Goal: Task Accomplishment & Management: Complete application form

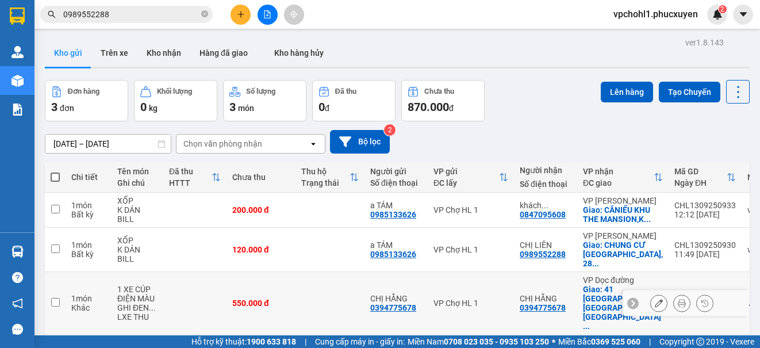
scroll to position [53, 0]
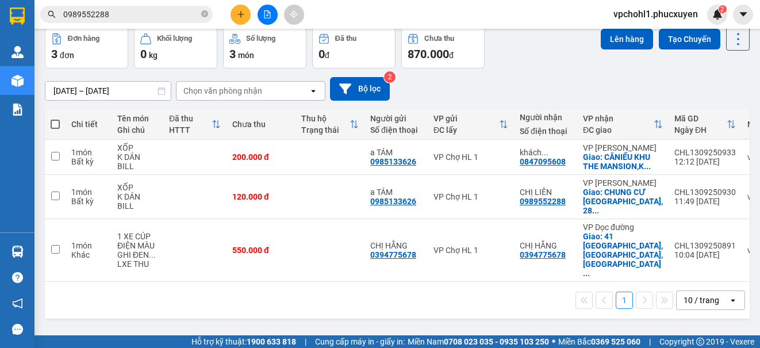
click at [237, 15] on icon "plus" at bounding box center [241, 14] width 8 height 8
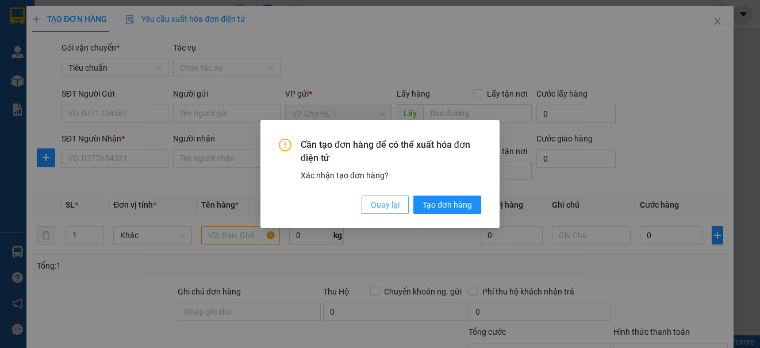
click at [378, 205] on span "Quay lại" at bounding box center [385, 204] width 29 height 13
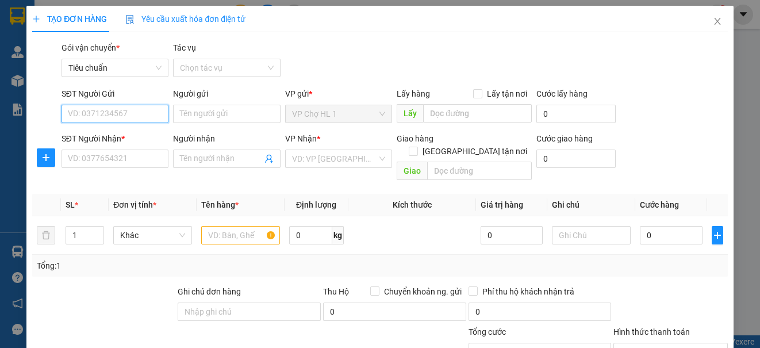
click at [94, 118] on input "SĐT Người Gửi" at bounding box center [115, 114] width 107 height 18
click at [102, 133] on div "0985133626 - a TÁM" at bounding box center [114, 137] width 92 height 13
type input "0985133626"
type input "a TÁM"
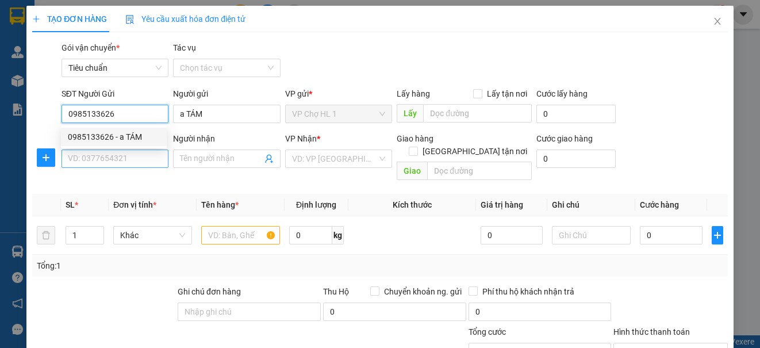
type input "0985133626"
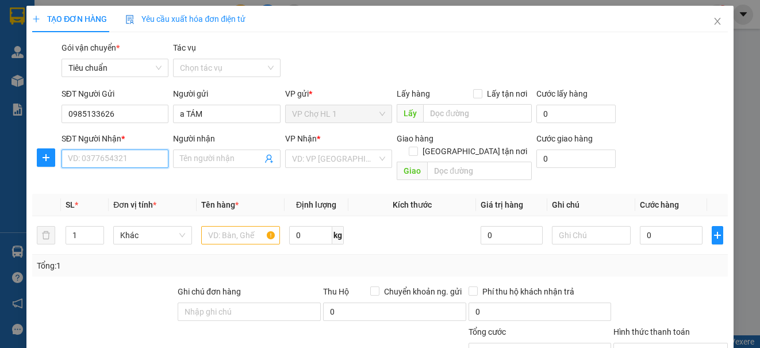
click at [102, 160] on input "SĐT Người Nhận *" at bounding box center [115, 158] width 107 height 18
type input "0964134756"
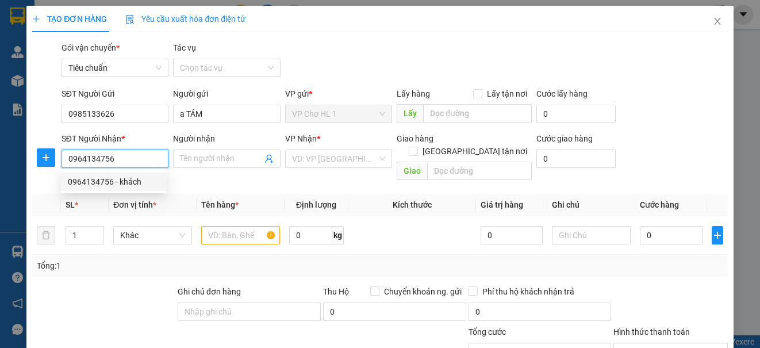
click at [84, 177] on div "0964134756 - khách" at bounding box center [114, 181] width 92 height 13
type input "khách"
checkbox input "true"
type input "HH1A,[GEOGRAPHIC_DATA],[GEOGRAPHIC_DATA]"
type input "50.000"
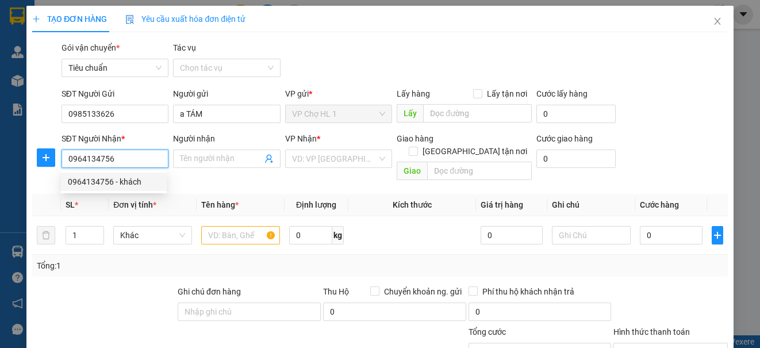
type input "50.000"
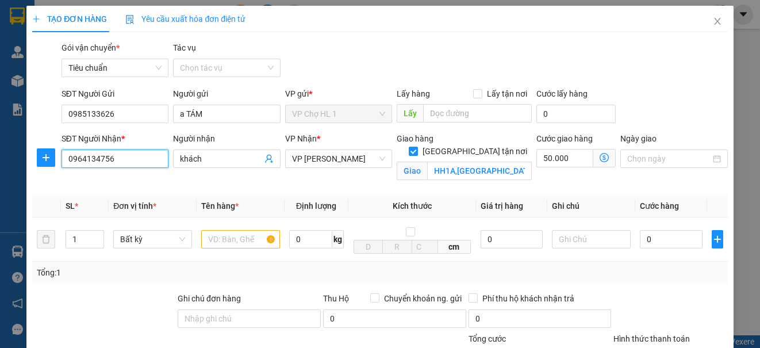
type input "0964134756"
click at [600, 156] on icon "dollar-circle" at bounding box center [604, 157] width 9 height 9
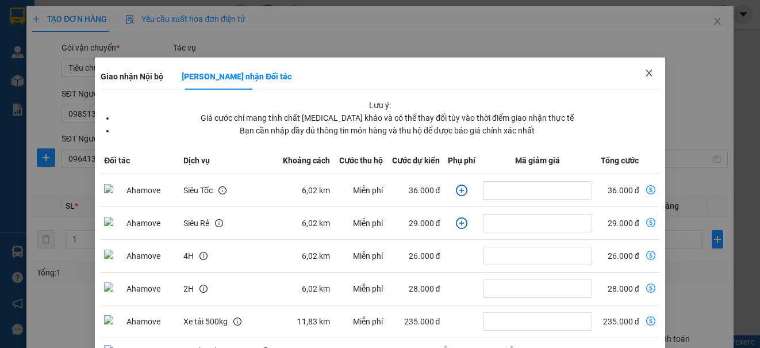
click at [645, 70] on icon "close" at bounding box center [649, 72] width 9 height 9
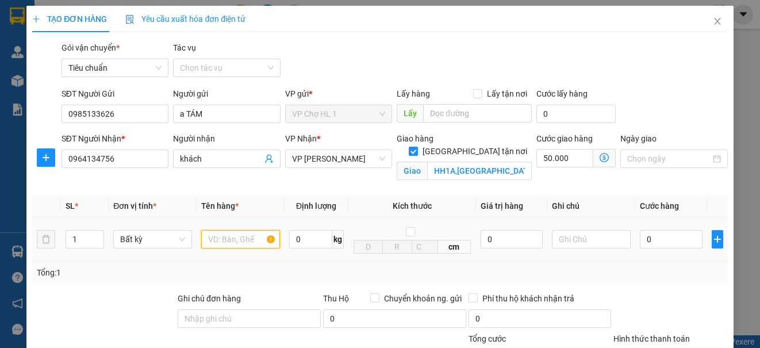
click at [233, 239] on input "text" at bounding box center [240, 239] width 79 height 18
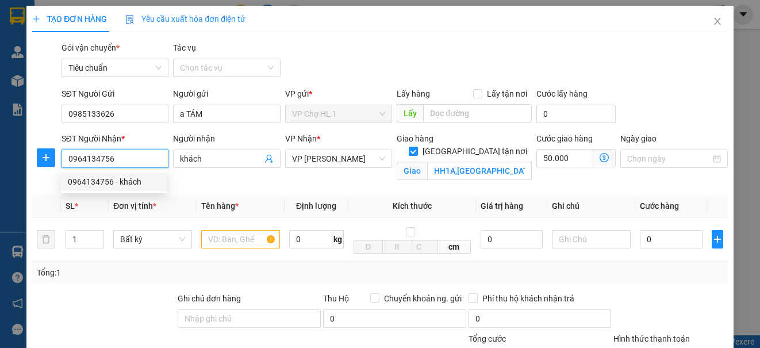
drag, startPoint x: 122, startPoint y: 159, endPoint x: 58, endPoint y: 159, distance: 63.8
click at [59, 159] on div "SĐT Người Nhận * 0964134756" at bounding box center [115, 159] width 112 height 54
click at [714, 20] on icon "close" at bounding box center [717, 21] width 6 height 7
click at [707, 20] on span "vpchohl1.phucxuyen" at bounding box center [655, 14] width 103 height 14
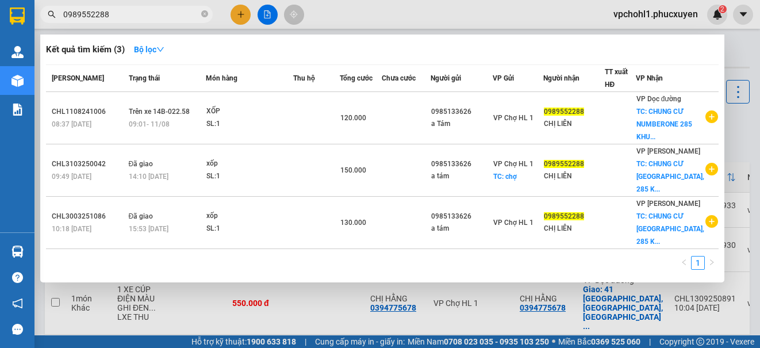
drag, startPoint x: 117, startPoint y: 18, endPoint x: 38, endPoint y: 7, distance: 79.4
click at [38, 7] on div "0989552288" at bounding box center [112, 14] width 224 height 17
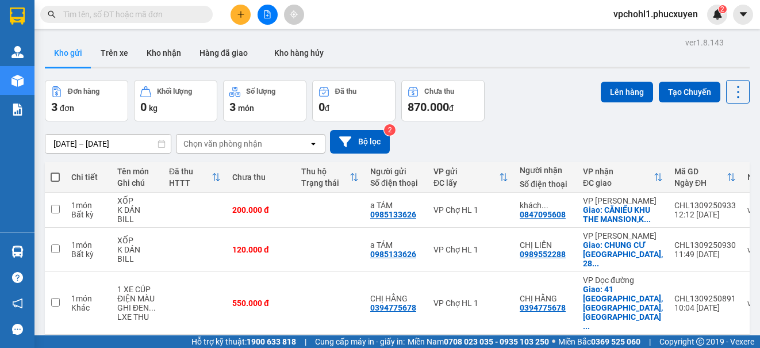
paste input "0964134756"
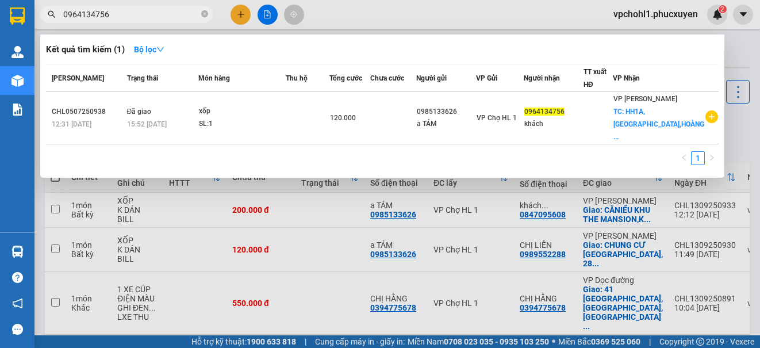
type input "0964134756"
click at [233, 12] on div at bounding box center [380, 174] width 760 height 348
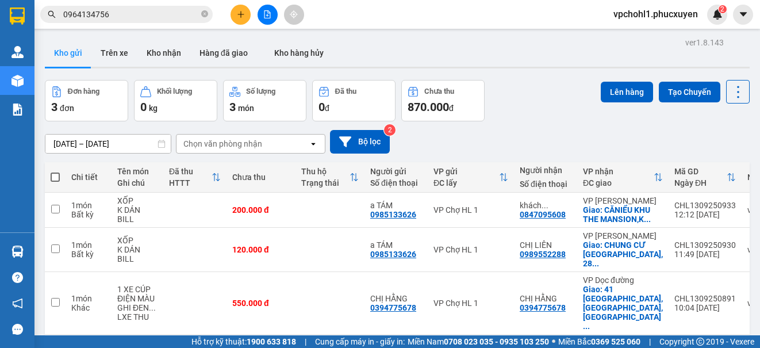
click at [233, 12] on button at bounding box center [241, 15] width 20 height 20
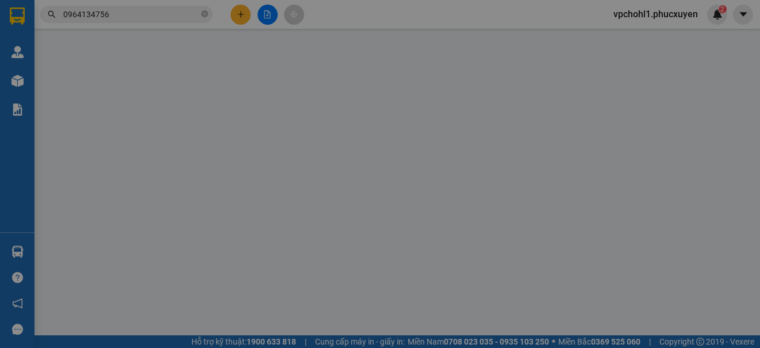
click at [241, 16] on span "Yêu cầu xuất hóa đơn điện tử" at bounding box center [185, 18] width 120 height 9
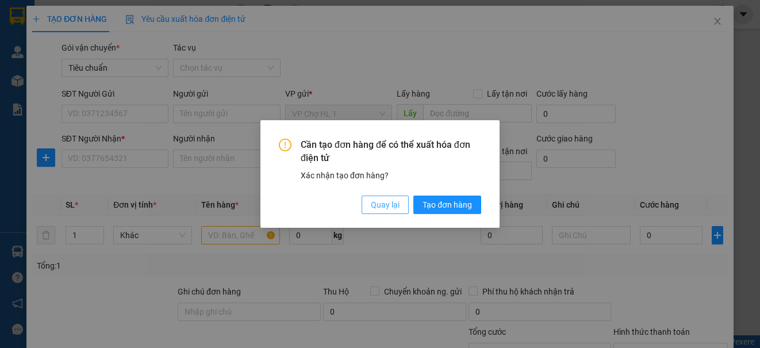
click at [376, 208] on span "Quay lại" at bounding box center [385, 204] width 29 height 13
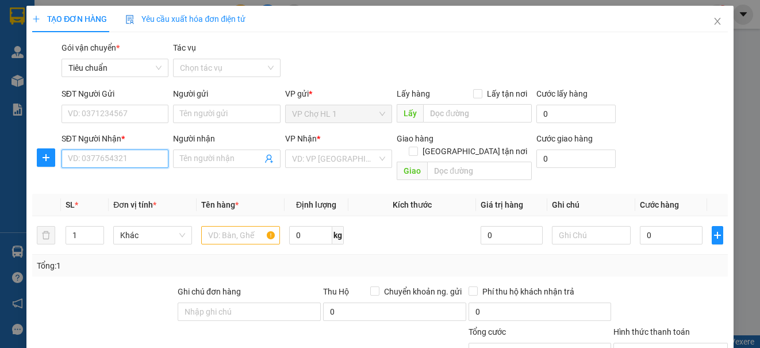
click at [109, 160] on input "SĐT Người Nhận *" at bounding box center [115, 158] width 107 height 18
paste input "0964134756"
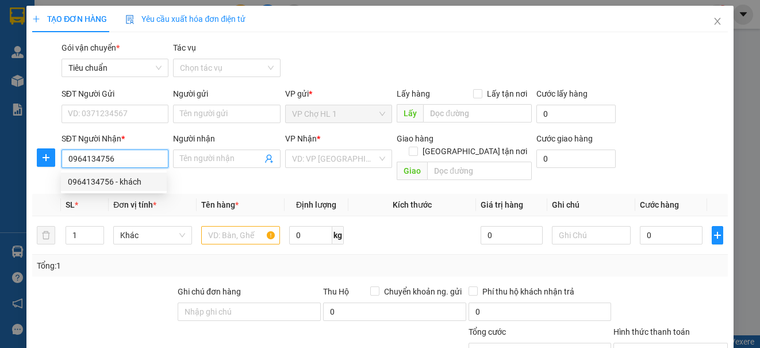
drag, startPoint x: 109, startPoint y: 179, endPoint x: 117, endPoint y: 160, distance: 20.4
click at [109, 179] on div "0964134756 - khách" at bounding box center [114, 181] width 92 height 13
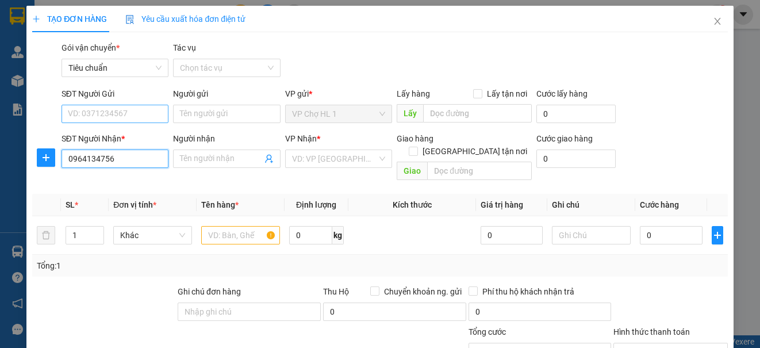
type input "0964134756"
click at [127, 112] on input "SĐT Người Gửi" at bounding box center [115, 114] width 107 height 18
type input "khách"
checkbox input "true"
type input "HH1A,[GEOGRAPHIC_DATA],[GEOGRAPHIC_DATA]"
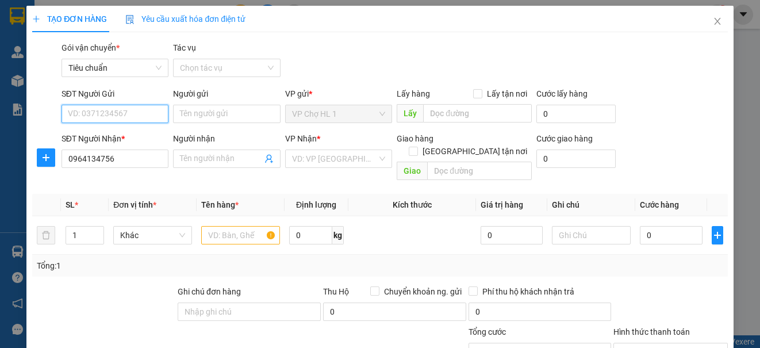
type input "50.000"
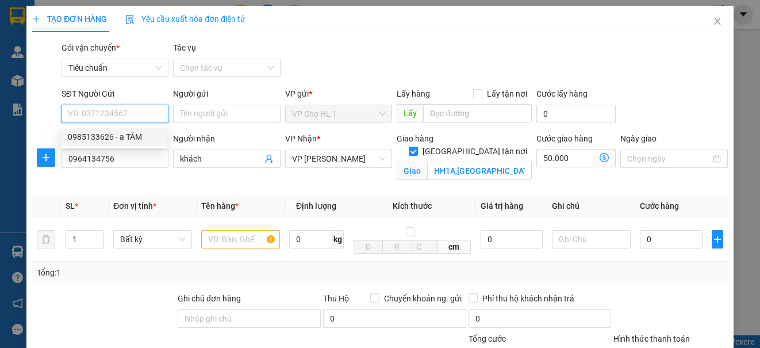
click at [125, 140] on div "0985133626 - a TÁM" at bounding box center [114, 137] width 92 height 13
type input "0985133626"
type input "a TÁM"
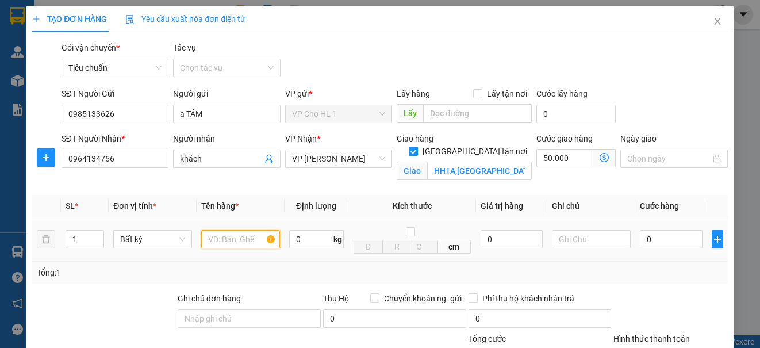
click at [236, 242] on input "text" at bounding box center [240, 239] width 79 height 18
type input "XỐP"
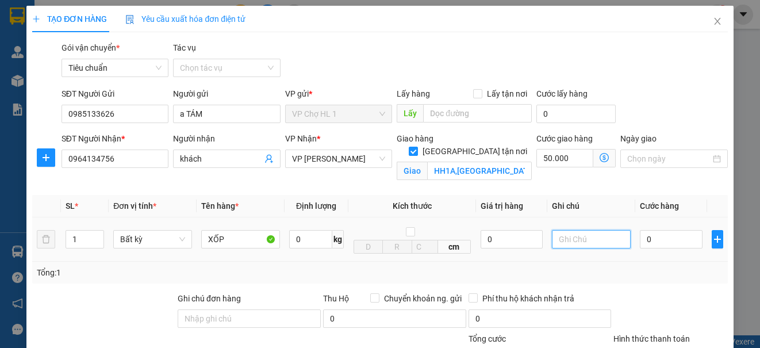
click at [595, 237] on input "text" at bounding box center [591, 239] width 79 height 18
type input "K DÁN BILL"
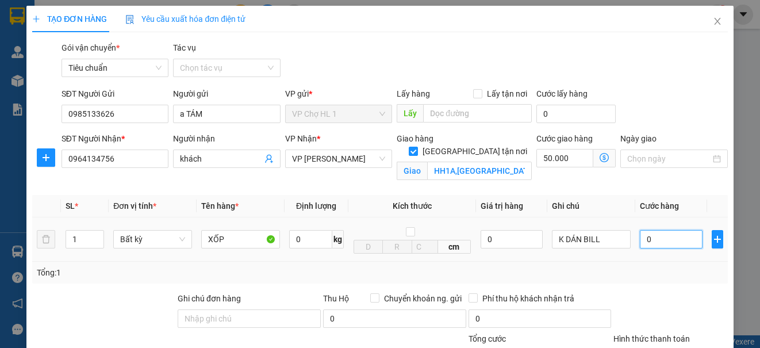
click at [672, 245] on input "0" at bounding box center [671, 239] width 63 height 18
type input "7"
type input "50.007"
type input "70"
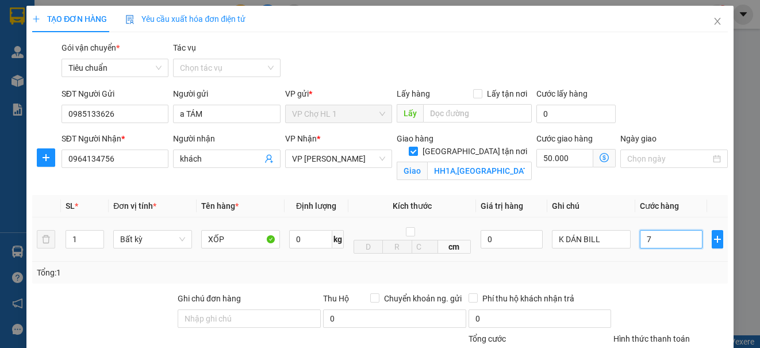
type input "50.070"
type input "70.000"
type input "120.000"
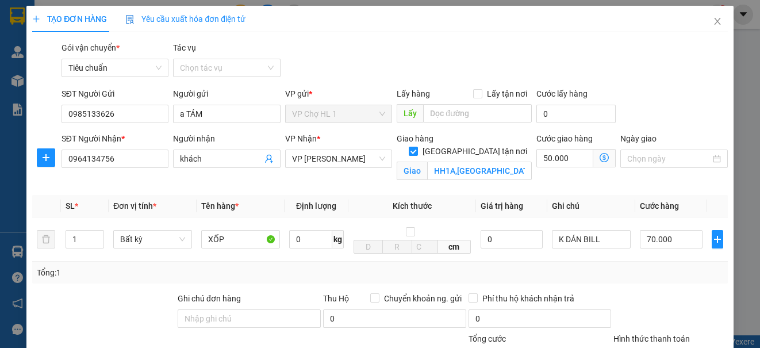
click at [681, 108] on div "SĐT Người Gửi 0985133626 Người gửi a TÁM VP gửi * VP Chợ HL 1 Lấy hàng Lấy tận …" at bounding box center [394, 107] width 671 height 40
click at [473, 91] on input "Lấy tận nơi" at bounding box center [477, 93] width 8 height 8
checkbox input "true"
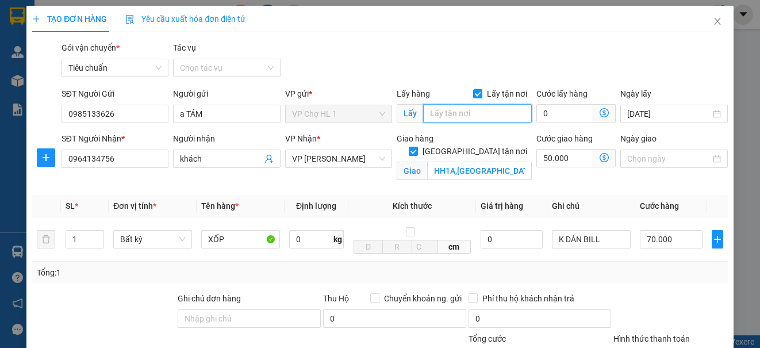
click at [437, 116] on input "text" at bounding box center [477, 113] width 109 height 18
type input "CHỢ"
click at [567, 113] on input "0" at bounding box center [564, 113] width 57 height 18
type input "120.003"
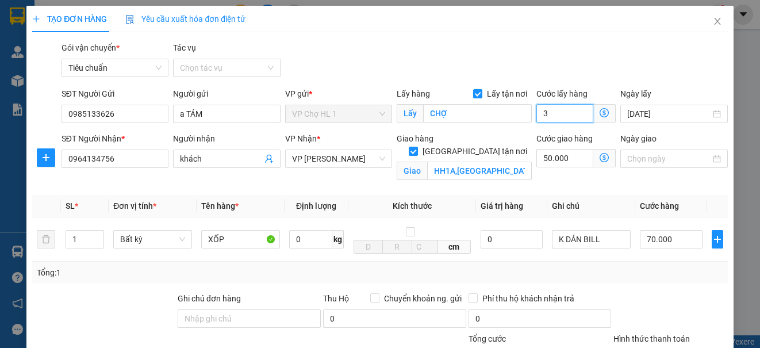
type input "30"
type input "120.030"
type input "30"
type input "150.000"
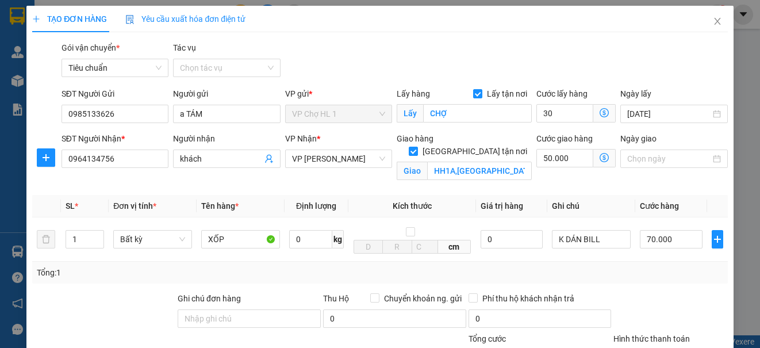
type input "150.000"
type input "30.000"
click at [641, 84] on div "Transit Pickup Surcharge Ids Transit Deliver Surcharge Ids Transit Deliver Surc…" at bounding box center [379, 261] width 695 height 440
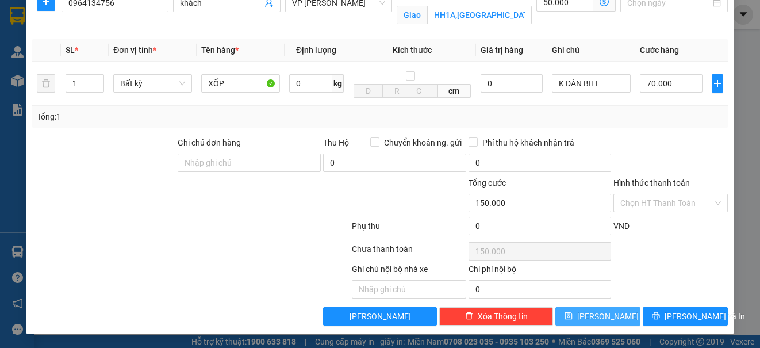
click at [573, 316] on icon "save" at bounding box center [568, 315] width 7 height 7
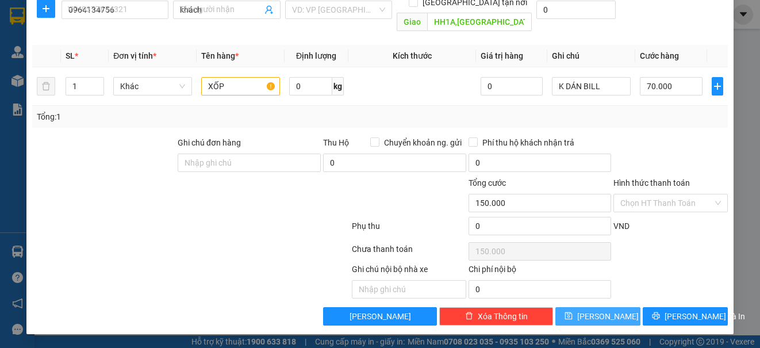
checkbox input "false"
type input "0"
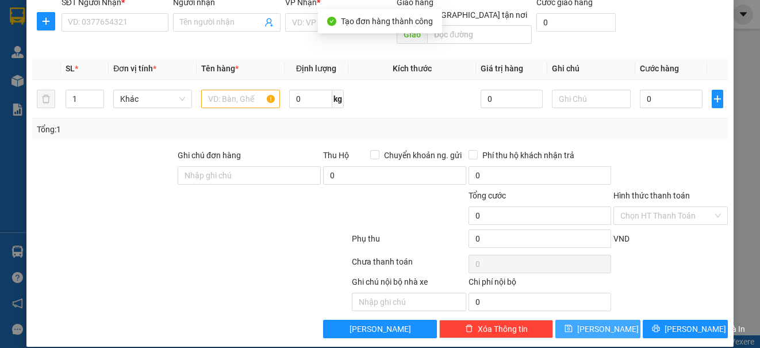
scroll to position [0, 0]
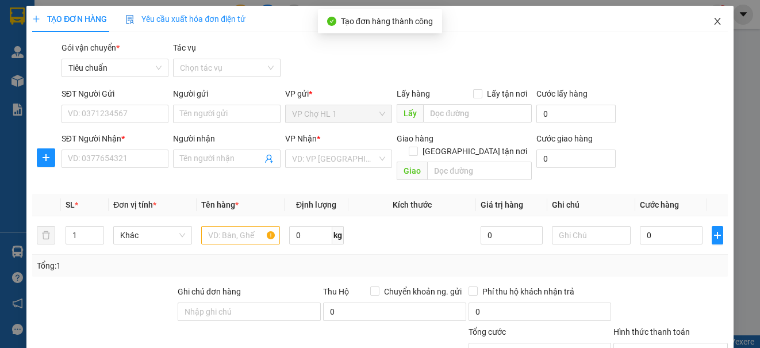
click at [713, 20] on icon "close" at bounding box center [717, 21] width 9 height 9
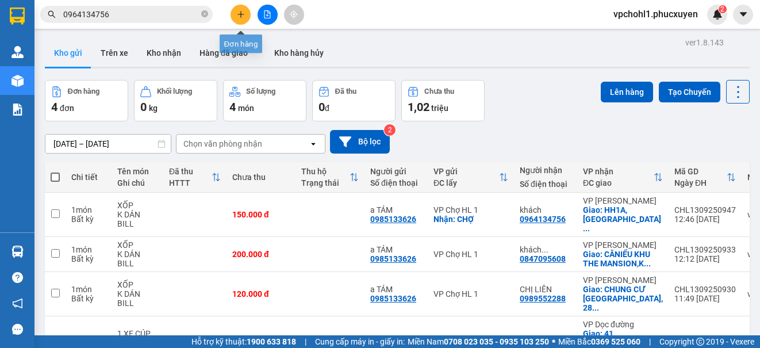
click at [235, 14] on button at bounding box center [241, 15] width 20 height 20
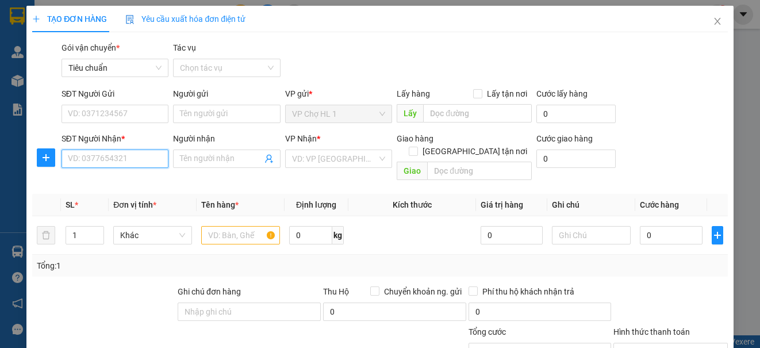
click at [97, 159] on input "SĐT Người Nhận *" at bounding box center [115, 158] width 107 height 18
type input "0383495885"
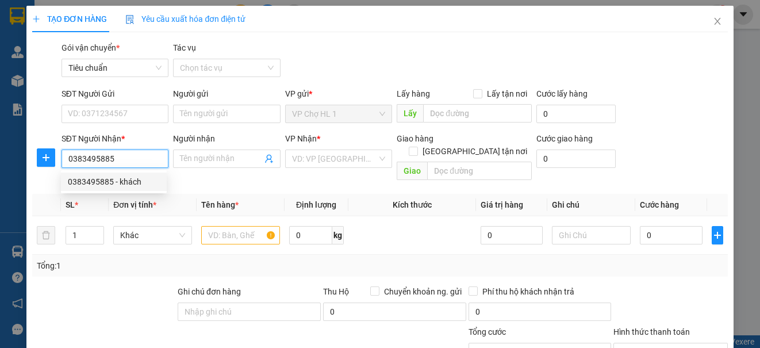
click at [114, 186] on div "0383495885 - khách" at bounding box center [114, 181] width 92 height 13
type input "khách"
checkbox input "true"
type input "2/33B [PERSON_NAME], [PERSON_NAME], Hoàn Kiếm"
type input "50.000"
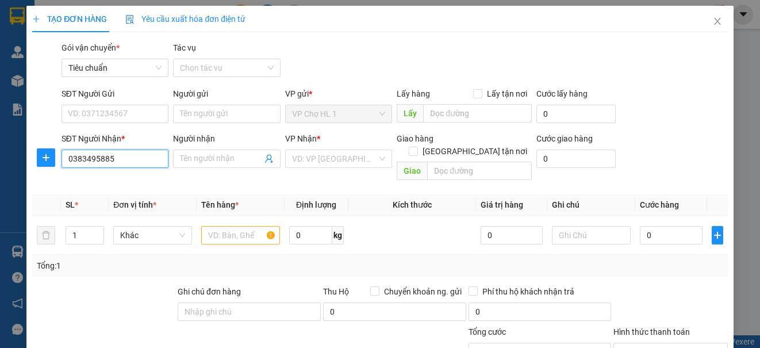
type input "50.000"
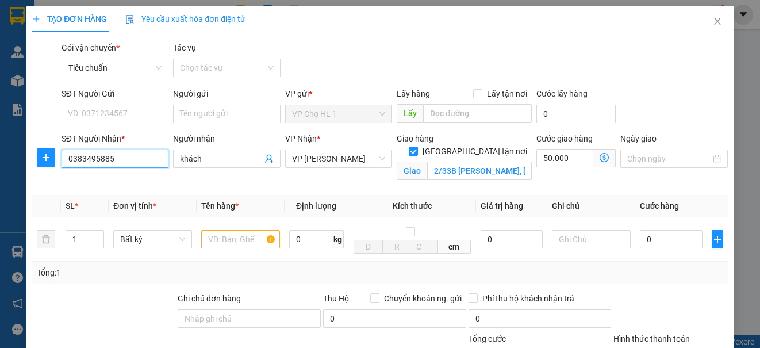
type input "0383495885"
click at [600, 156] on icon "dollar-circle" at bounding box center [604, 157] width 9 height 9
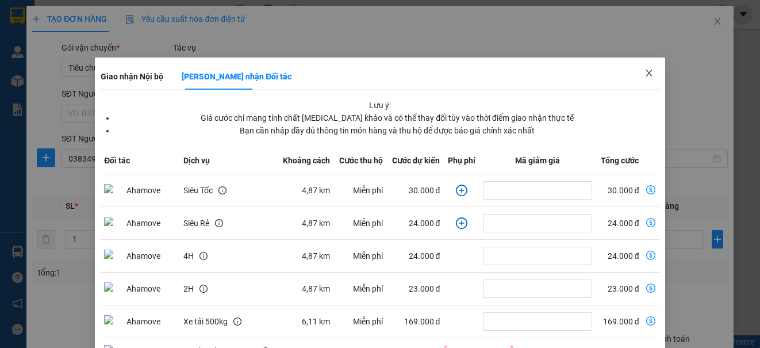
click at [645, 72] on icon "close" at bounding box center [649, 72] width 9 height 9
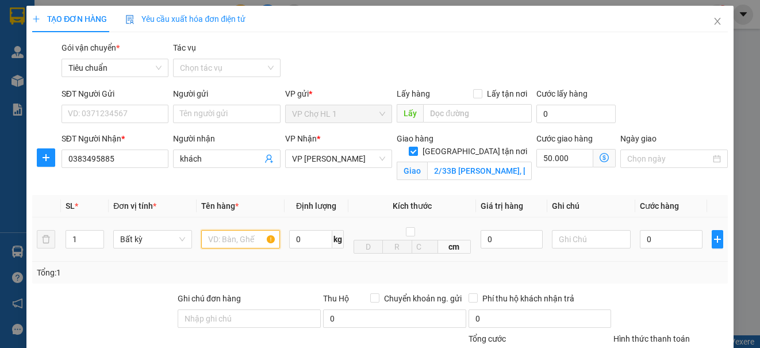
click at [225, 241] on input "text" at bounding box center [240, 239] width 79 height 18
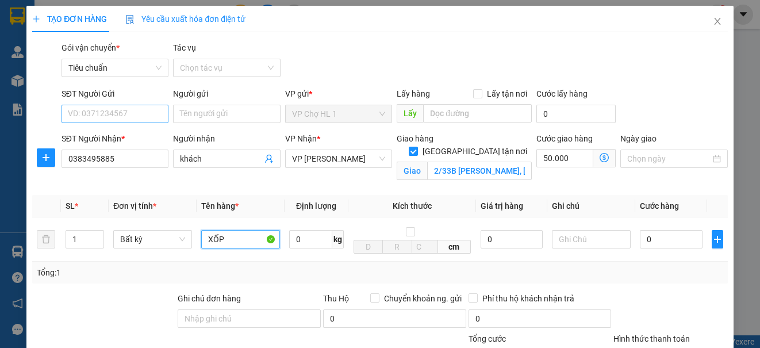
type input "XỐP"
click at [135, 111] on input "SĐT Người Gửi" at bounding box center [115, 114] width 107 height 18
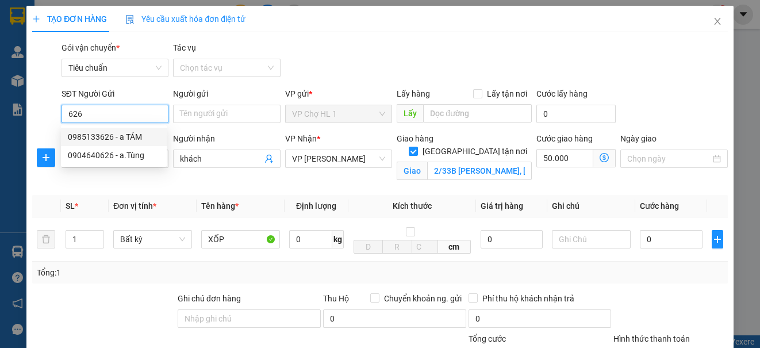
click at [110, 139] on div "0985133626 - a TÁM" at bounding box center [114, 137] width 92 height 13
type input "0985133626"
type input "a TÁM"
checkbox input "true"
type input "CHỢ"
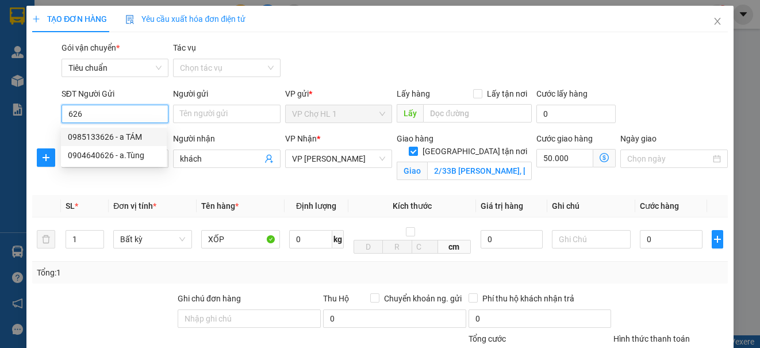
type input "80.000"
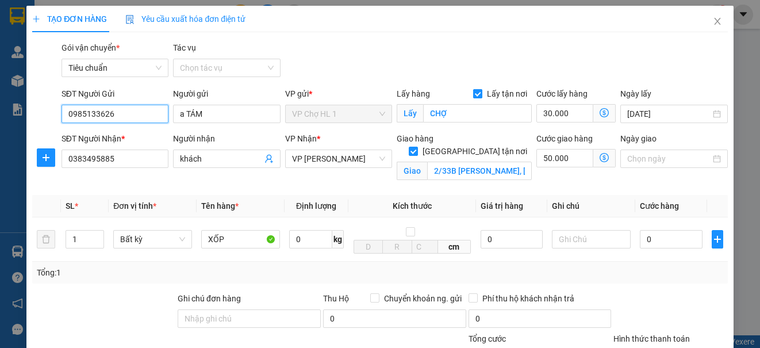
type input "0985133626"
click at [473, 94] on input "Lấy tận nơi" at bounding box center [477, 93] width 8 height 8
checkbox input "false"
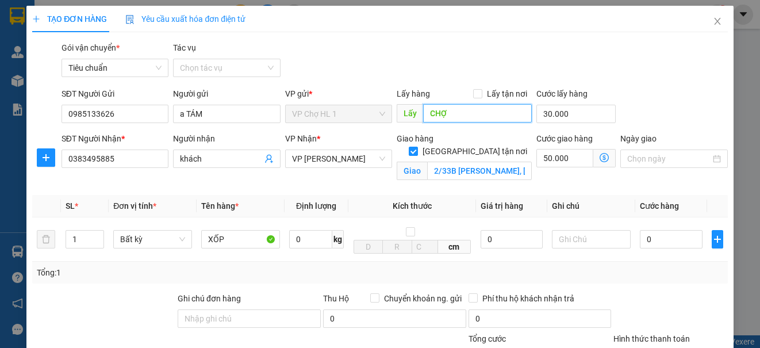
click at [471, 110] on input "CHỢ" at bounding box center [477, 113] width 109 height 18
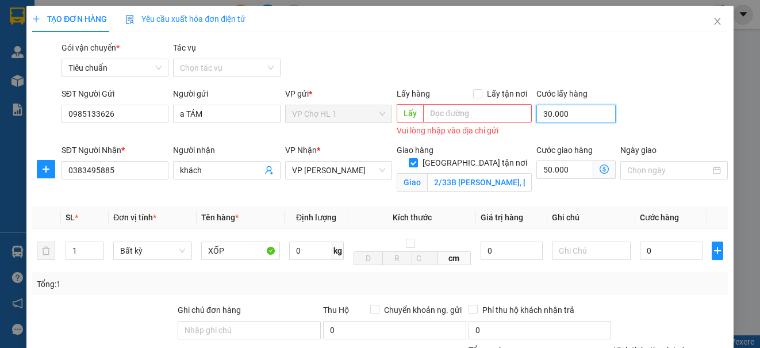
type input "50.000"
type input "0"
click at [631, 102] on div "SĐT Người Gửi 0985133626 Người gửi a TÁM VP gửi * VP Chợ HL 1 Lấy hàng Lấy tận …" at bounding box center [394, 113] width 671 height 52
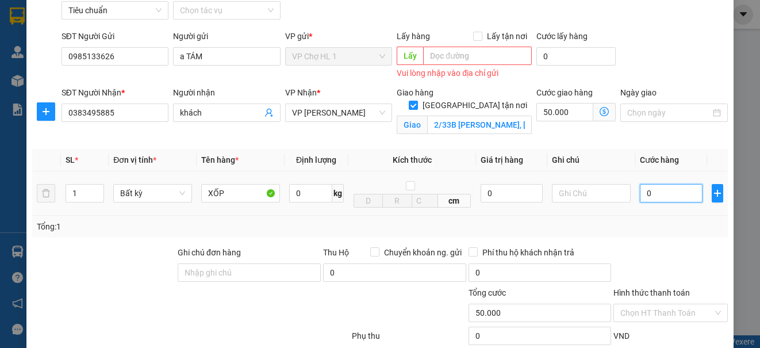
click at [654, 195] on input "0" at bounding box center [671, 193] width 63 height 18
type input "8"
type input "50.008"
type input "80"
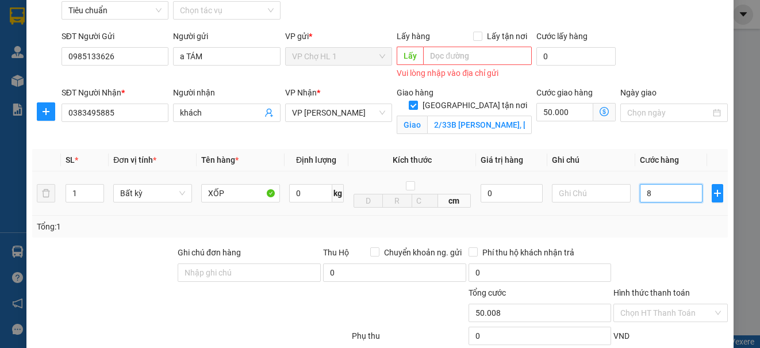
type input "50.080"
type input "80.000"
type input "130.000"
click at [674, 72] on div "SĐT Người Gửi 0985133626 Người gửi a TÁM VP gửi * VP Chợ HL 1 Lấy hàng Lấy tận …" at bounding box center [394, 56] width 671 height 52
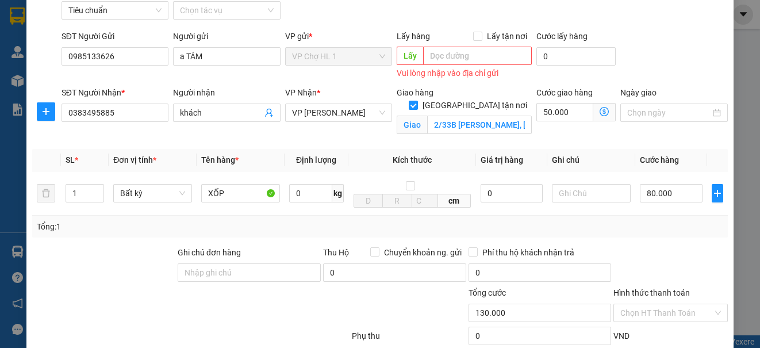
scroll to position [115, 0]
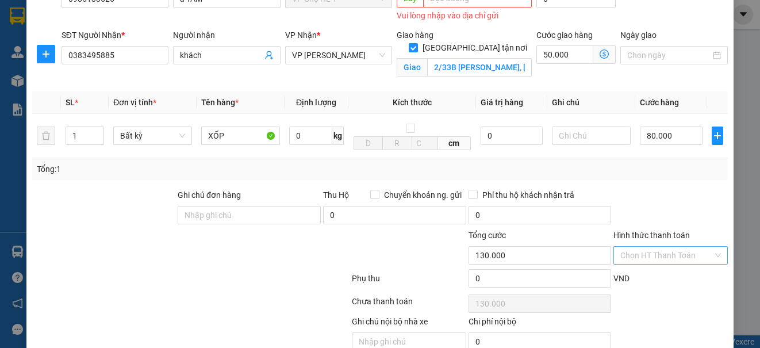
click at [641, 263] on input "Hình thức thanh toán" at bounding box center [666, 255] width 92 height 17
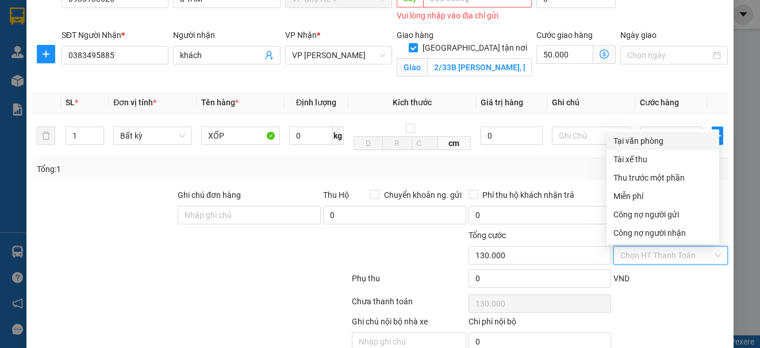
click at [637, 140] on div "Tại văn phòng" at bounding box center [663, 141] width 99 height 13
type input "0"
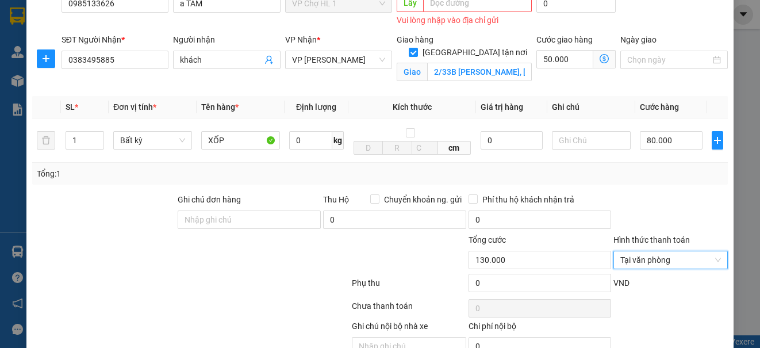
scroll to position [168, 0]
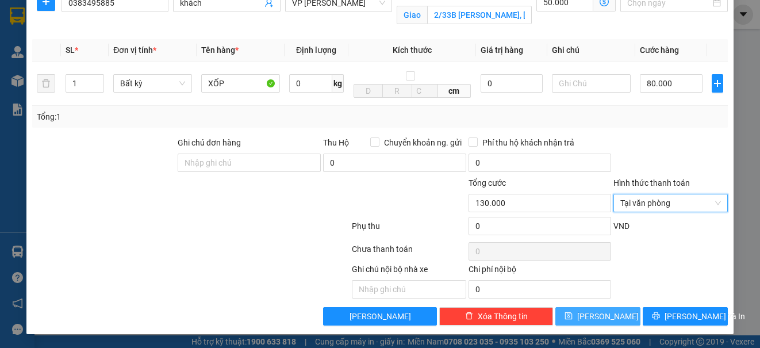
click at [616, 320] on button "[PERSON_NAME]" at bounding box center [597, 316] width 85 height 18
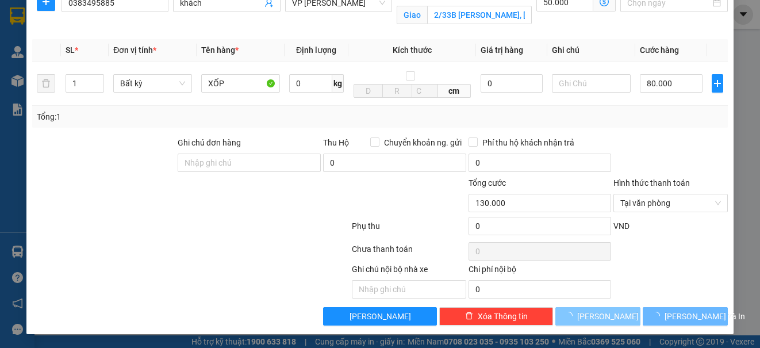
checkbox input "false"
type input "0"
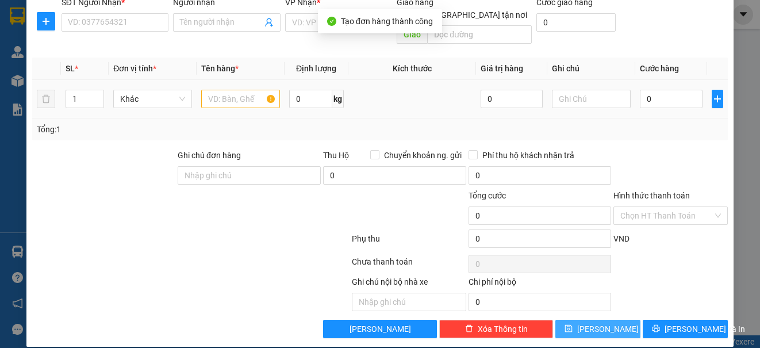
scroll to position [79, 0]
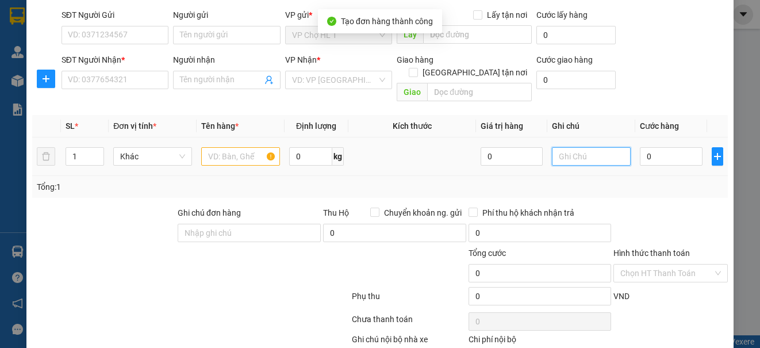
click at [579, 147] on input "text" at bounding box center [591, 156] width 79 height 18
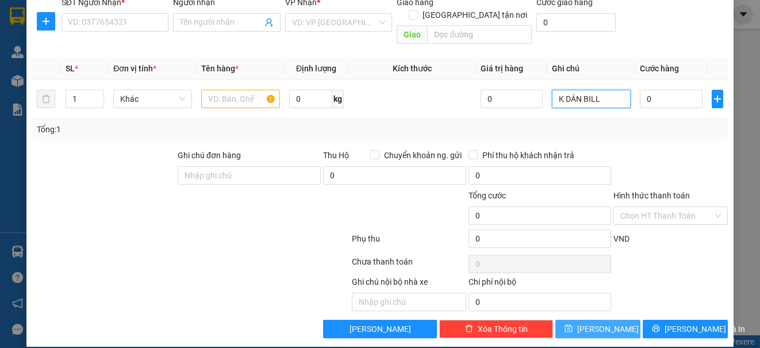
type input "K DÁN BILL"
click at [607, 320] on button "[PERSON_NAME]" at bounding box center [597, 329] width 85 height 18
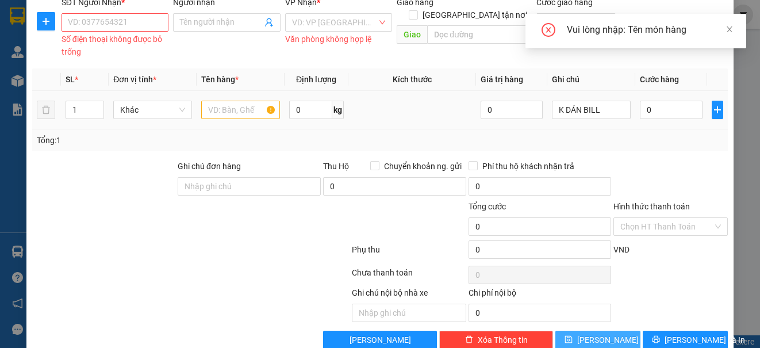
scroll to position [0, 0]
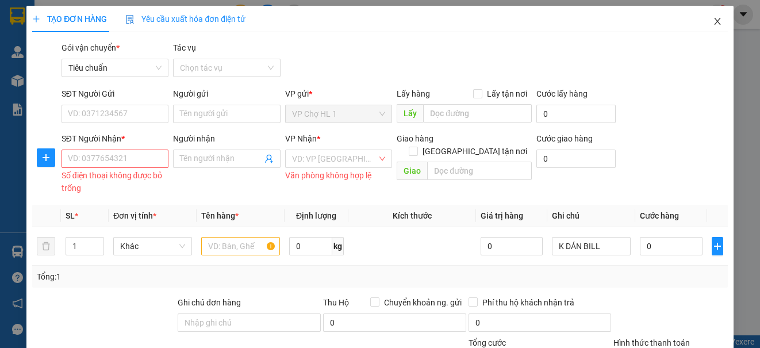
click at [713, 21] on icon "close" at bounding box center [717, 21] width 9 height 9
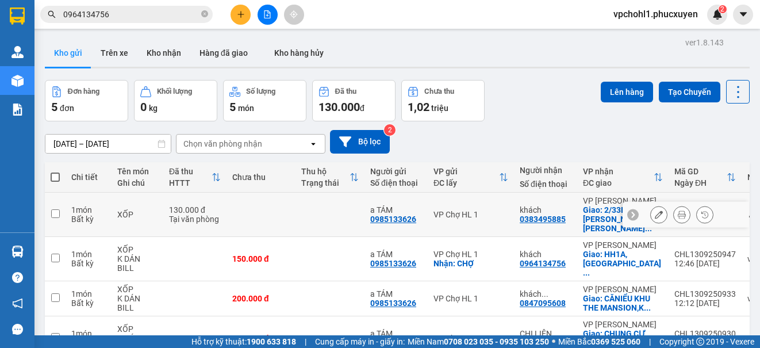
click at [655, 210] on icon at bounding box center [659, 214] width 8 height 8
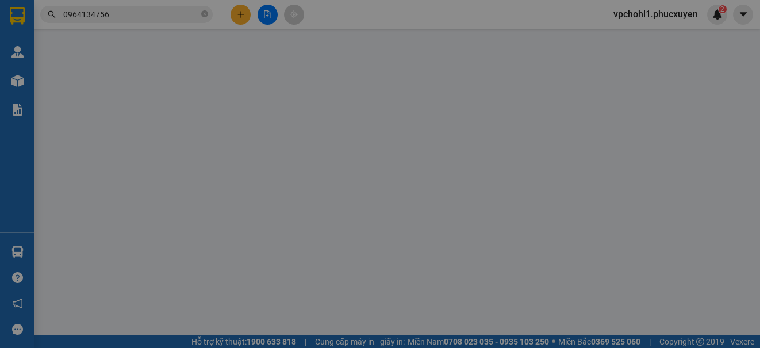
type input "0985133626"
type input "a TÁM"
type input "0383495885"
type input "khách"
checkbox input "true"
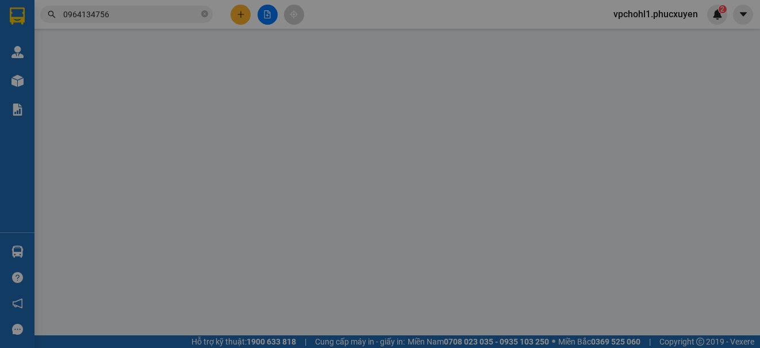
type input "2/33B [PERSON_NAME], [PERSON_NAME], Hoàn Kiếm"
type input "130.000"
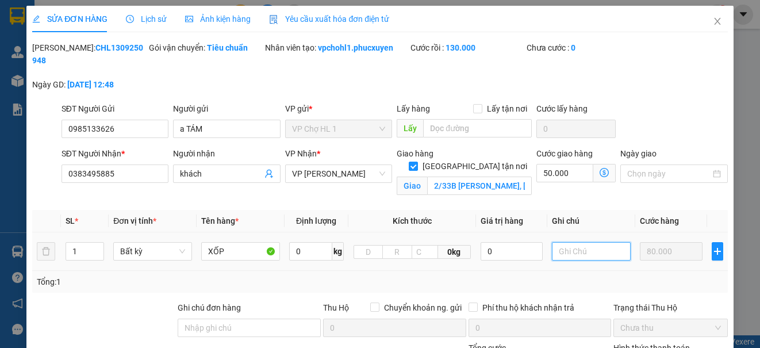
click at [586, 251] on input "text" at bounding box center [591, 251] width 79 height 18
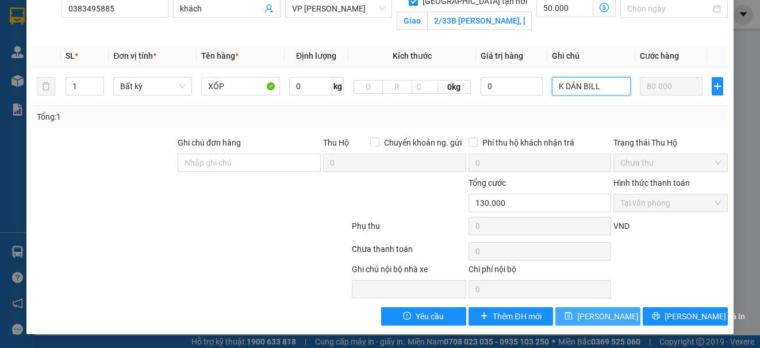
type input "K DÁN BILL"
click at [595, 315] on span "[PERSON_NAME] thay đổi" at bounding box center [623, 316] width 92 height 13
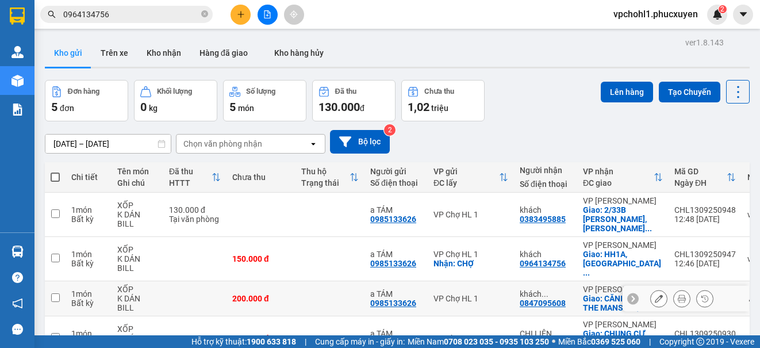
scroll to position [57, 0]
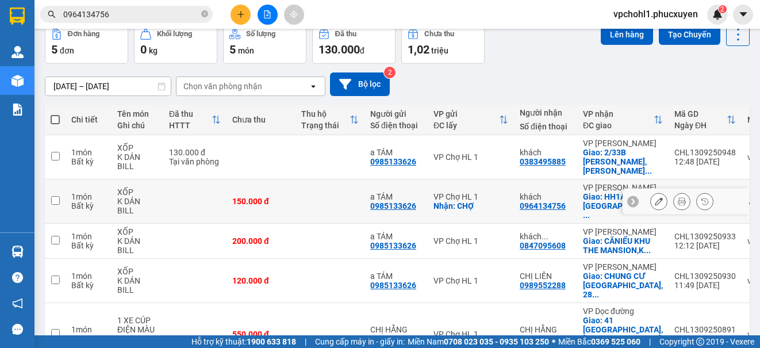
click at [655, 197] on icon at bounding box center [659, 201] width 8 height 8
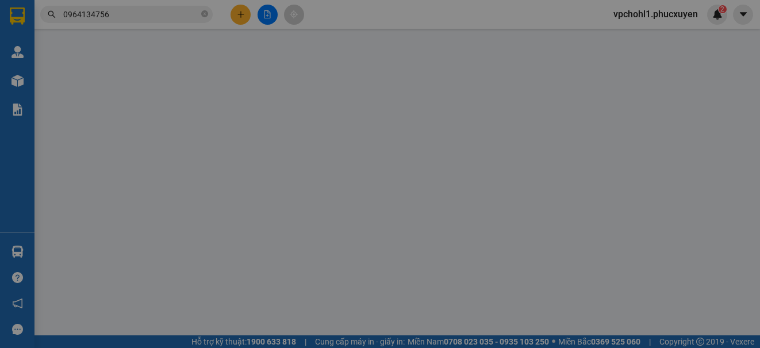
type input "0985133626"
type input "a TÁM"
checkbox input "true"
type input "CHỢ"
type input "0964134756"
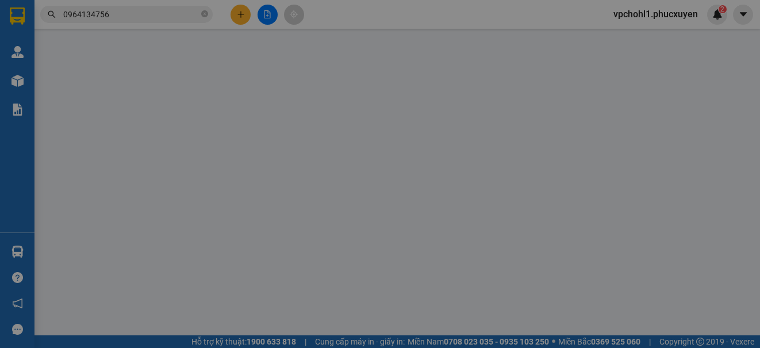
type input "khách"
checkbox input "true"
type input "HH1A,[GEOGRAPHIC_DATA],[GEOGRAPHIC_DATA]"
type input "150.000"
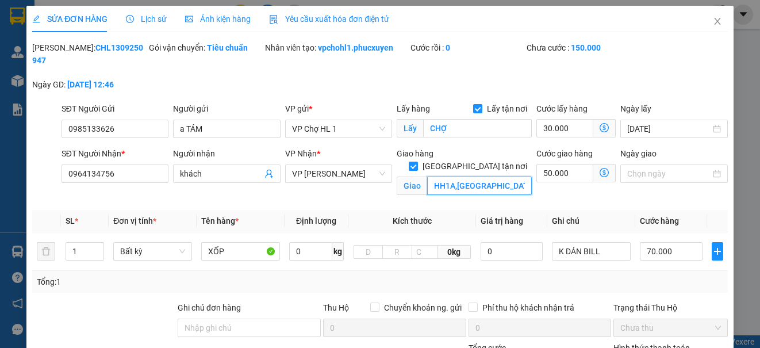
click at [428, 177] on input "HH1A,[GEOGRAPHIC_DATA],[GEOGRAPHIC_DATA]" at bounding box center [479, 186] width 105 height 18
click at [429, 177] on input "HH1A,[GEOGRAPHIC_DATA],[GEOGRAPHIC_DATA]" at bounding box center [479, 186] width 105 height 18
drag, startPoint x: 428, startPoint y: 173, endPoint x: 516, endPoint y: 172, distance: 87.4
click at [516, 177] on input "HH1A,[GEOGRAPHIC_DATA],[GEOGRAPHIC_DATA]" at bounding box center [479, 186] width 105 height 18
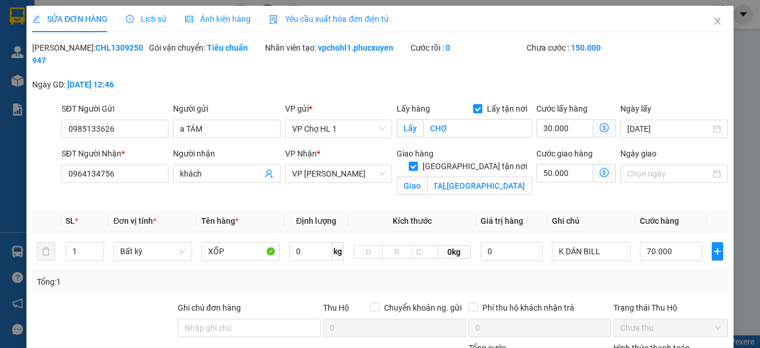
scroll to position [0, 0]
click at [643, 86] on div "[PERSON_NAME]: CHL1309250947 Gói vận chuyển: Tiêu chuẩn Nhân viên tạo: vpchohl1…" at bounding box center [379, 71] width 697 height 61
click at [714, 21] on icon "close" at bounding box center [717, 21] width 6 height 7
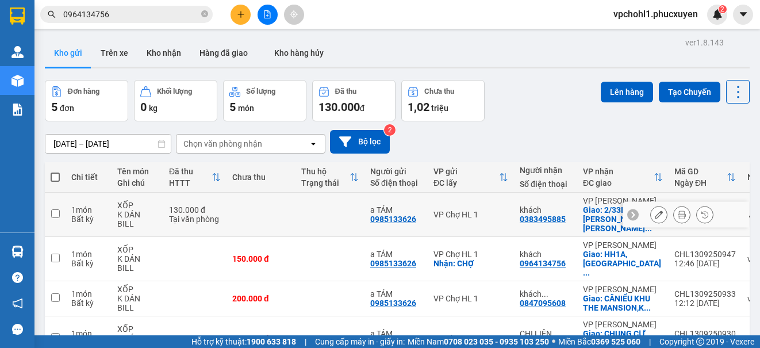
click at [655, 210] on icon at bounding box center [659, 214] width 8 height 8
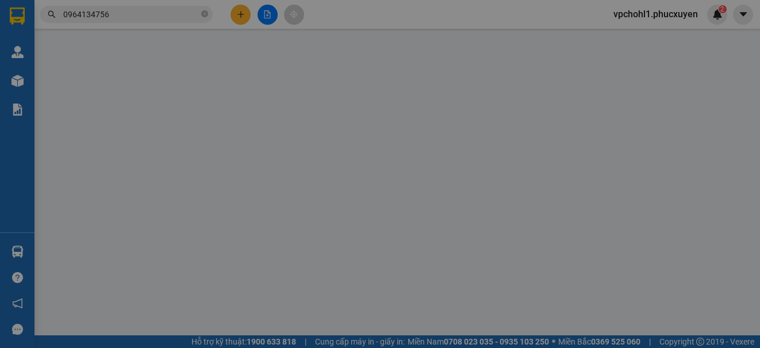
type input "0985133626"
type input "a TÁM"
type input "0383495885"
type input "khách"
checkbox input "true"
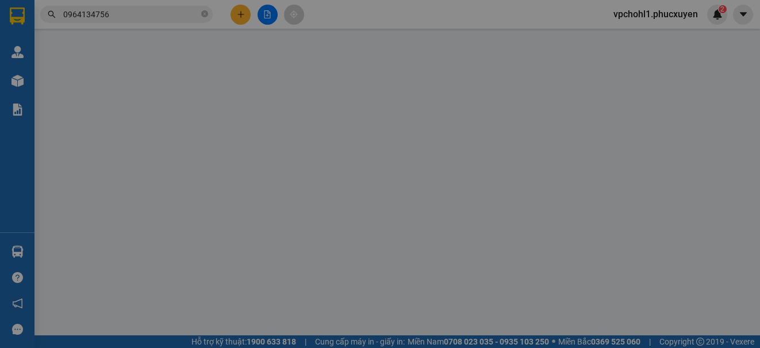
type input "2/33B [PERSON_NAME], [PERSON_NAME], Hoàn Kiếm"
type input "130.000"
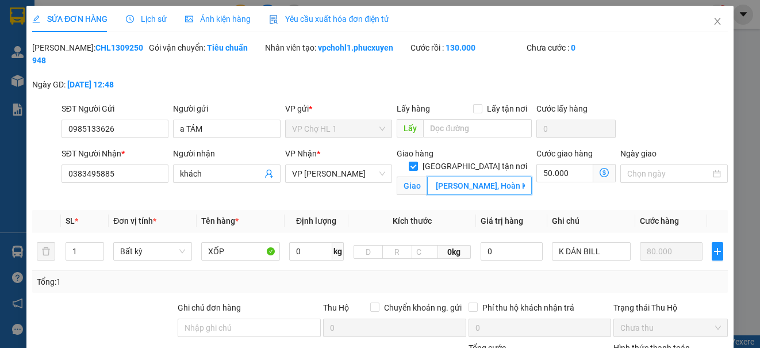
scroll to position [0, 92]
click at [714, 21] on icon "close" at bounding box center [717, 21] width 6 height 7
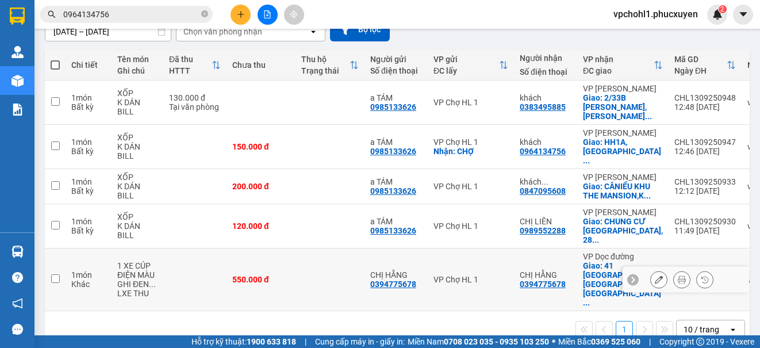
scroll to position [55, 0]
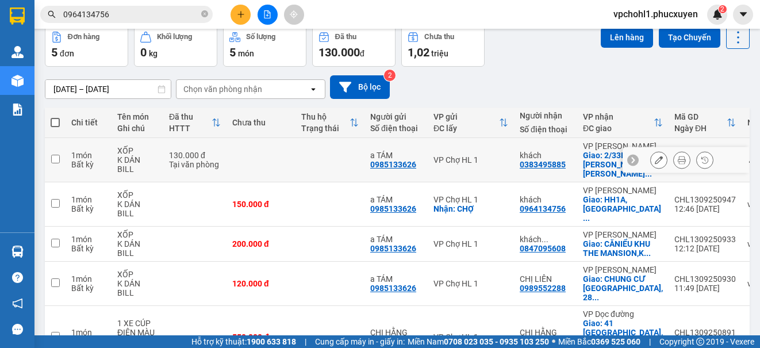
click at [52, 156] on input "checkbox" at bounding box center [55, 159] width 9 height 9
checkbox input "true"
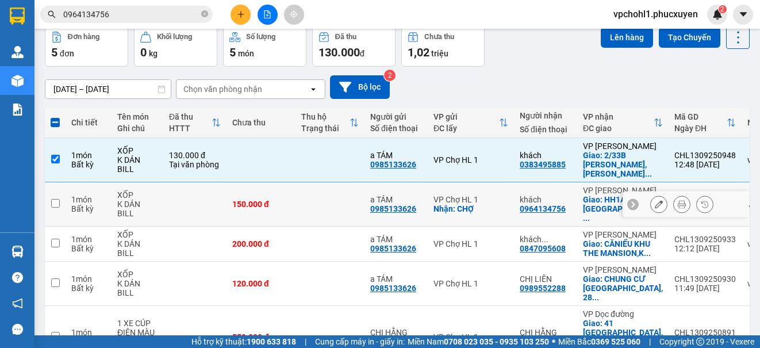
click at [55, 199] on input "checkbox" at bounding box center [55, 203] width 9 height 9
checkbox input "true"
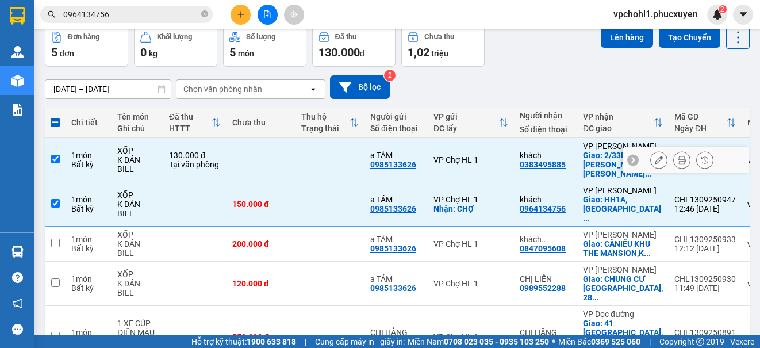
click at [57, 155] on input "checkbox" at bounding box center [55, 159] width 9 height 9
checkbox input "false"
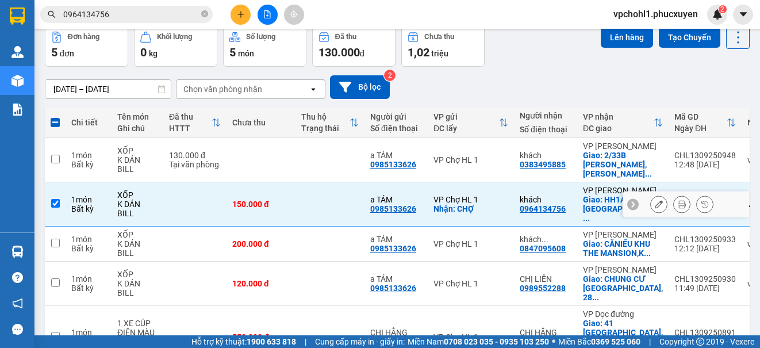
click at [55, 199] on input "checkbox" at bounding box center [55, 203] width 9 height 9
checkbox input "false"
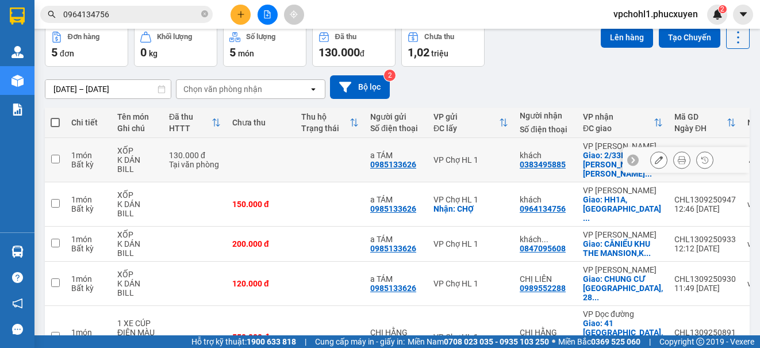
click at [56, 155] on input "checkbox" at bounding box center [55, 159] width 9 height 9
checkbox input "true"
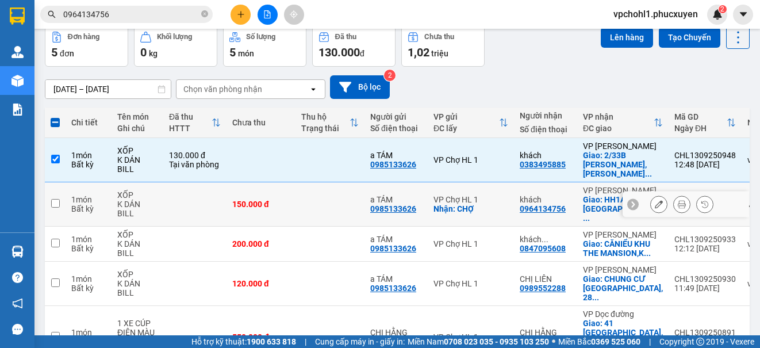
click at [55, 199] on input "checkbox" at bounding box center [55, 203] width 9 height 9
checkbox input "true"
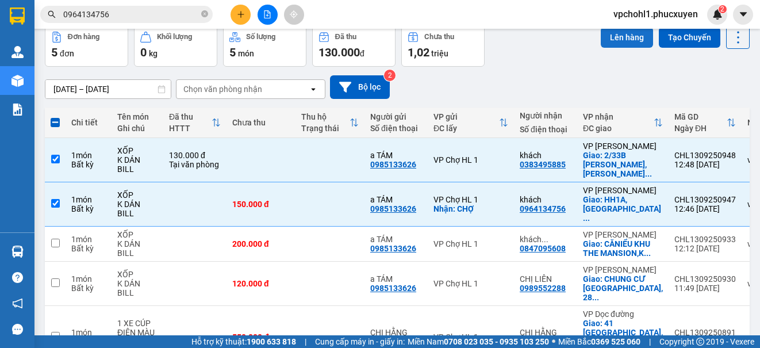
click at [616, 42] on button "Lên hàng" at bounding box center [627, 37] width 52 height 21
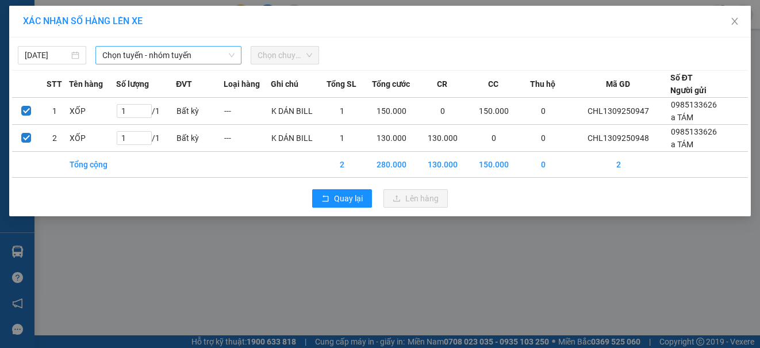
click at [140, 56] on span "Chọn tuyến - nhóm tuyến" at bounding box center [168, 55] width 132 height 17
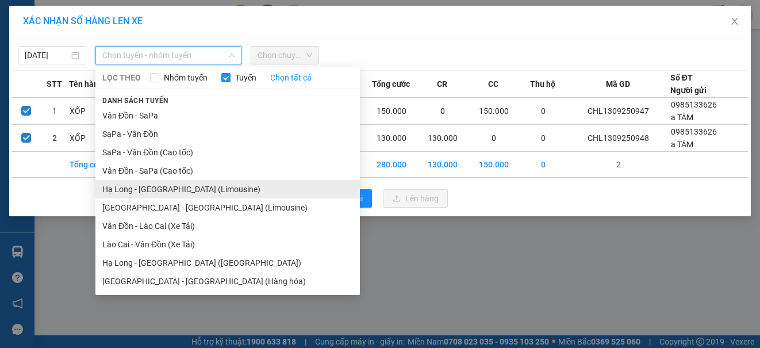
click at [161, 190] on li "Hạ Long - [GEOGRAPHIC_DATA] (Limousine)" at bounding box center [227, 189] width 264 height 18
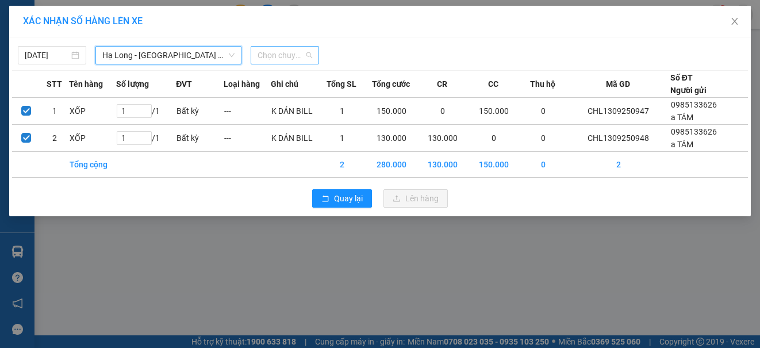
click at [279, 54] on span "Chọn chuyến" at bounding box center [285, 55] width 55 height 17
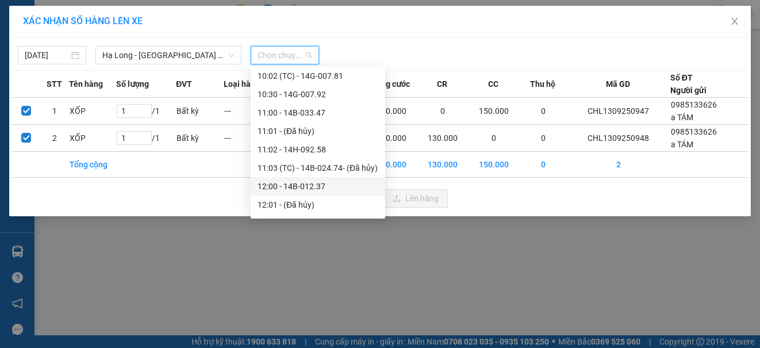
scroll to position [575, 0]
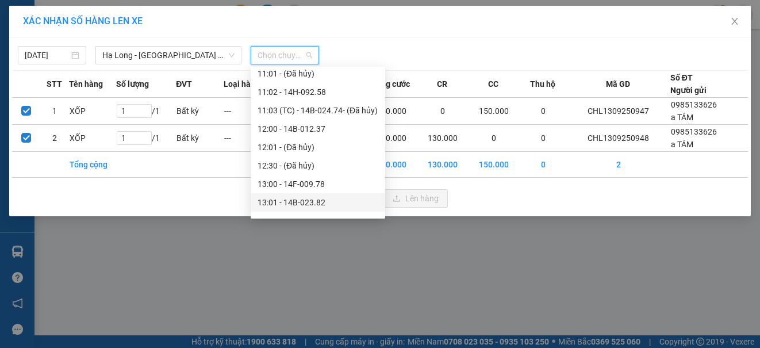
click at [302, 204] on div "13:01 - 14B-023.82" at bounding box center [318, 202] width 121 height 13
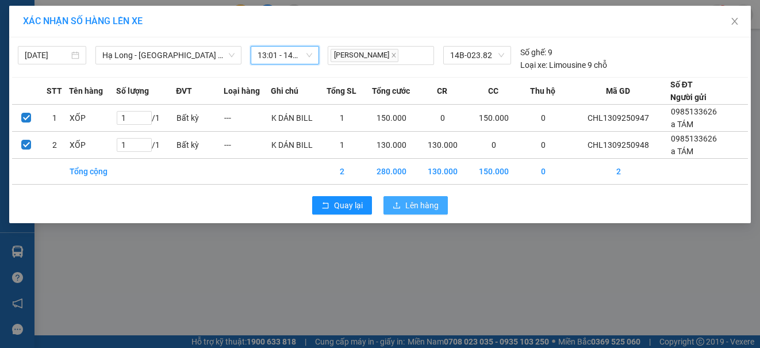
click at [419, 208] on span "Lên hàng" at bounding box center [421, 205] width 33 height 13
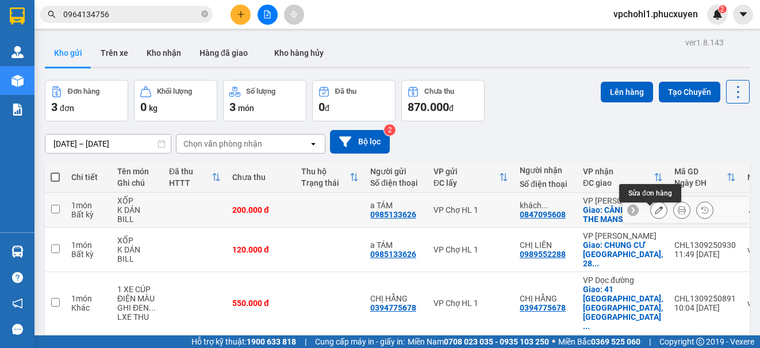
click at [655, 214] on icon at bounding box center [659, 210] width 8 height 8
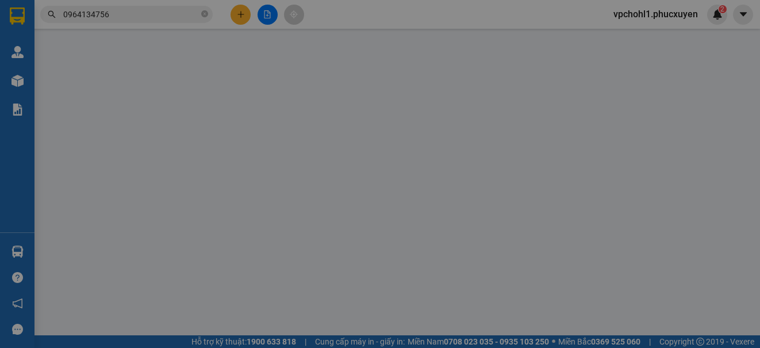
type input "0985133626"
type input "a TÁM"
type input "0847095608"
type input "khách 0343676920"
checkbox input "true"
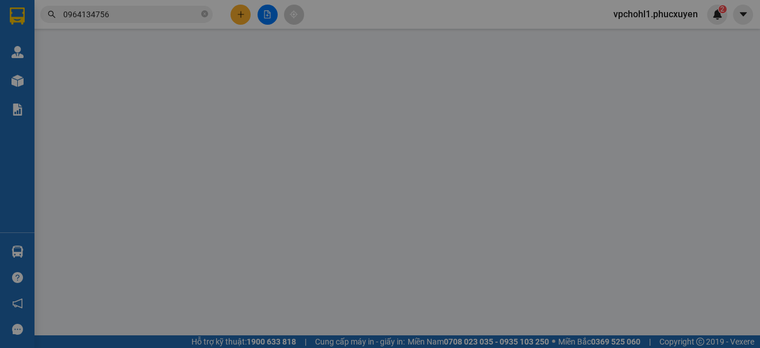
type input "CĂNIỂU KHU THE MANSION,[GEOGRAPHIC_DATA],[PERSON_NAME],[GEOGRAPHIC_DATA],[GEOGR…"
type input "200.000"
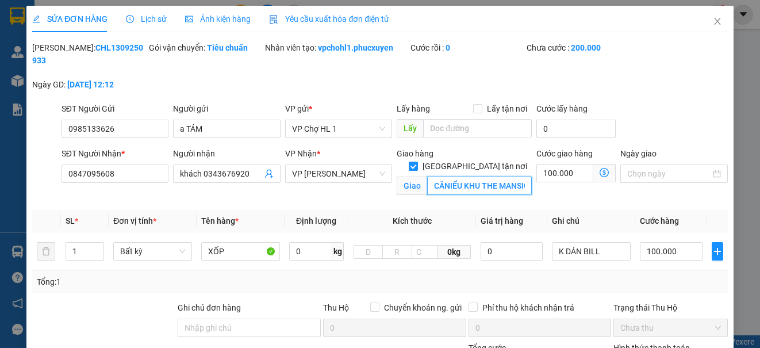
click at [445, 177] on input "CĂNIỂU KHU THE MANSION,[GEOGRAPHIC_DATA],[PERSON_NAME],[GEOGRAPHIC_DATA],[GEOGR…" at bounding box center [479, 186] width 105 height 18
click at [446, 177] on input "CĂNIỂU KHU THE MANSION,[GEOGRAPHIC_DATA],[PERSON_NAME],[GEOGRAPHIC_DATA],[GEOGR…" at bounding box center [479, 186] width 105 height 18
click at [444, 177] on input "CĂNT IỂU KHU THE MANSION,[GEOGRAPHIC_DATA],[PERSON_NAME],[GEOGRAPHIC_DATA],[GEO…" at bounding box center [479, 186] width 105 height 18
click at [455, 177] on input "CĂN T IỂU KHU THE MANSION,[GEOGRAPHIC_DATA],[PERSON_NAME],[GEOGRAPHIC_DATA],[GE…" at bounding box center [479, 186] width 105 height 18
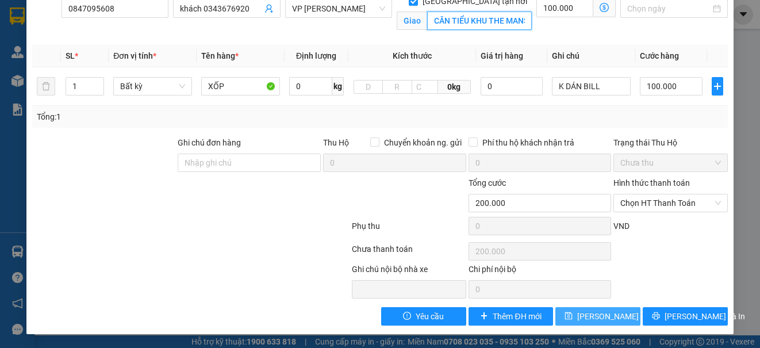
type input "CĂN TIỂU KHU THE MANSION,[GEOGRAPHIC_DATA] Đ,[PERSON_NAME],[GEOGRAPHIC_DATA],[G…"
click at [590, 322] on span "[PERSON_NAME] thay đổi" at bounding box center [623, 316] width 92 height 13
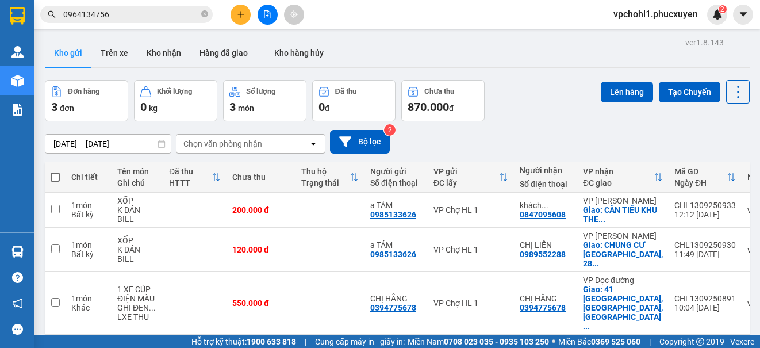
scroll to position [53, 0]
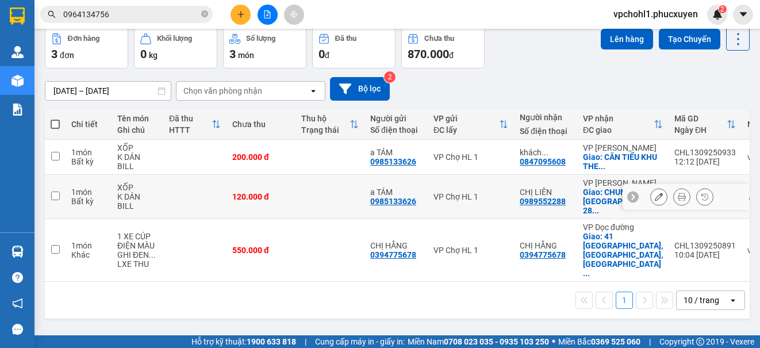
click at [655, 201] on icon at bounding box center [659, 197] width 8 height 8
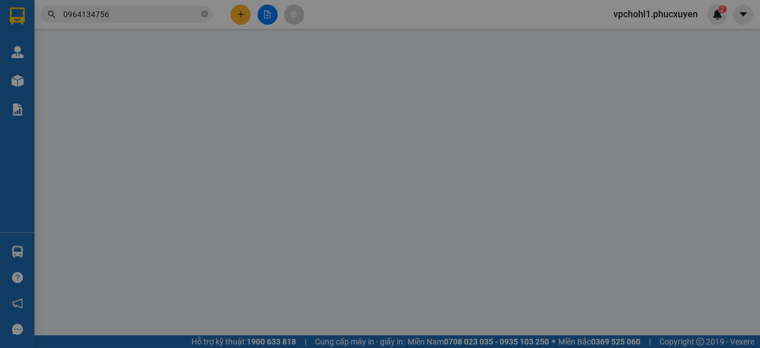
type input "0985133626"
type input "a TÁM"
type input "0989552288"
type input "CHỊ LIÊN"
checkbox input "true"
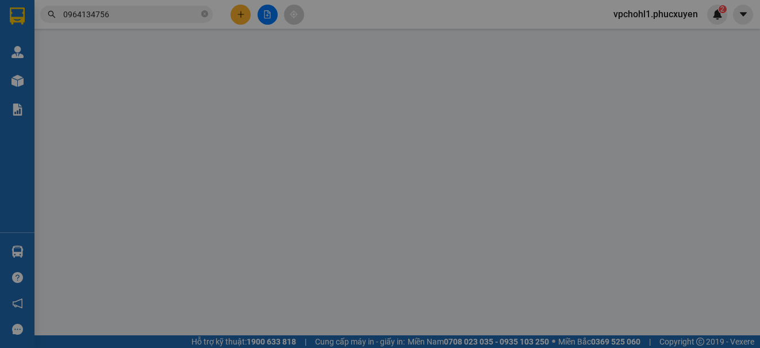
type input "CHUNG CƯ [GEOGRAPHIC_DATA], 285 [PERSON_NAME] ,[GEOGRAPHIC_DATA],[GEOGRAPHIC_DA…"
type input "120.000"
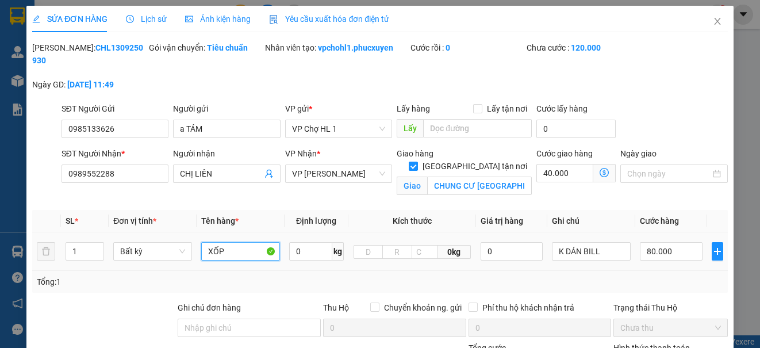
click at [247, 254] on input "XỐP" at bounding box center [240, 251] width 79 height 18
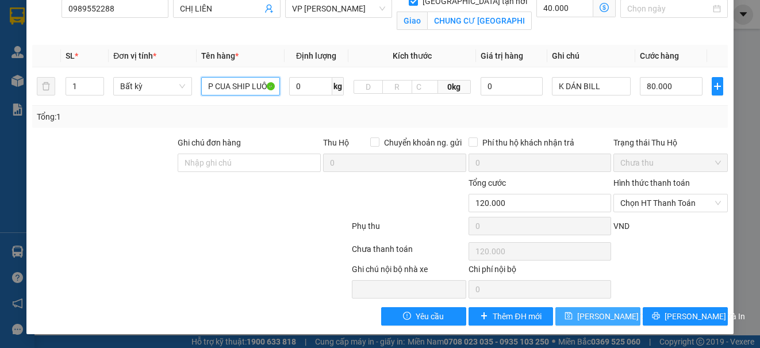
type input "XỐP CUA SHIP LUÔN"
click at [581, 316] on span "[PERSON_NAME] thay đổi" at bounding box center [623, 316] width 92 height 13
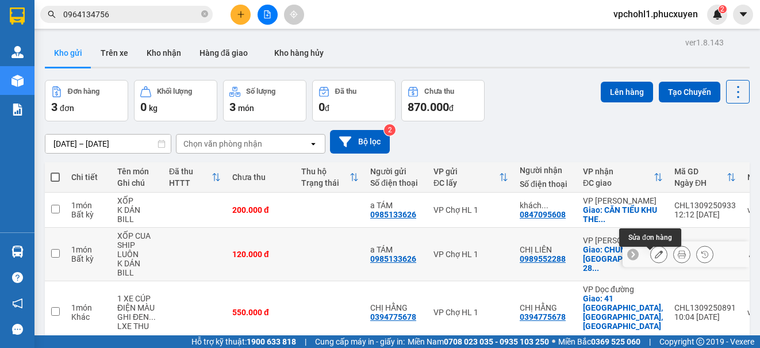
click at [651, 262] on button at bounding box center [659, 254] width 16 height 20
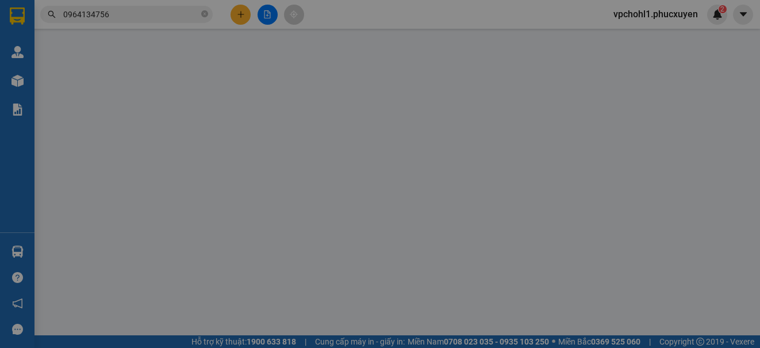
type input "0985133626"
type input "a TÁM"
type input "0989552288"
type input "CHỊ LIÊN"
checkbox input "true"
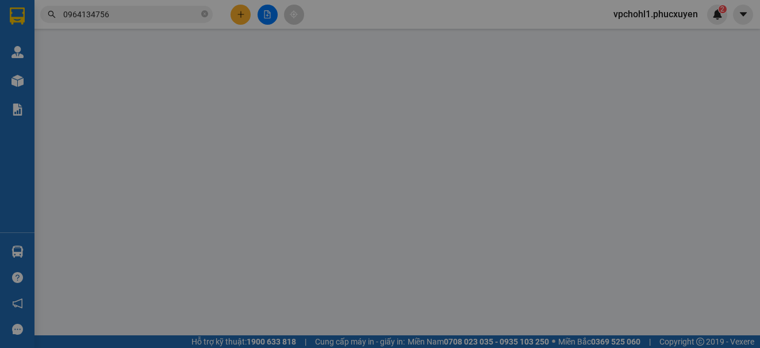
type input "CHUNG CƯ [GEOGRAPHIC_DATA], 285 [PERSON_NAME] ,[GEOGRAPHIC_DATA],[GEOGRAPHIC_DA…"
type input "120.000"
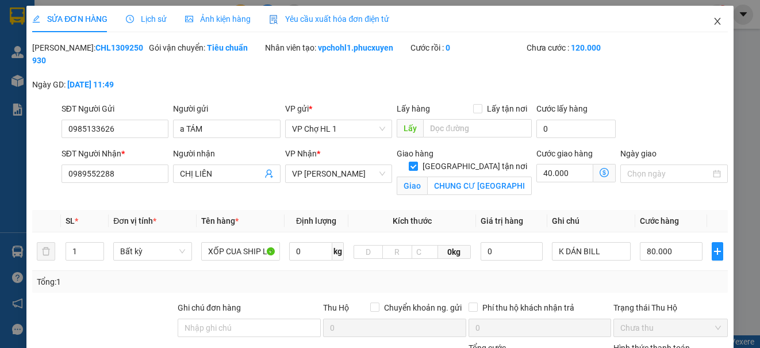
click at [713, 21] on icon "close" at bounding box center [717, 21] width 9 height 9
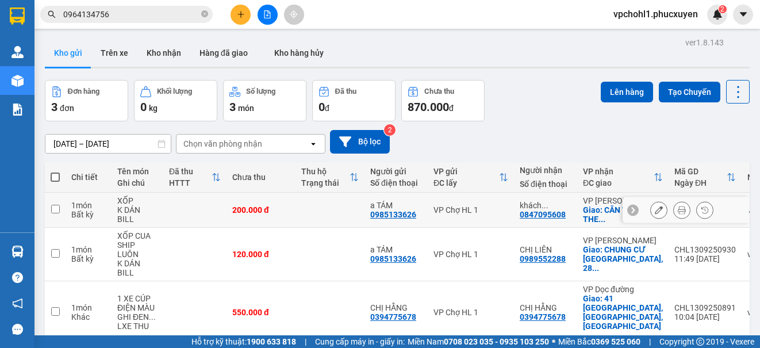
click at [53, 213] on input "checkbox" at bounding box center [55, 209] width 9 height 9
checkbox input "true"
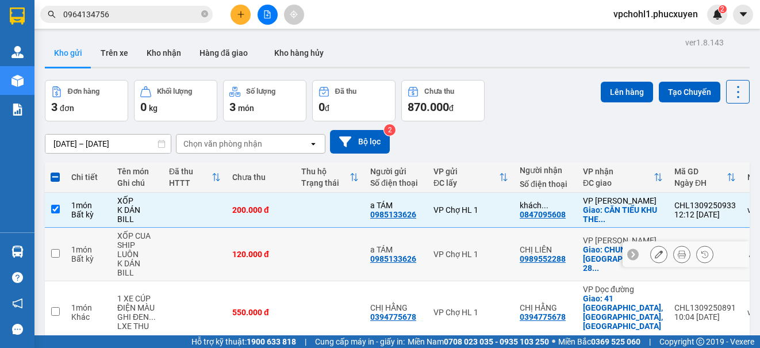
drag, startPoint x: 55, startPoint y: 260, endPoint x: 323, endPoint y: 183, distance: 278.2
click at [55, 258] on input "checkbox" at bounding box center [55, 253] width 9 height 9
checkbox input "true"
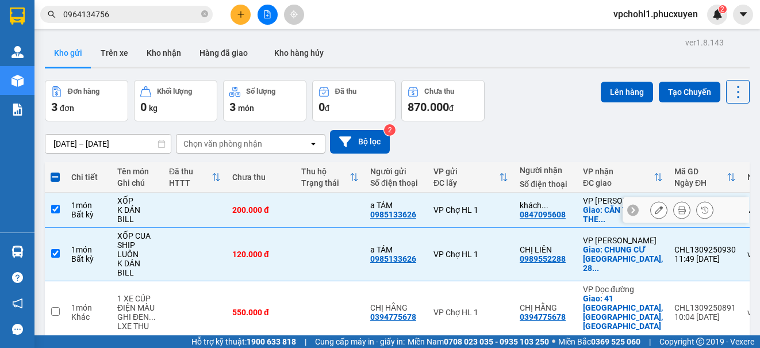
click at [57, 212] on input "checkbox" at bounding box center [55, 209] width 9 height 9
checkbox input "false"
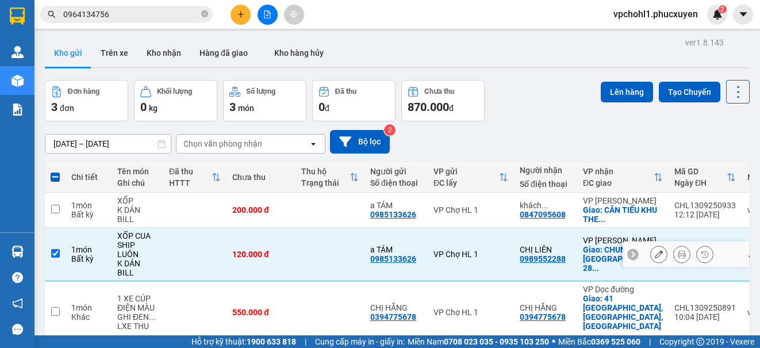
click at [56, 253] on input "checkbox" at bounding box center [55, 253] width 9 height 9
checkbox input "false"
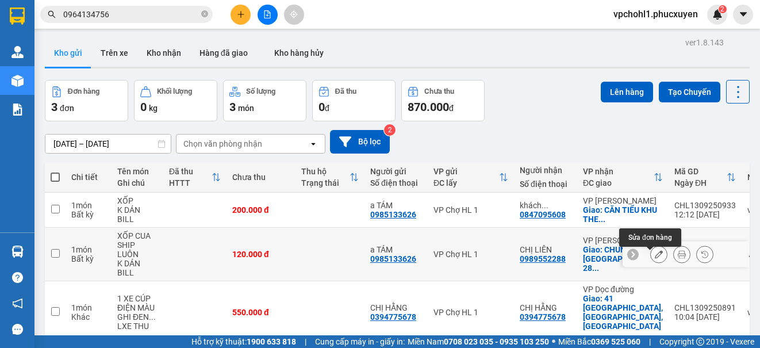
click at [651, 259] on button at bounding box center [659, 254] width 16 height 20
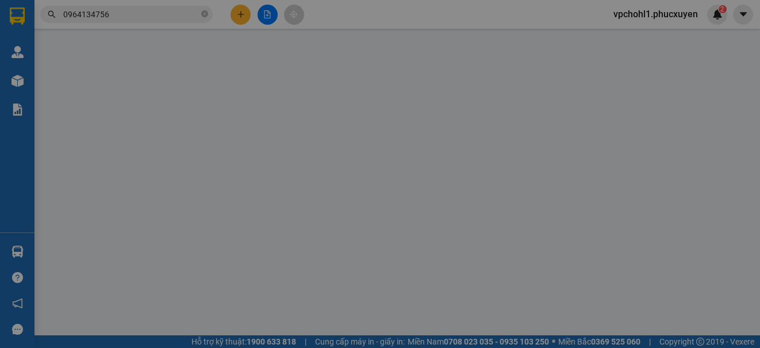
type input "0985133626"
type input "a TÁM"
type input "0989552288"
type input "CHỊ LIÊN"
checkbox input "true"
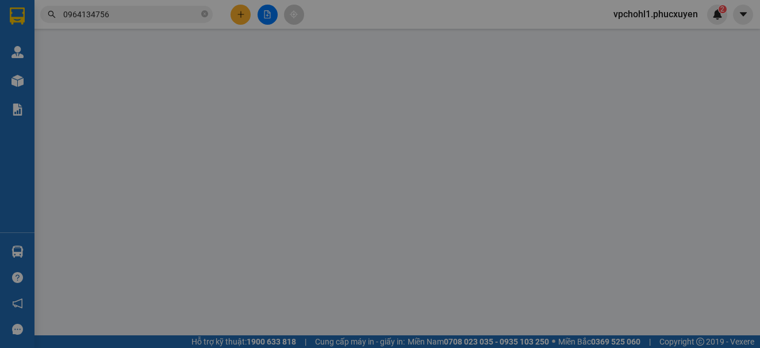
type input "CHUNG CƯ [GEOGRAPHIC_DATA], 285 [PERSON_NAME] ,[GEOGRAPHIC_DATA],[GEOGRAPHIC_DA…"
type input "120.000"
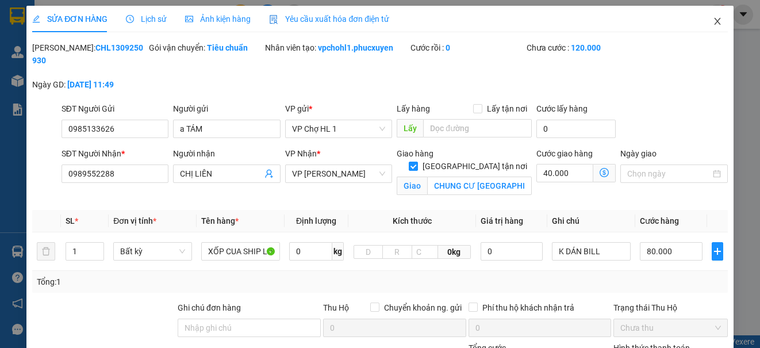
click at [713, 21] on icon "close" at bounding box center [717, 21] width 9 height 9
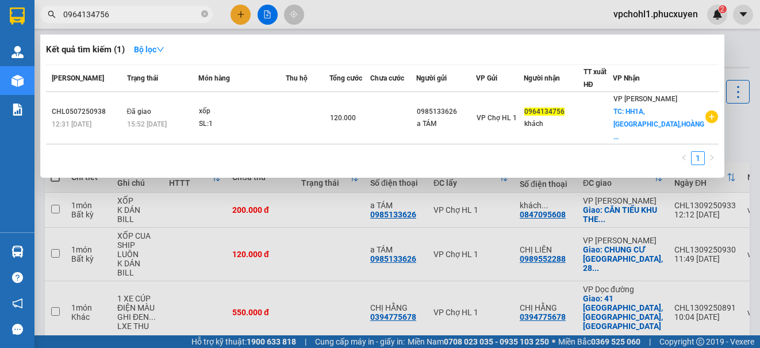
drag, startPoint x: 110, startPoint y: 15, endPoint x: 38, endPoint y: 15, distance: 72.4
click at [38, 15] on div "0964134756" at bounding box center [112, 14] width 224 height 17
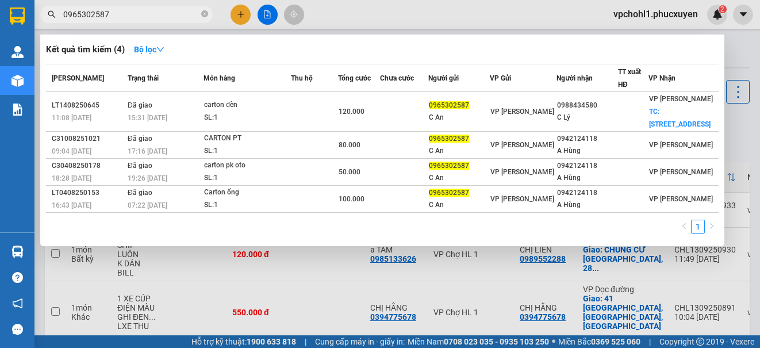
drag, startPoint x: 112, startPoint y: 16, endPoint x: 59, endPoint y: 14, distance: 52.9
click at [59, 14] on span "0965302587" at bounding box center [126, 14] width 172 height 17
type input "0965302587"
click at [243, 14] on div at bounding box center [380, 174] width 760 height 348
click at [243, 14] on icon "plus" at bounding box center [241, 14] width 8 height 8
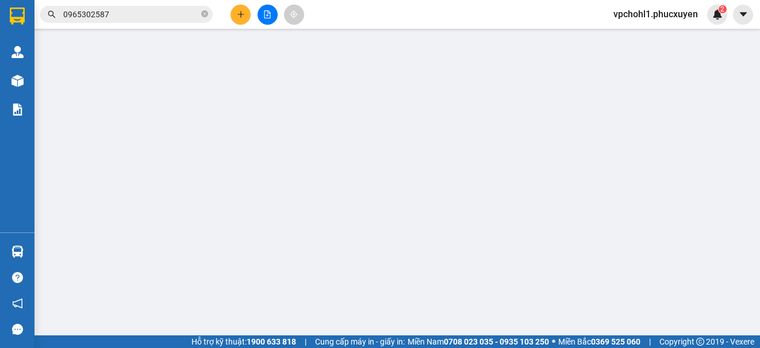
click at [237, 14] on span "Yêu cầu xuất hóa đơn điện tử" at bounding box center [185, 18] width 120 height 9
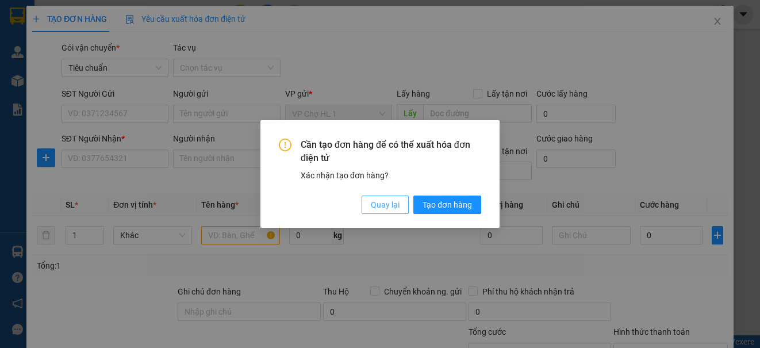
drag, startPoint x: 388, startPoint y: 202, endPoint x: 248, endPoint y: 171, distance: 143.1
click at [386, 200] on span "Quay lại" at bounding box center [385, 204] width 29 height 13
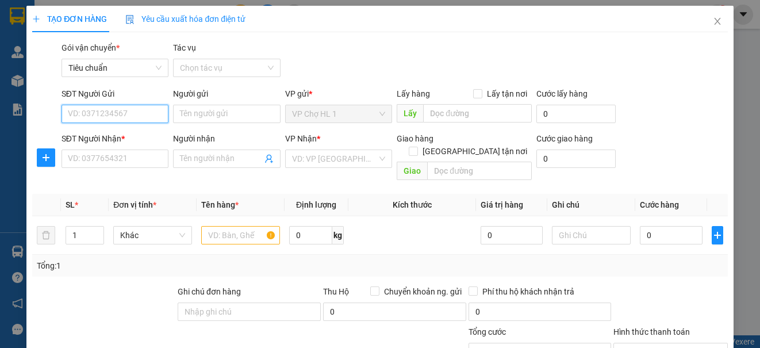
click at [113, 112] on input "SĐT Người Gửi" at bounding box center [115, 114] width 107 height 18
paste input "0965302587"
type input "0965302587"
click at [120, 135] on div "0965302587 - C An" at bounding box center [114, 137] width 92 height 13
type input "C An"
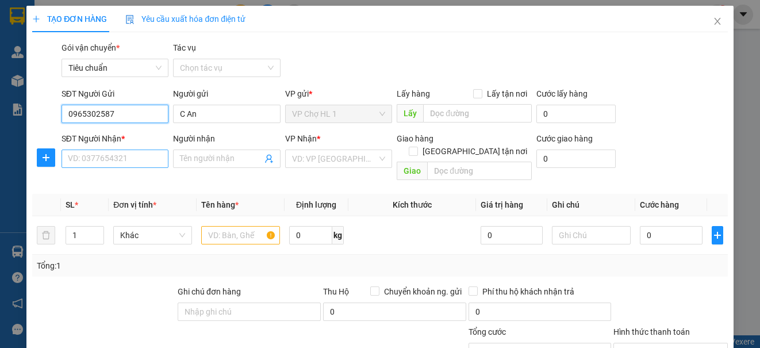
type input "0965302587"
click at [123, 164] on input "SĐT Người Nhận *" at bounding box center [115, 158] width 107 height 18
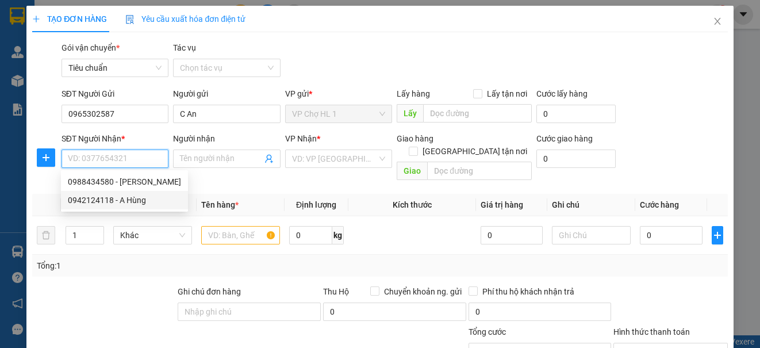
click at [102, 201] on div "0942124118 - A Hùng" at bounding box center [124, 200] width 113 height 13
type input "0942124118"
type input "A Hùng"
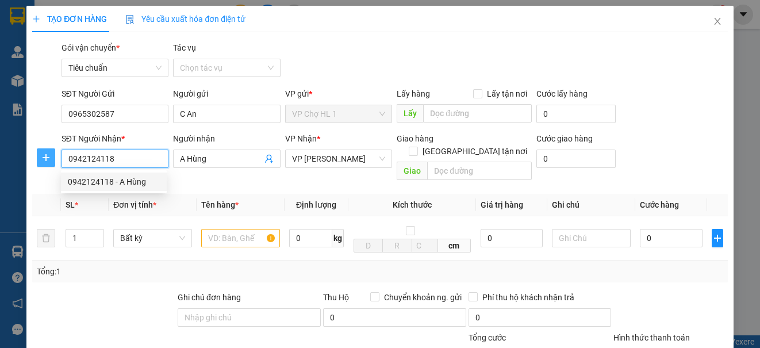
drag, startPoint x: 116, startPoint y: 158, endPoint x: 53, endPoint y: 154, distance: 62.3
click at [53, 154] on div "SĐT Người Nhận * 0942124118 Người nhận A Hùng VP Nhận * VP [PERSON_NAME] Giao h…" at bounding box center [379, 158] width 697 height 53
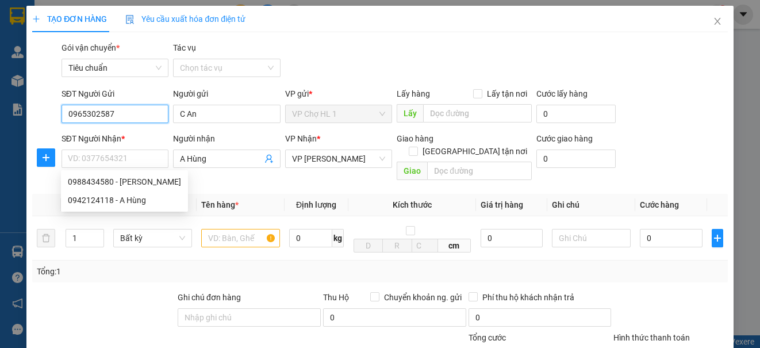
drag, startPoint x: 121, startPoint y: 116, endPoint x: 66, endPoint y: 116, distance: 55.2
click at [66, 116] on input "0965302587" at bounding box center [115, 114] width 107 height 18
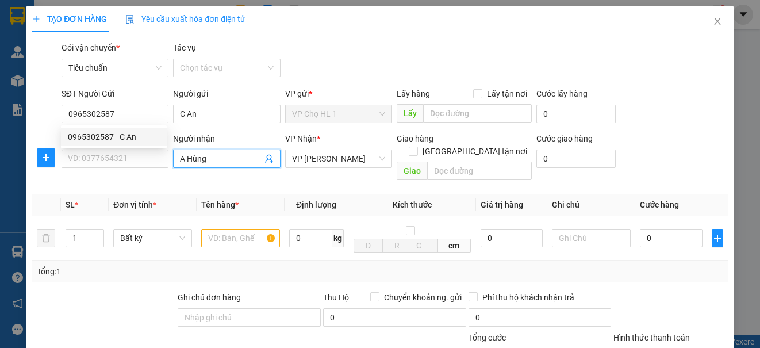
click at [217, 163] on input "A Hùng" at bounding box center [221, 158] width 82 height 13
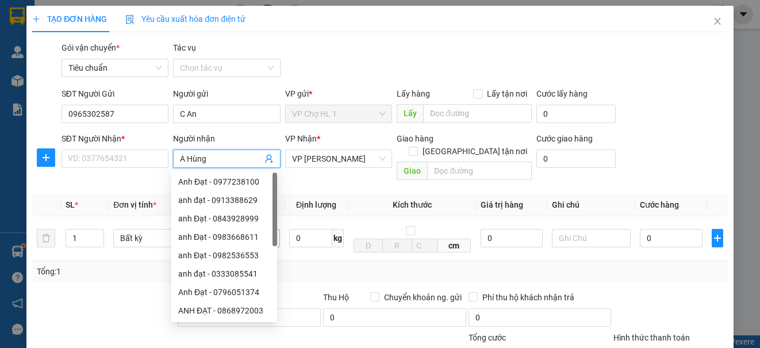
drag, startPoint x: 214, startPoint y: 162, endPoint x: 175, endPoint y: 160, distance: 39.1
click at [175, 160] on span "A Hùng" at bounding box center [226, 158] width 107 height 18
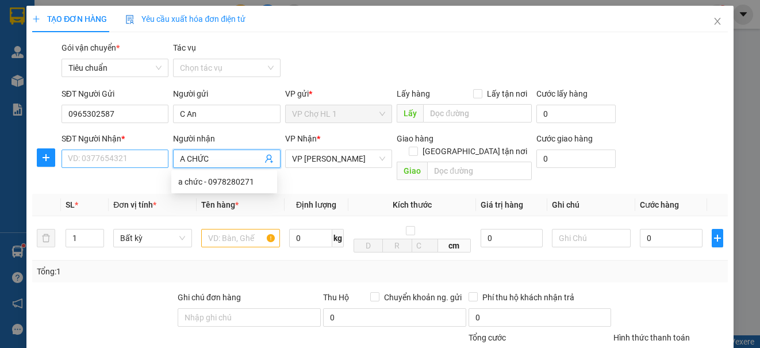
type input "A CHỨC"
click at [151, 159] on input "SĐT Người Nhận *" at bounding box center [115, 158] width 107 height 18
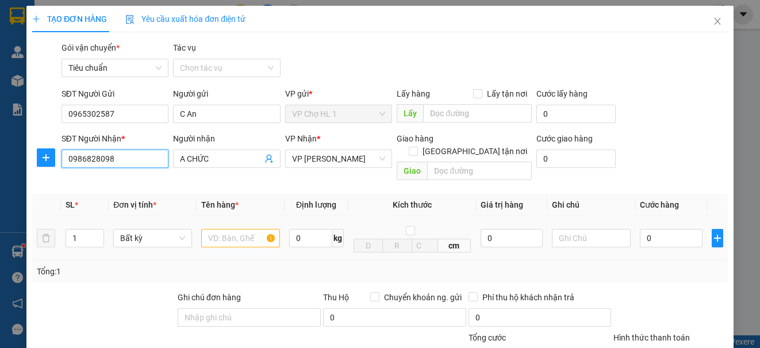
type input "0986828098"
click at [227, 230] on input "text" at bounding box center [240, 238] width 79 height 18
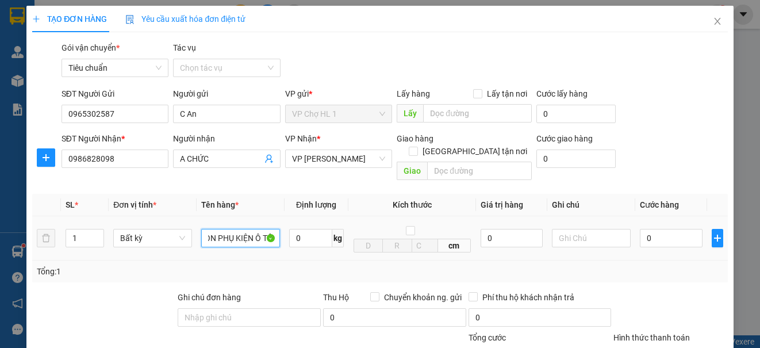
scroll to position [0, 56]
type input "THÙNG CARTON PHỤ KIỆN Ô TÔ"
click at [661, 147] on div "SĐT Người Nhận * 0986828098 Người nhận A CHỨC VP Nhận * VP Minh Khai Giao hàng …" at bounding box center [394, 158] width 671 height 53
click at [655, 229] on input "0" at bounding box center [671, 238] width 63 height 18
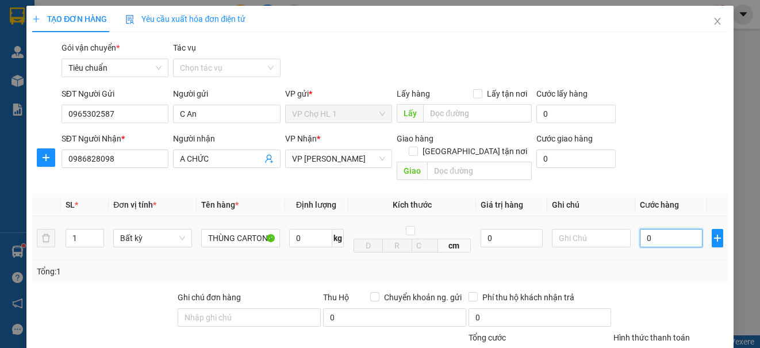
type input "1"
type input "10"
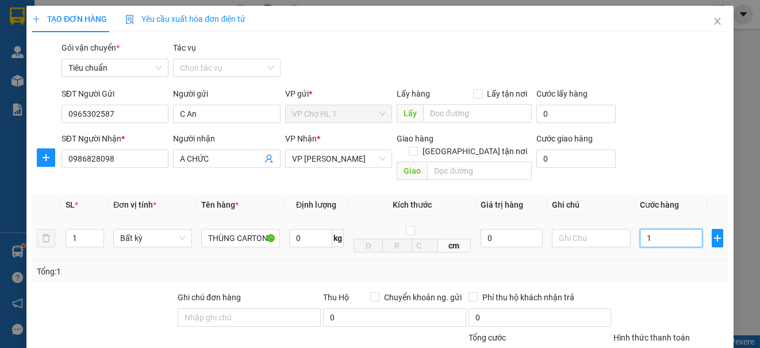
type input "10"
type input "100"
click at [674, 145] on div "SĐT Người Nhận * 0986828098 Người nhận A CHỨC VP Nhận * VP Minh Khai Giao hàng …" at bounding box center [394, 158] width 671 height 53
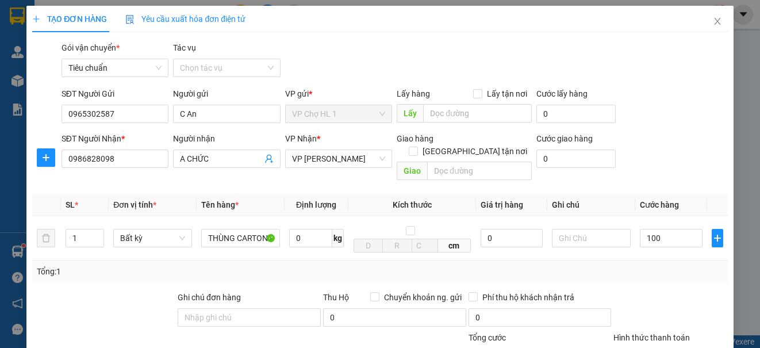
type input "100.000"
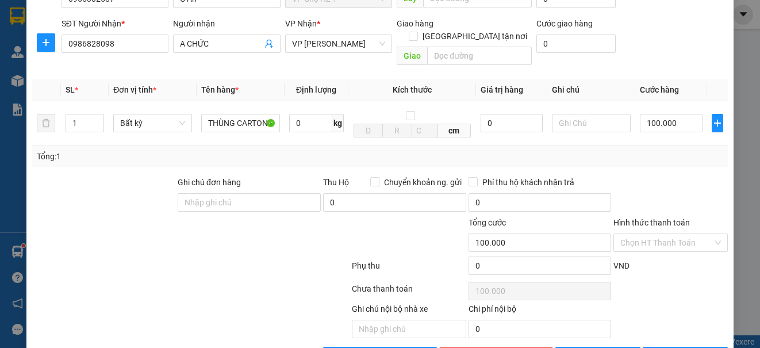
scroll to position [143, 0]
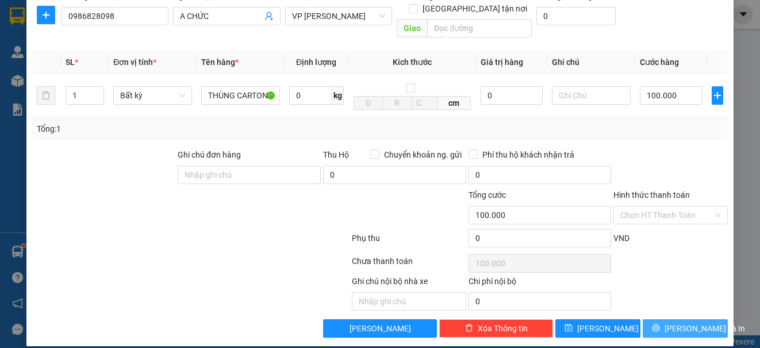
click at [681, 322] on span "[PERSON_NAME] và In" at bounding box center [705, 328] width 80 height 13
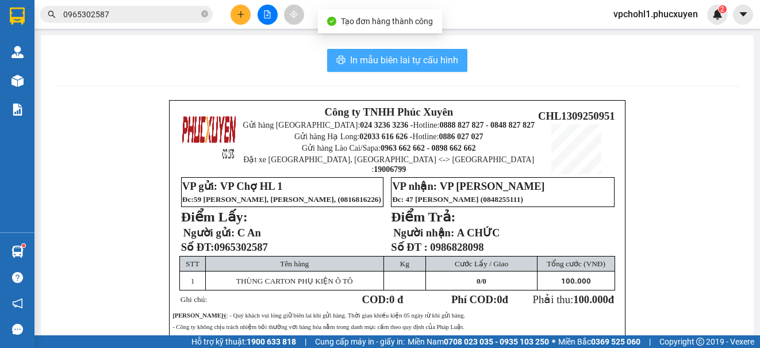
click at [387, 63] on span "In mẫu biên lai tự cấu hình" at bounding box center [404, 60] width 108 height 14
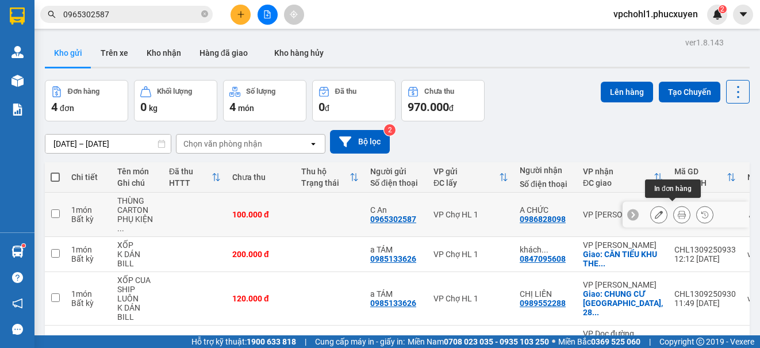
click at [678, 210] on icon at bounding box center [682, 214] width 8 height 8
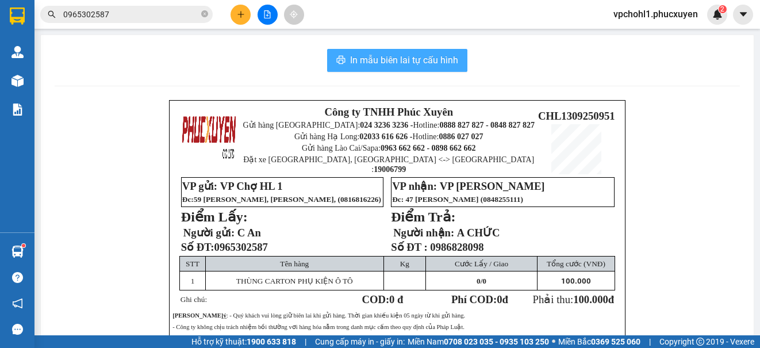
click at [391, 62] on span "In mẫu biên lai tự cấu hình" at bounding box center [404, 60] width 108 height 14
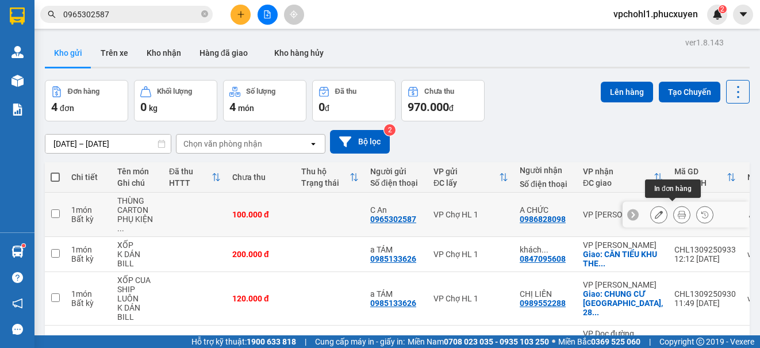
click at [678, 210] on icon at bounding box center [682, 214] width 8 height 8
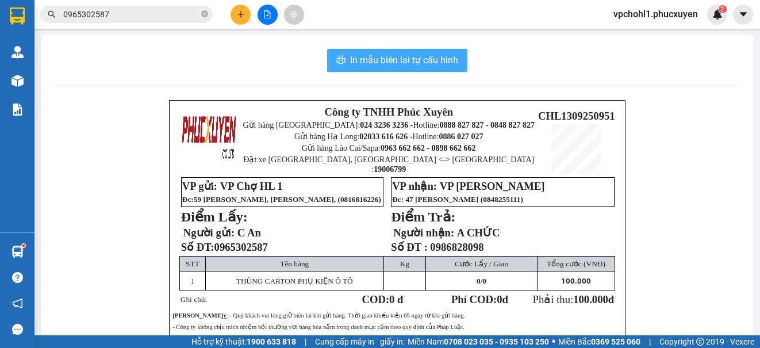
click at [410, 60] on span "In mẫu biên lai tự cấu hình" at bounding box center [404, 60] width 108 height 14
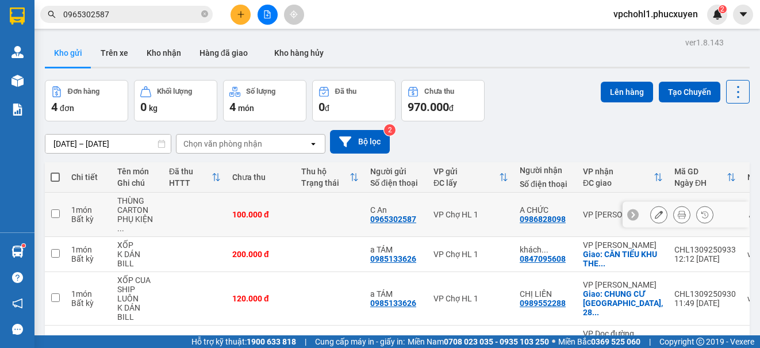
click at [655, 210] on icon at bounding box center [659, 214] width 8 height 8
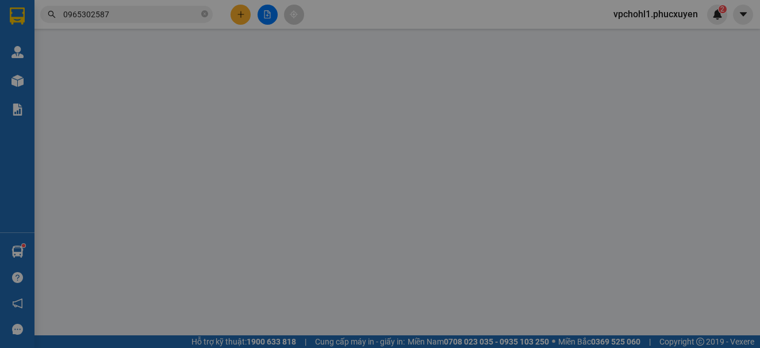
type input "0965302587"
type input "C An"
type input "0986828098"
type input "A CHỨC"
type input "100.000"
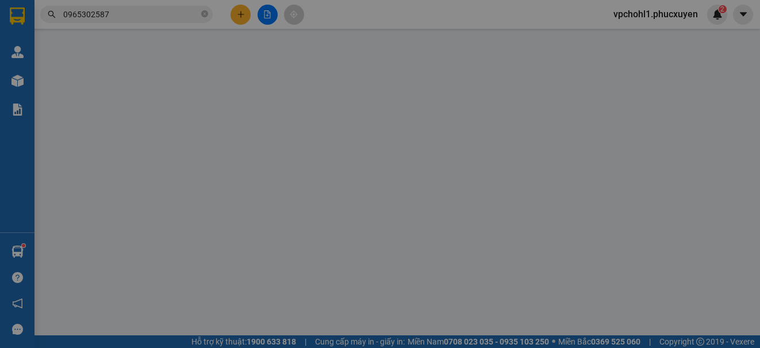
type input "100.000"
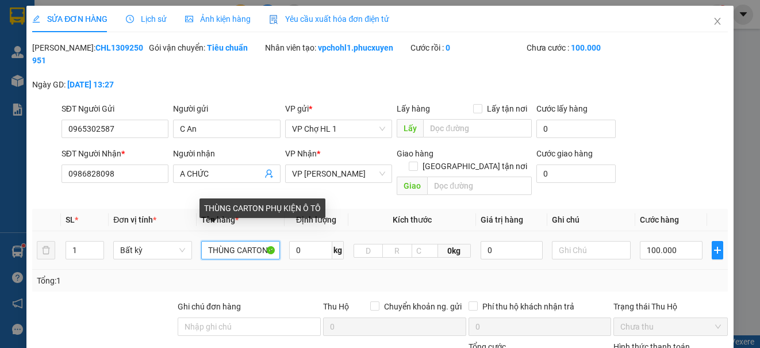
click at [205, 241] on input "THÙNG CARTON PHỤ KIỆN Ô TÔ" at bounding box center [240, 250] width 79 height 18
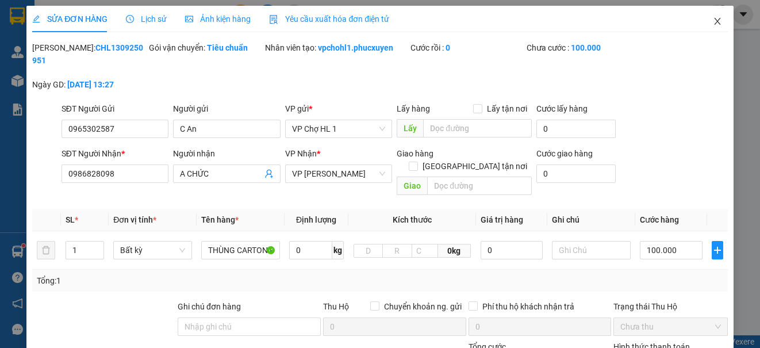
click at [703, 22] on span "Close" at bounding box center [717, 22] width 32 height 32
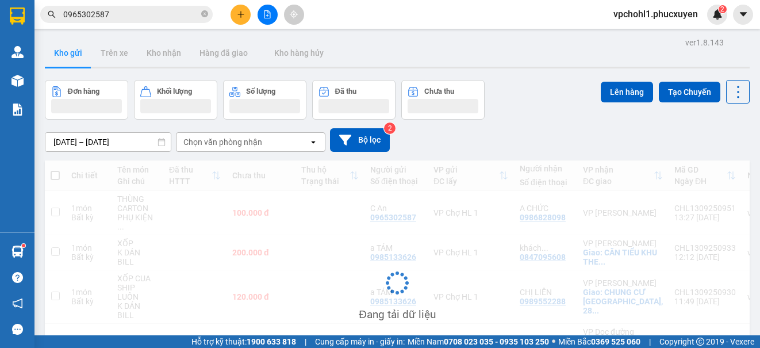
click at [125, 21] on span "0965302587" at bounding box center [126, 14] width 172 height 17
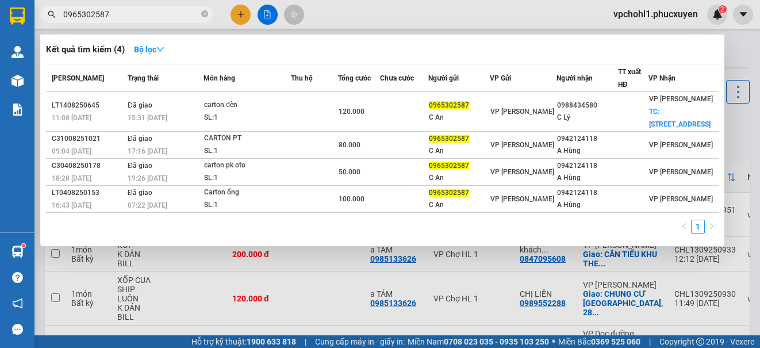
click at [313, 292] on div at bounding box center [380, 174] width 760 height 348
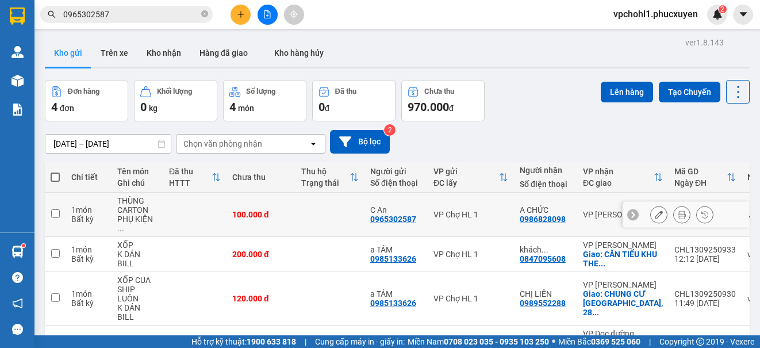
click at [651, 211] on button at bounding box center [659, 215] width 16 height 20
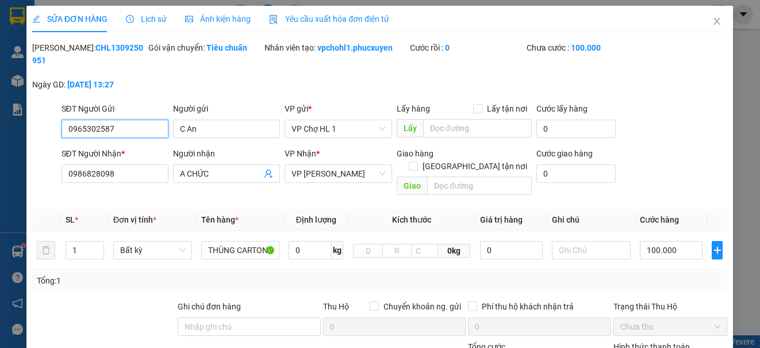
type input "0965302587"
type input "C An"
type input "0986828098"
type input "A CHỨC"
type input "100.000"
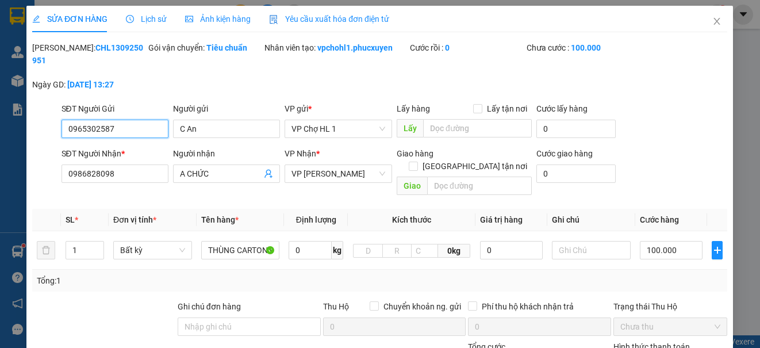
type input "100.000"
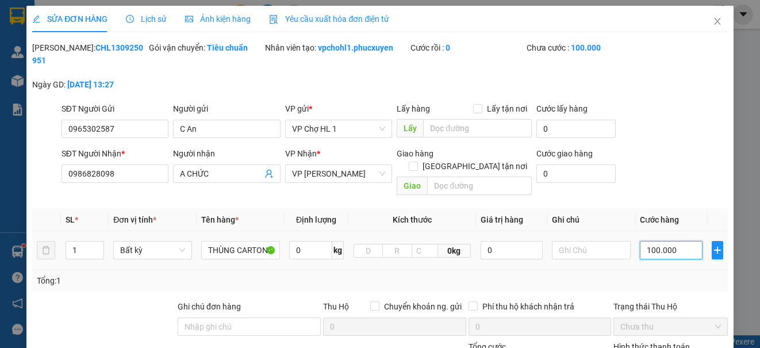
click at [674, 241] on input "100.000" at bounding box center [671, 250] width 63 height 18
type input "8"
type input "80"
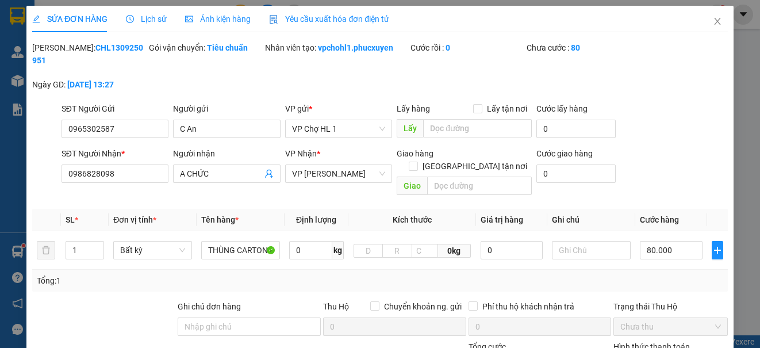
click at [661, 179] on div "SĐT Người Nhận * 0986828098 Người nhận A CHỨC VP Nhận * VP Minh Khai Giao hàng …" at bounding box center [394, 173] width 671 height 53
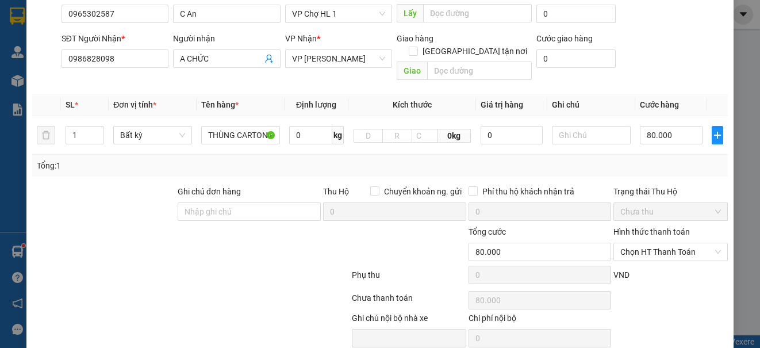
scroll to position [151, 0]
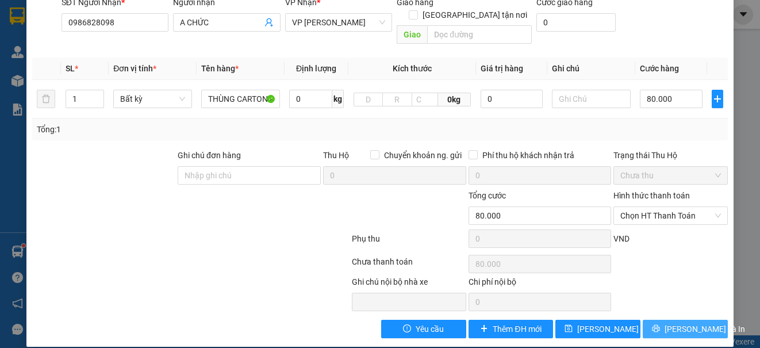
click at [663, 320] on button "[PERSON_NAME] và In" at bounding box center [685, 329] width 85 height 18
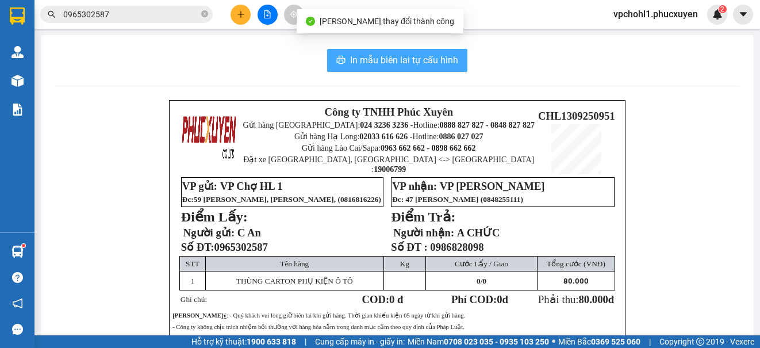
click at [422, 64] on span "In mẫu biên lai tự cấu hình" at bounding box center [404, 60] width 108 height 14
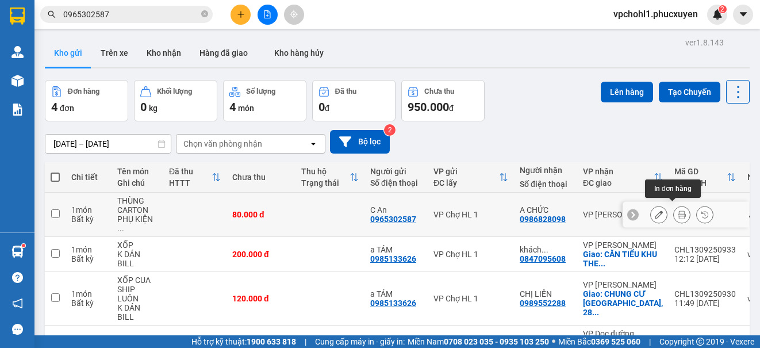
click at [678, 210] on icon at bounding box center [682, 214] width 8 height 8
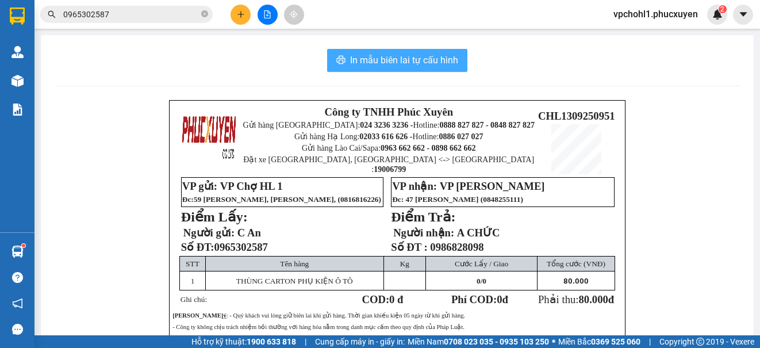
click at [420, 63] on span "In mẫu biên lai tự cấu hình" at bounding box center [404, 60] width 108 height 14
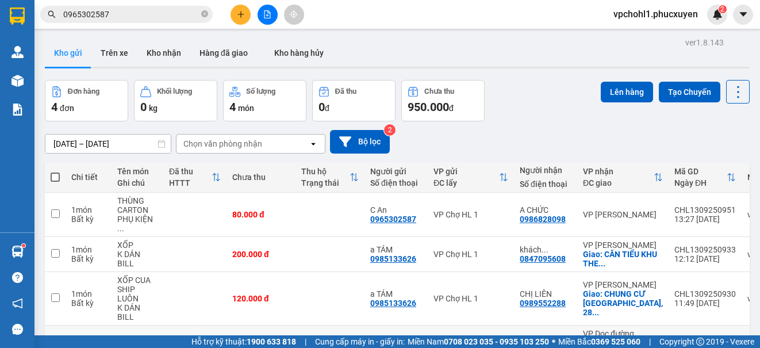
scroll to position [77, 0]
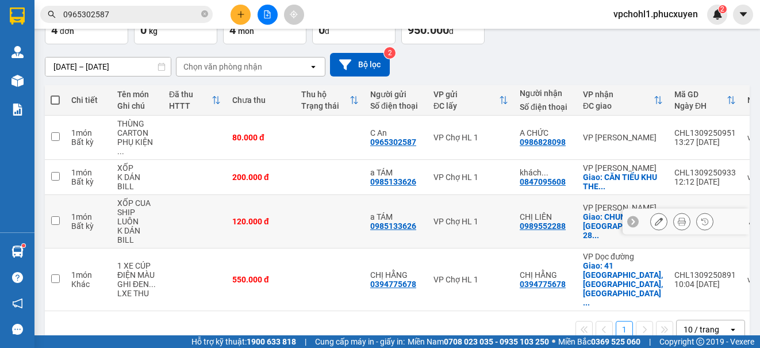
click at [655, 217] on icon at bounding box center [659, 221] width 8 height 8
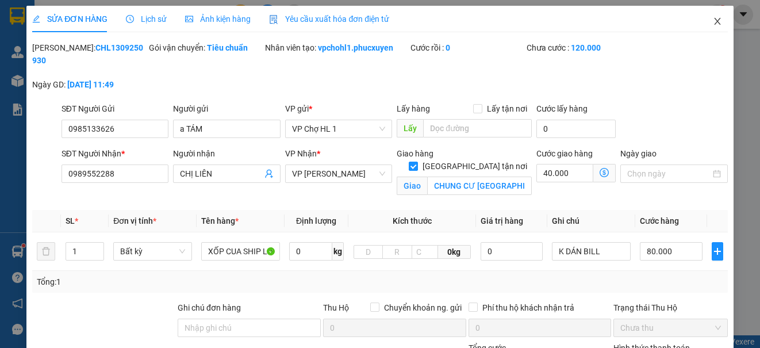
click at [713, 22] on icon "close" at bounding box center [717, 21] width 9 height 9
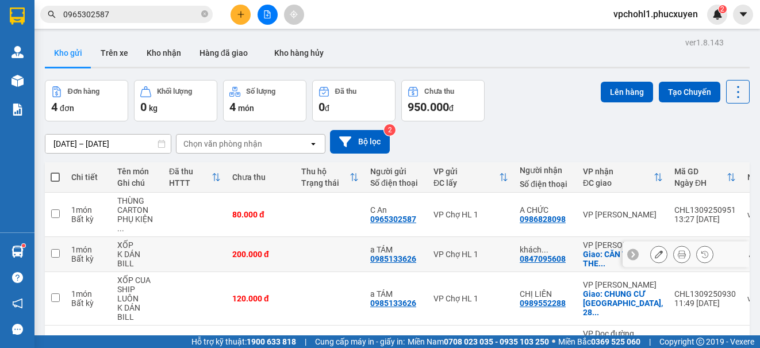
scroll to position [77, 0]
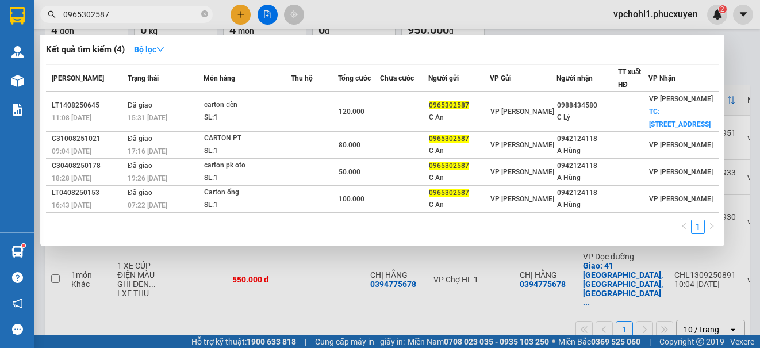
click at [126, 14] on input "0965302587" at bounding box center [131, 14] width 136 height 13
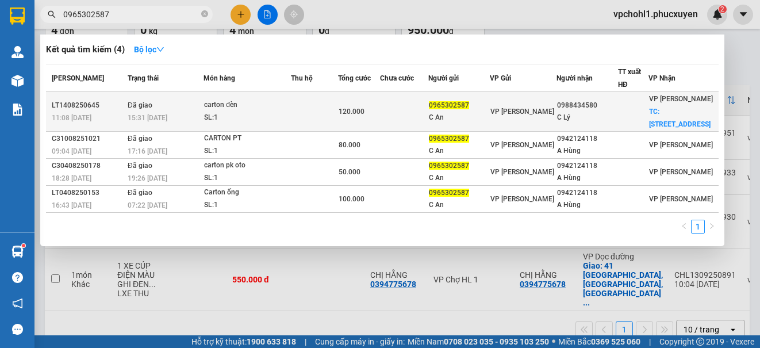
click at [281, 117] on div "SL: 1" at bounding box center [247, 118] width 86 height 13
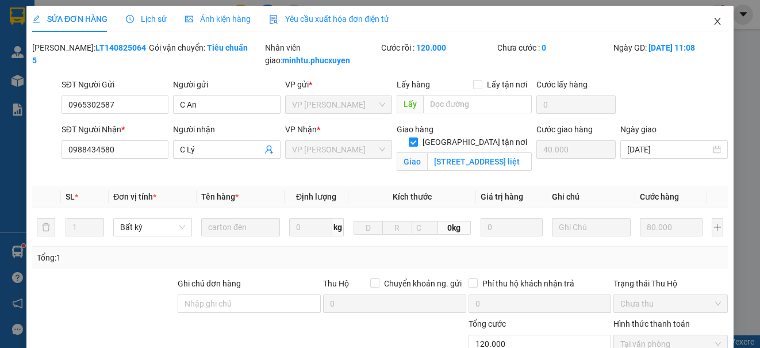
click at [713, 17] on icon "close" at bounding box center [717, 21] width 9 height 9
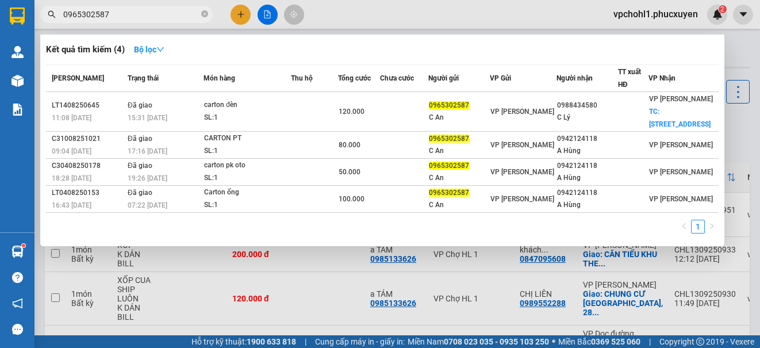
click at [169, 16] on input "0965302587" at bounding box center [131, 14] width 136 height 13
click at [300, 292] on div at bounding box center [380, 174] width 760 height 348
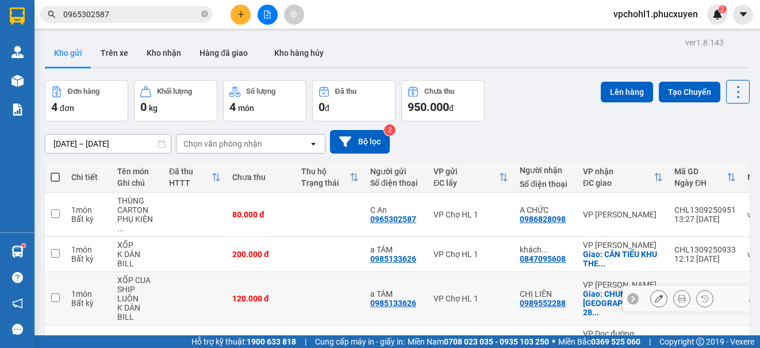
scroll to position [57, 0]
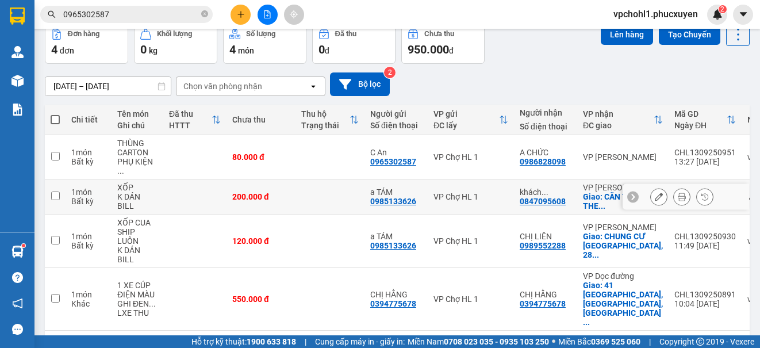
click at [655, 193] on icon at bounding box center [659, 197] width 8 height 8
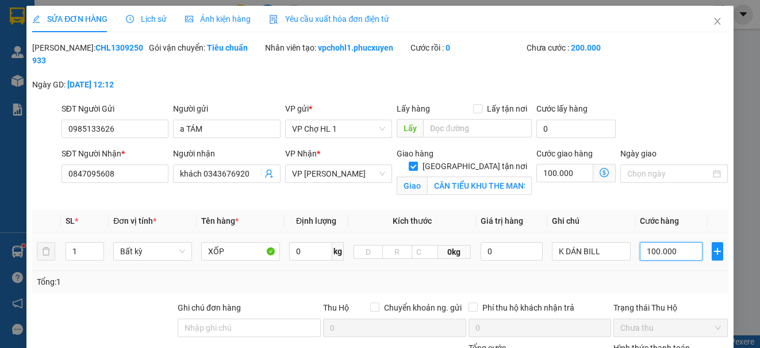
click at [682, 254] on input "100.000" at bounding box center [671, 251] width 63 height 18
click at [353, 177] on span "VP [PERSON_NAME]" at bounding box center [338, 173] width 93 height 17
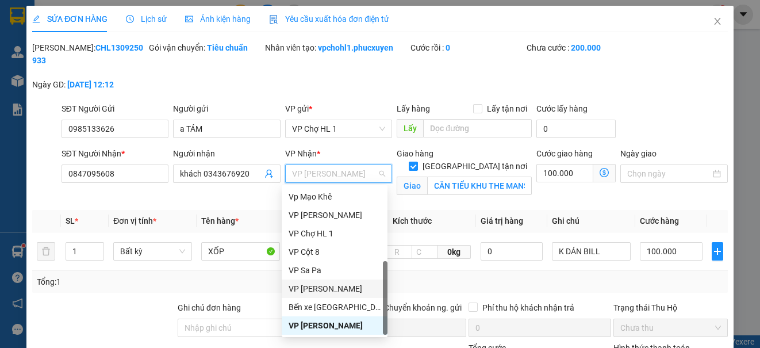
scroll to position [184, 0]
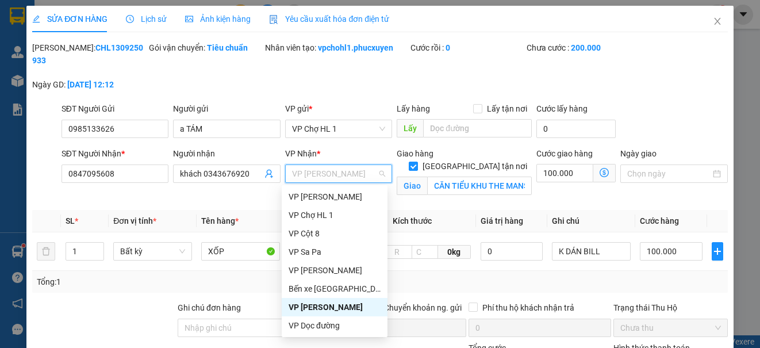
drag, startPoint x: 335, startPoint y: 304, endPoint x: 370, endPoint y: 247, distance: 67.2
click at [334, 304] on div "VP [PERSON_NAME]" at bounding box center [335, 307] width 92 height 13
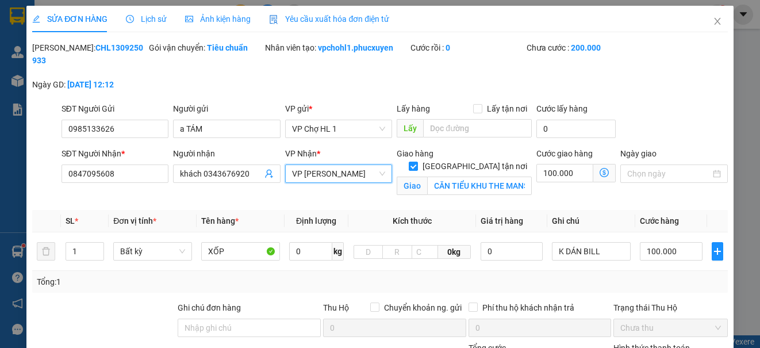
click at [600, 170] on icon "dollar-circle" at bounding box center [604, 172] width 9 height 9
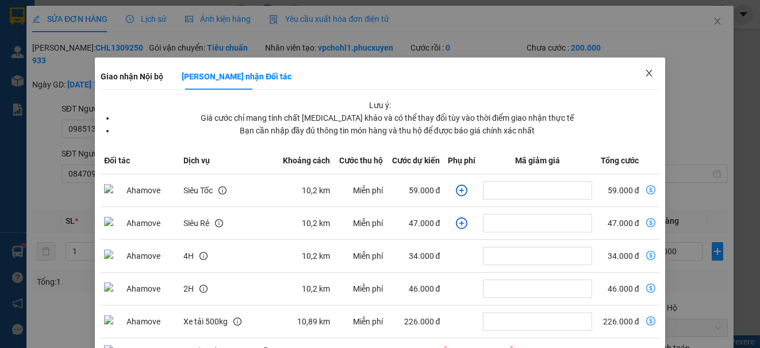
click at [645, 72] on icon "close" at bounding box center [649, 72] width 9 height 9
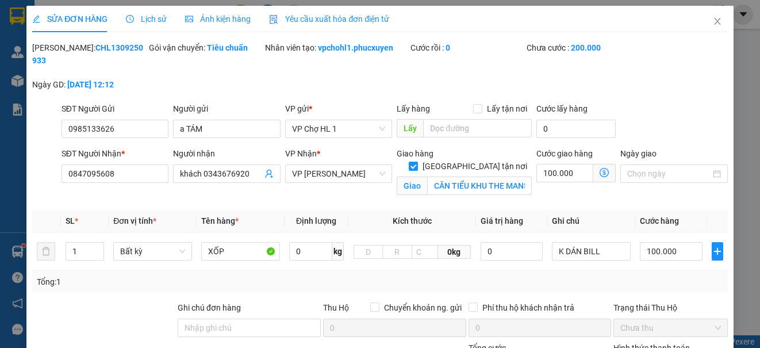
click at [600, 169] on icon "dollar-circle" at bounding box center [604, 172] width 9 height 9
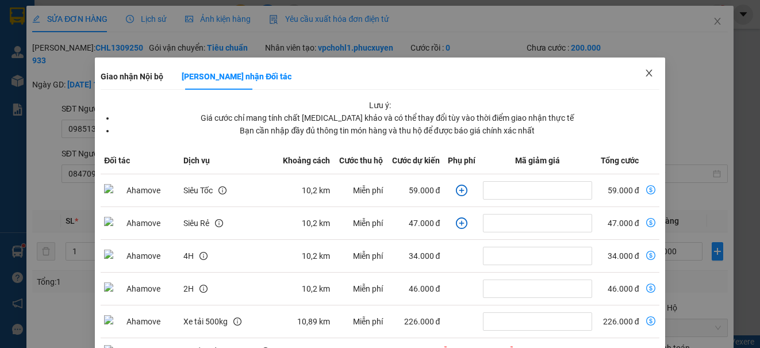
click at [646, 72] on icon "close" at bounding box center [649, 73] width 6 height 7
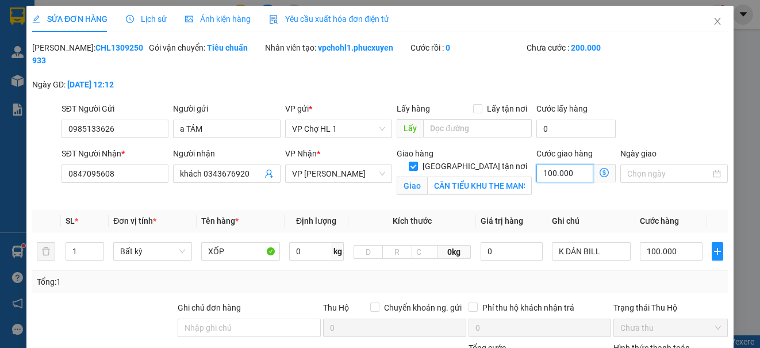
click at [570, 174] on input "100.000" at bounding box center [564, 173] width 57 height 18
click at [653, 106] on div "SĐT Người Gửi 0985133626 Người gửi a TÁM VP gửi * VP Chợ HL 1 Lấy hàng Lấy tận …" at bounding box center [394, 122] width 671 height 40
click at [600, 169] on icon "dollar-circle" at bounding box center [604, 172] width 9 height 9
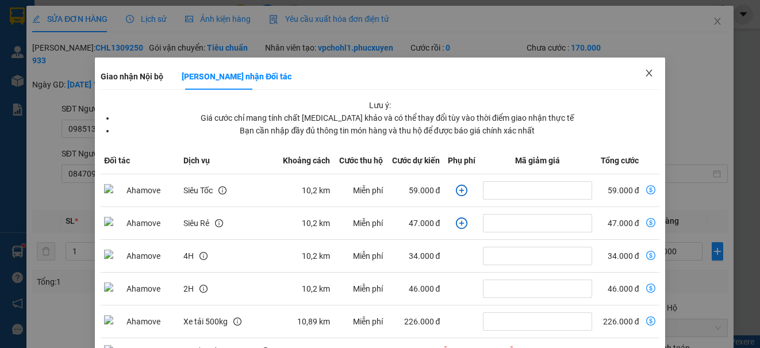
click at [645, 70] on icon "close" at bounding box center [649, 72] width 9 height 9
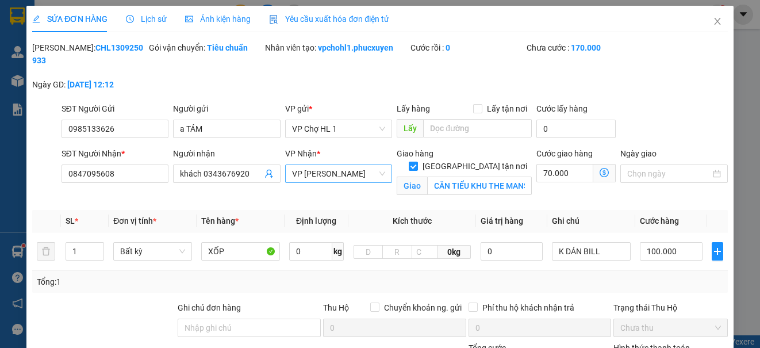
click at [370, 170] on span "VP [PERSON_NAME]" at bounding box center [338, 173] width 93 height 17
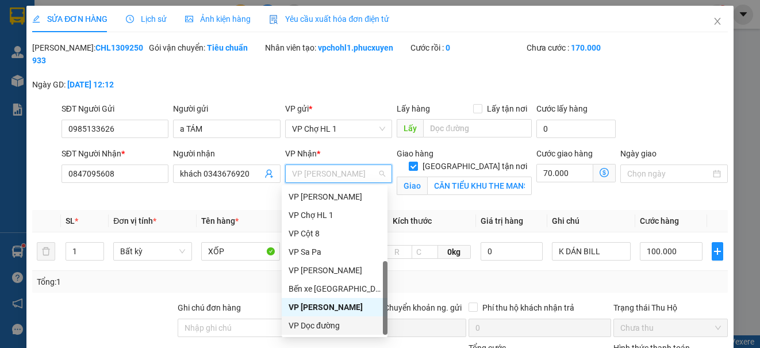
drag, startPoint x: 321, startPoint y: 325, endPoint x: 572, endPoint y: 221, distance: 271.1
click at [321, 325] on div "VP Dọc đường" at bounding box center [335, 325] width 92 height 13
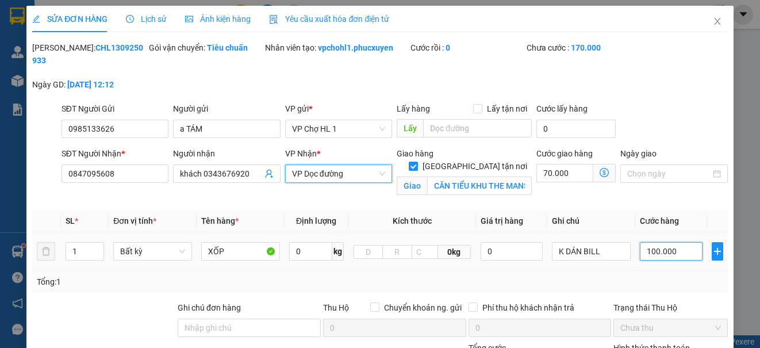
click at [669, 251] on input "100.000" at bounding box center [671, 251] width 63 height 18
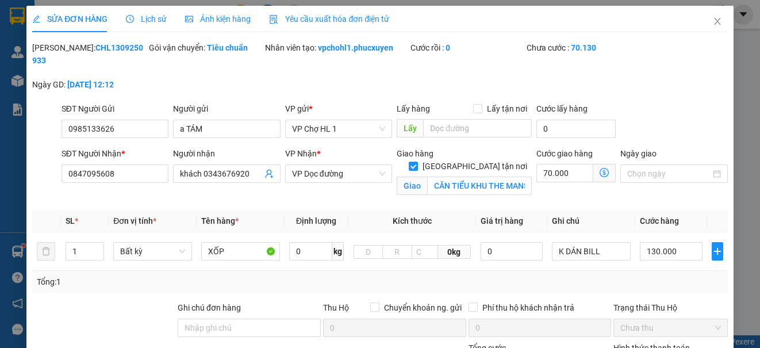
click at [662, 121] on div "SĐT Người Gửi 0985133626 Người gửi a TÁM VP gửi * VP Chợ HL 1 Lấy hàng Lấy tận …" at bounding box center [394, 122] width 671 height 40
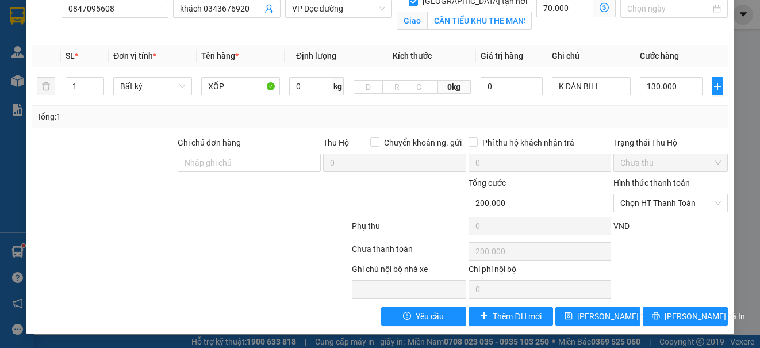
scroll to position [50, 0]
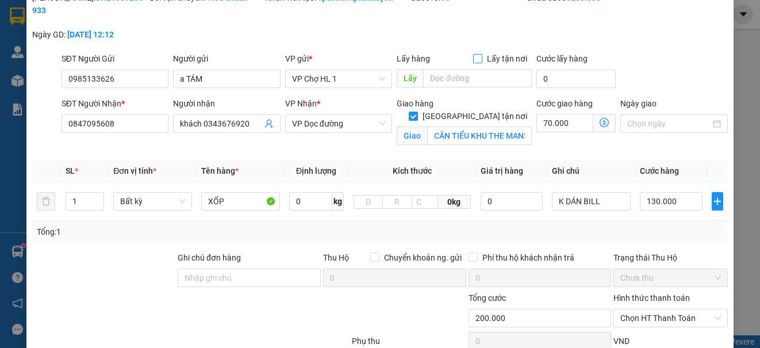
click at [473, 57] on input "Lấy tận nơi" at bounding box center [477, 58] width 8 height 8
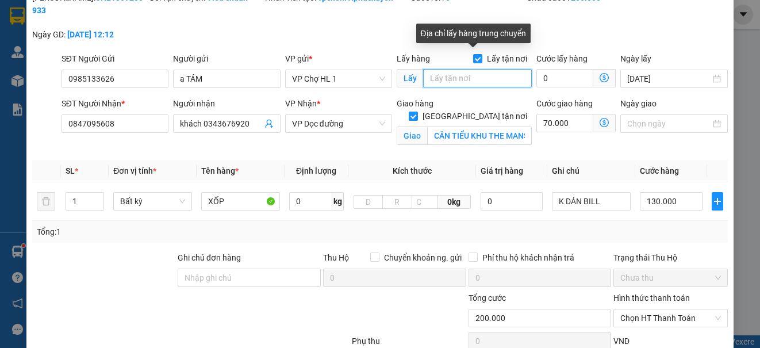
click at [457, 79] on input "text" at bounding box center [477, 78] width 109 height 18
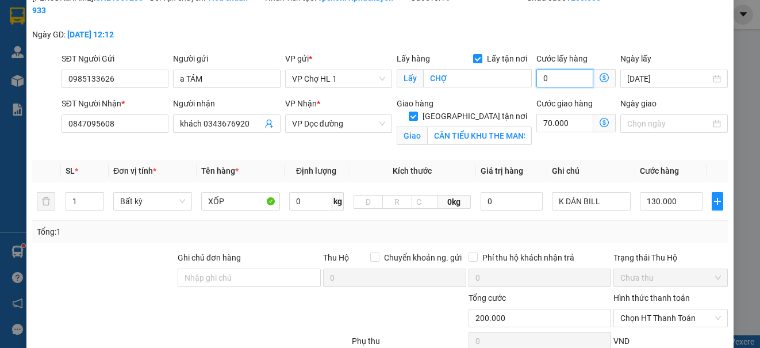
click at [562, 72] on input "0" at bounding box center [564, 78] width 57 height 18
click at [638, 39] on div "[PERSON_NAME]: CHL1309250933 Gói vận chuyển: Tiêu chuẩn Nhân viên tạo: vpchohl1…" at bounding box center [379, 21] width 697 height 61
click at [462, 78] on input "CHỢ" at bounding box center [477, 78] width 109 height 18
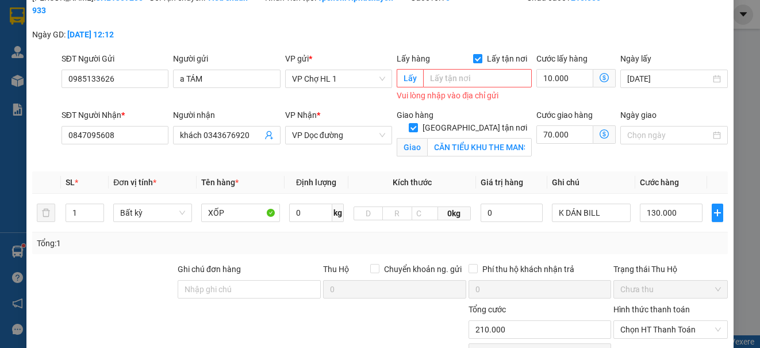
click at [473, 60] on input "Lấy tận nơi" at bounding box center [477, 58] width 8 height 8
click at [563, 83] on input "10.000" at bounding box center [575, 79] width 79 height 18
click at [631, 68] on div "SĐT Người Gửi 0985133626 Người gửi a TÁM VP gửi * VP Chợ HL 1 Lấy hàng Lấy tận …" at bounding box center [394, 78] width 671 height 52
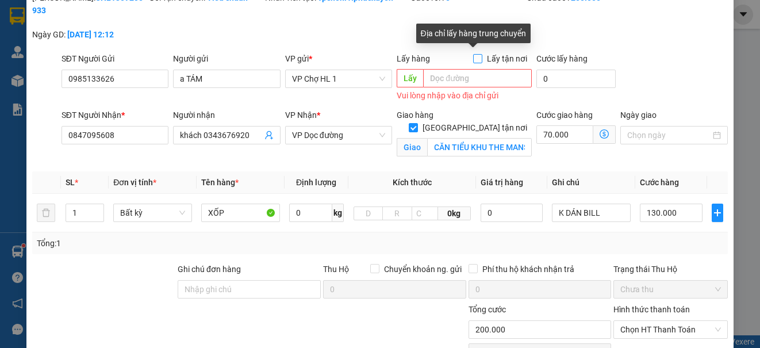
drag, startPoint x: 472, startPoint y: 58, endPoint x: 469, endPoint y: 86, distance: 27.8
click at [473, 58] on input "Lấy tận nơi" at bounding box center [477, 58] width 8 height 8
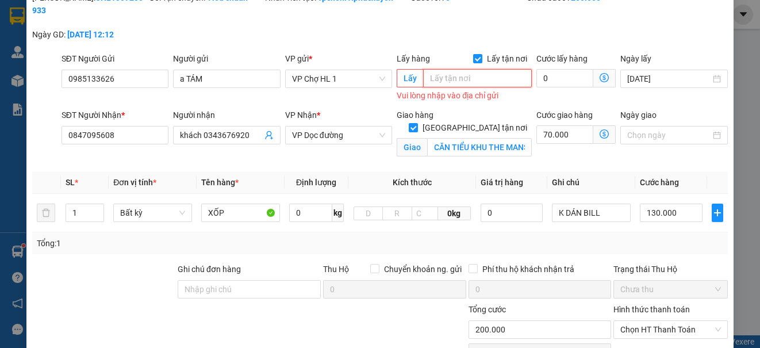
click at [471, 82] on input "text" at bounding box center [477, 78] width 109 height 18
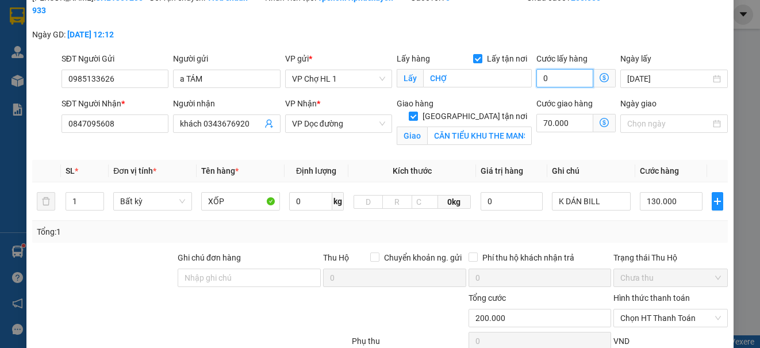
click at [561, 79] on input "0" at bounding box center [564, 78] width 57 height 18
click at [663, 29] on div "[PERSON_NAME]: CHL1309250933 Gói vận chuyển: Tiêu chuẩn Nhân viên tạo: vpchohl1…" at bounding box center [379, 21] width 697 height 61
click at [684, 205] on input "130.000" at bounding box center [671, 201] width 63 height 18
click at [680, 43] on div "[PERSON_NAME]: CHL1309250933 Gói vận chuyển: Tiêu chuẩn Nhân viên tạo: vpchohl1…" at bounding box center [379, 21] width 697 height 61
click at [600, 122] on icon "dollar-circle" at bounding box center [604, 122] width 9 height 9
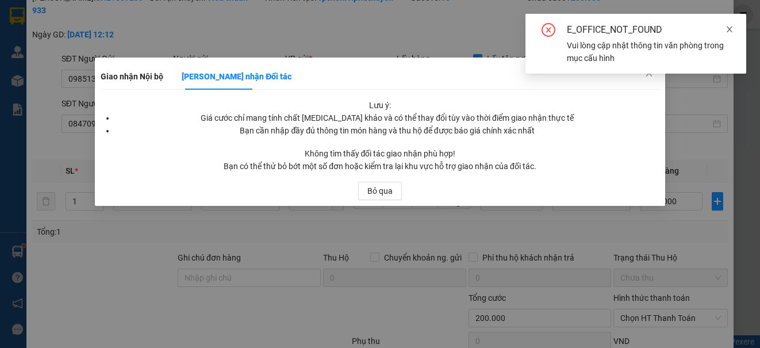
click at [728, 28] on icon "close" at bounding box center [730, 29] width 6 height 6
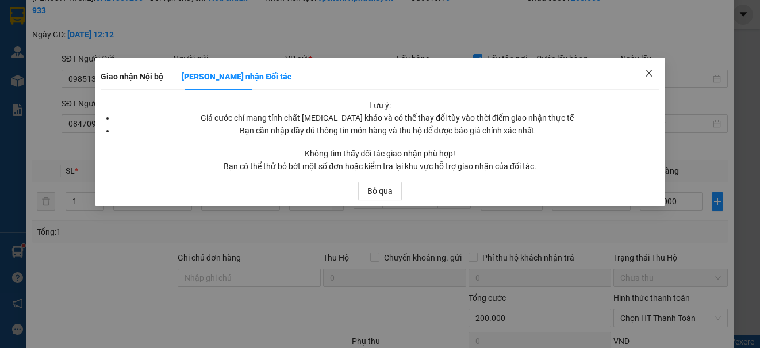
click at [648, 71] on icon "close" at bounding box center [649, 72] width 9 height 9
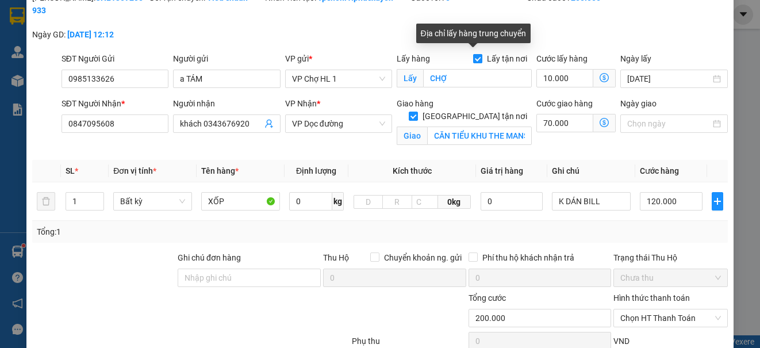
click at [474, 56] on input "Lấy tận nơi" at bounding box center [477, 58] width 8 height 8
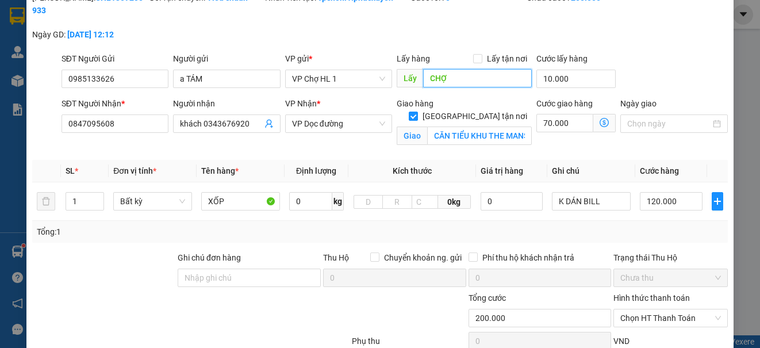
click at [458, 83] on input "CHỢ" at bounding box center [477, 78] width 109 height 18
click at [573, 76] on input "10.000" at bounding box center [575, 79] width 79 height 18
click at [483, 76] on input "CHỢ" at bounding box center [477, 78] width 109 height 18
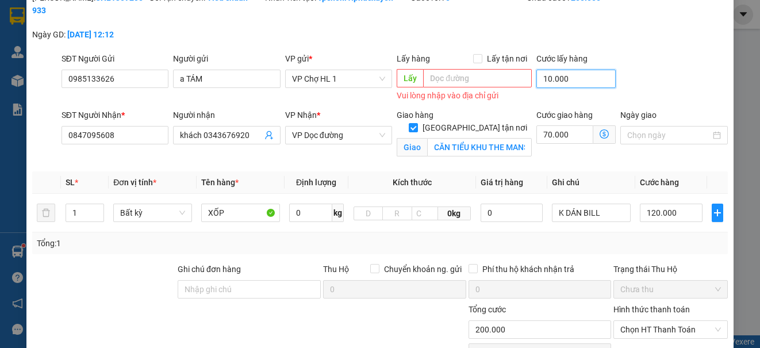
click at [582, 81] on input "10.000" at bounding box center [575, 79] width 79 height 18
click at [678, 87] on div "SĐT Người Gửi 0985133626 Người gửi a TÁM VP gửi * VP Chợ HL 1 Lấy hàng Lấy tận …" at bounding box center [394, 78] width 671 height 52
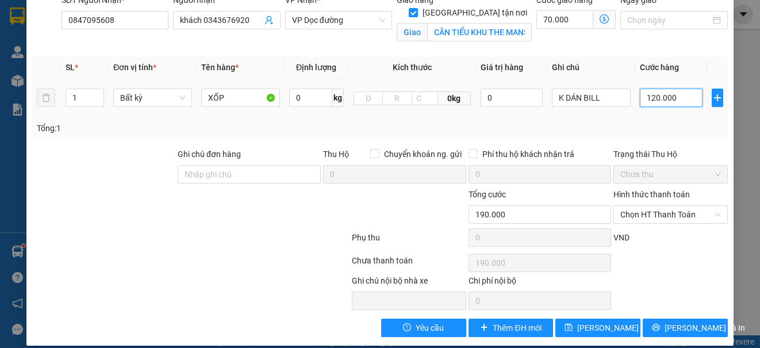
click at [669, 101] on input "120.000" at bounding box center [671, 98] width 63 height 18
click at [676, 44] on div "Ngày giao" at bounding box center [674, 21] width 112 height 54
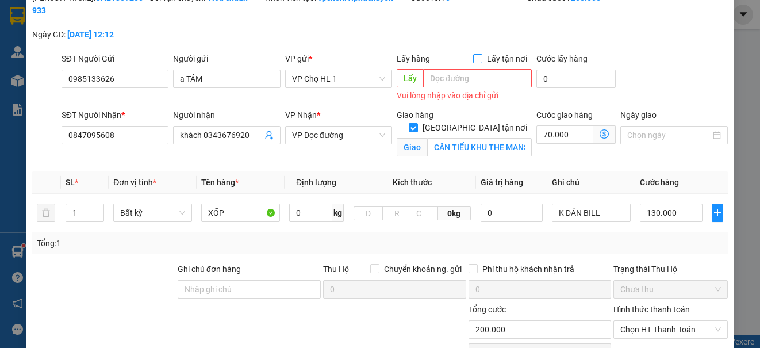
click at [474, 57] on input "Lấy tận nơi" at bounding box center [477, 58] width 8 height 8
click at [459, 84] on input "text" at bounding box center [477, 78] width 109 height 18
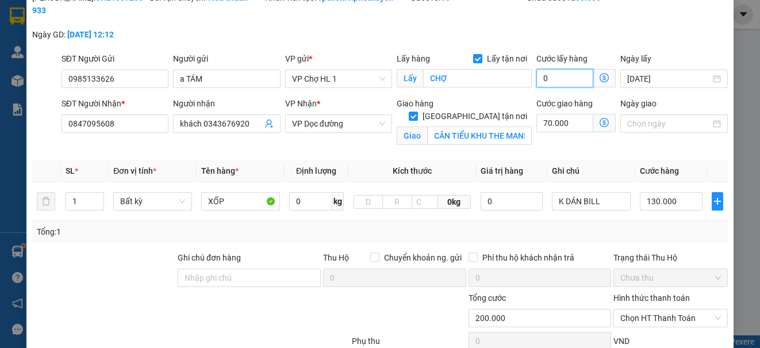
click at [558, 76] on input "0" at bounding box center [564, 78] width 57 height 18
click at [647, 37] on div "[PERSON_NAME]: CHL1309250933 Gói vận chuyển: Tiêu chuẩn Nhân viên tạo: vpchohl1…" at bounding box center [379, 21] width 697 height 61
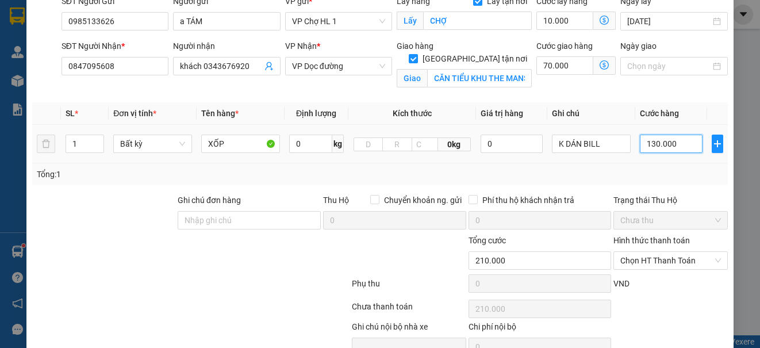
click at [673, 144] on input "130.000" at bounding box center [671, 144] width 63 height 18
click at [687, 89] on div "Ngày giao" at bounding box center [674, 67] width 112 height 54
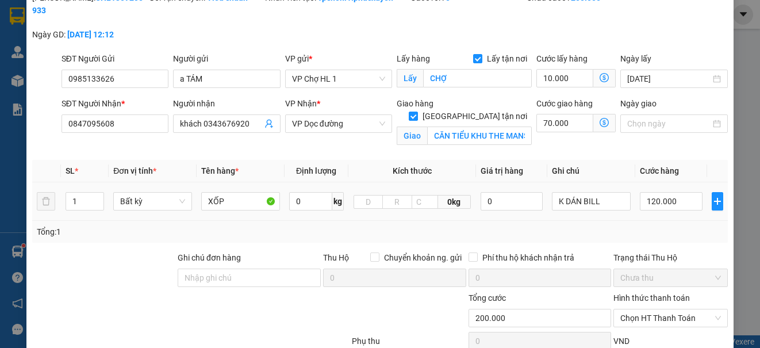
scroll to position [165, 0]
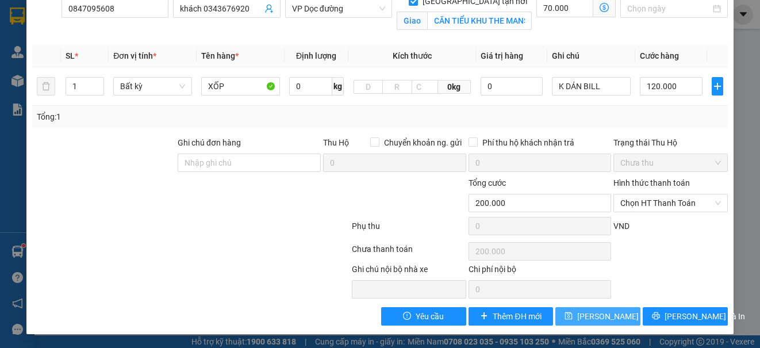
click at [609, 317] on span "[PERSON_NAME] thay đổi" at bounding box center [623, 316] width 92 height 13
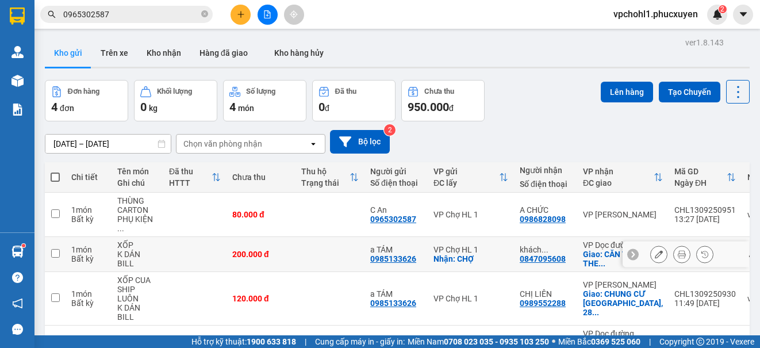
scroll to position [68, 0]
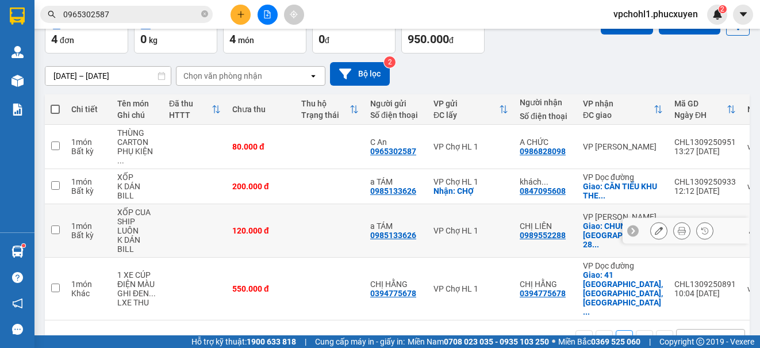
click at [655, 227] on icon at bounding box center [659, 231] width 8 height 8
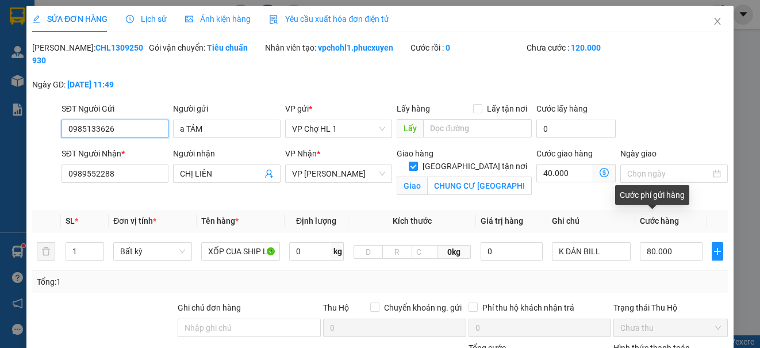
scroll to position [115, 0]
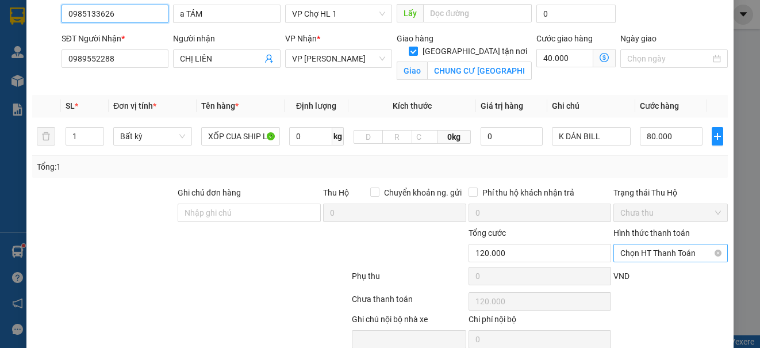
click at [638, 255] on span "Chọn HT Thanh Toán" at bounding box center [670, 252] width 100 height 17
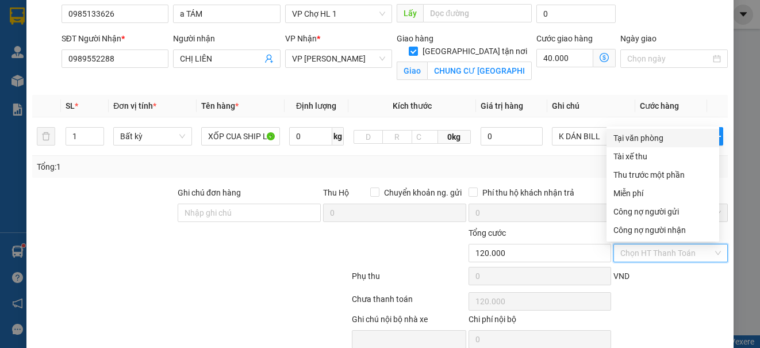
click at [642, 136] on div "Tại văn phòng" at bounding box center [663, 138] width 99 height 13
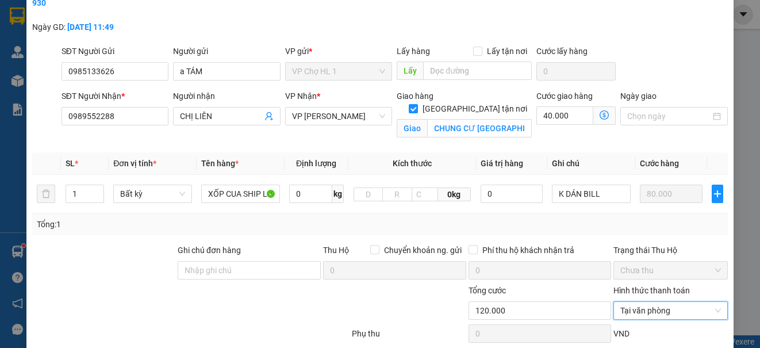
scroll to position [165, 0]
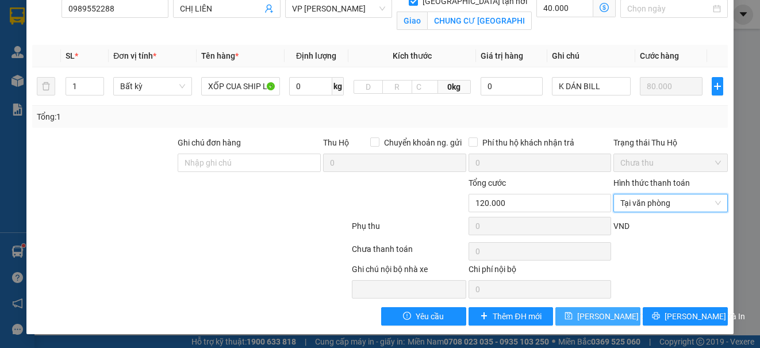
click at [607, 310] on span "[PERSON_NAME] thay đổi" at bounding box center [623, 316] width 92 height 13
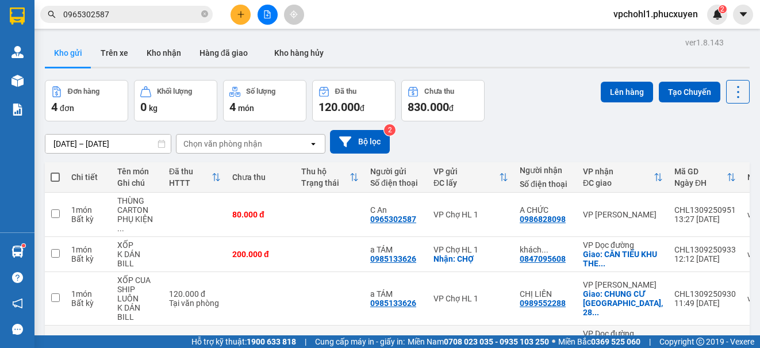
scroll to position [68, 0]
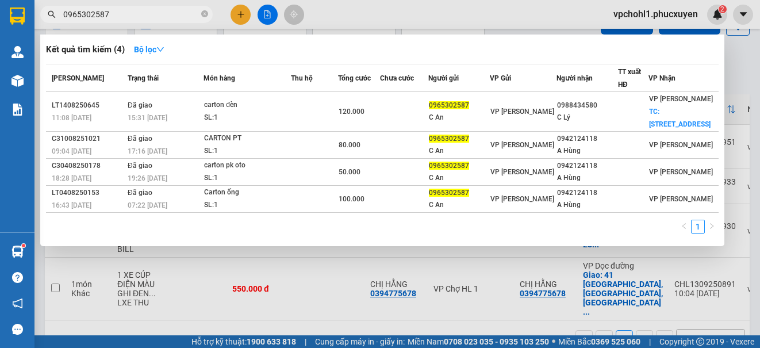
click at [136, 20] on input "0965302587" at bounding box center [131, 14] width 136 height 13
click at [331, 310] on div at bounding box center [380, 174] width 760 height 348
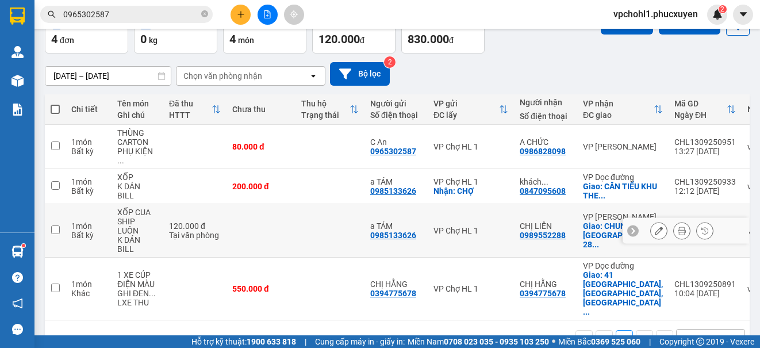
click at [54, 225] on input "checkbox" at bounding box center [55, 229] width 9 height 9
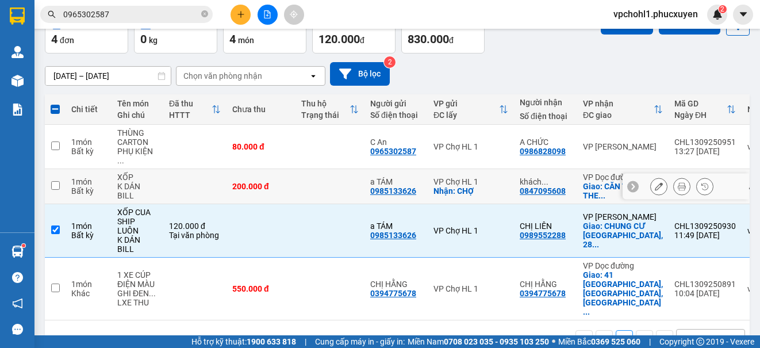
click at [52, 181] on input "checkbox" at bounding box center [55, 185] width 9 height 9
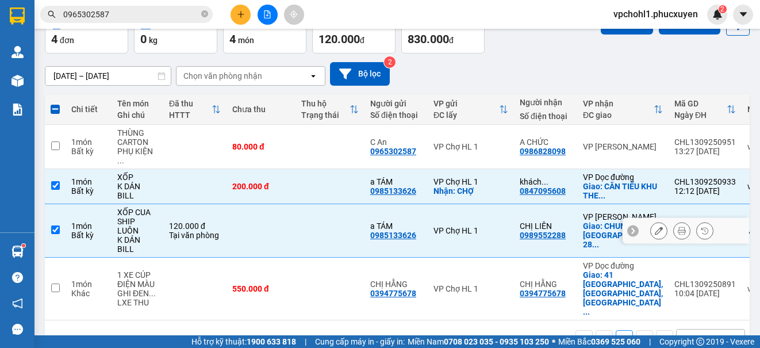
click at [57, 225] on input "checkbox" at bounding box center [55, 229] width 9 height 9
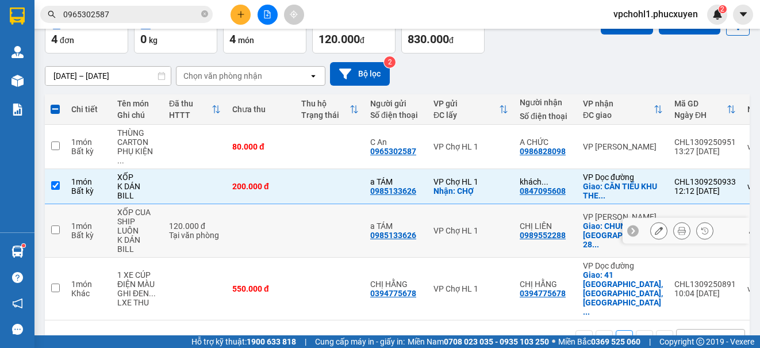
click at [655, 227] on icon at bounding box center [659, 231] width 8 height 8
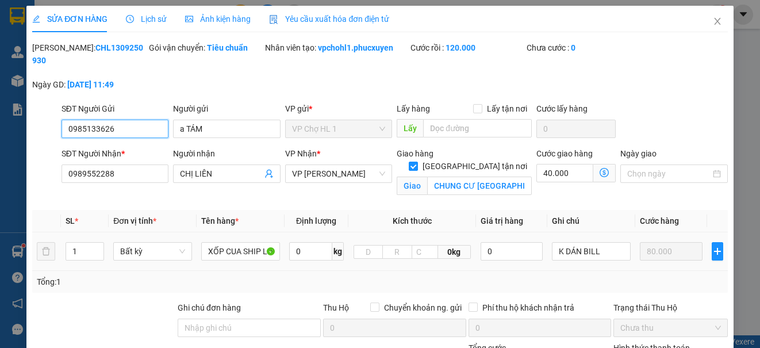
scroll to position [115, 0]
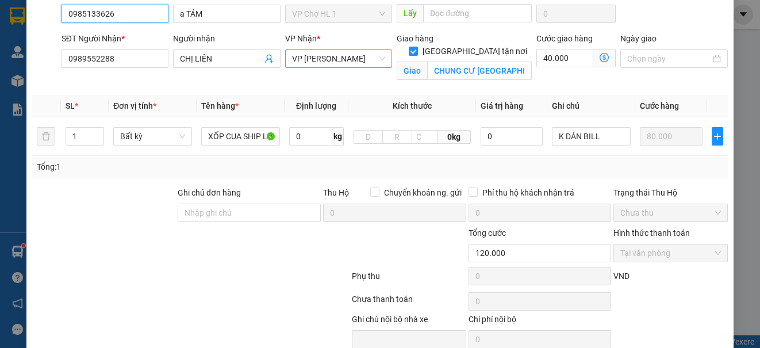
click at [354, 58] on span "VP [PERSON_NAME]" at bounding box center [338, 58] width 93 height 17
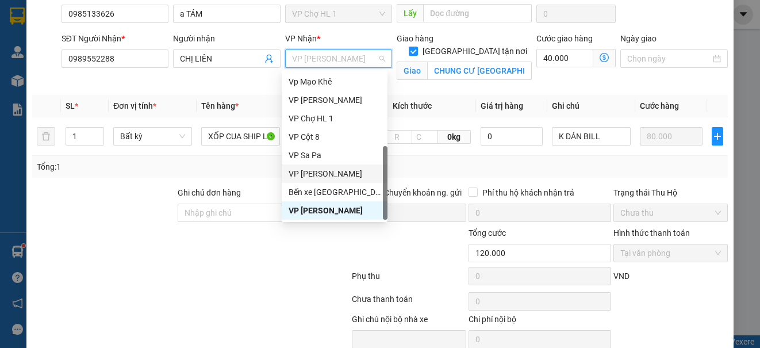
scroll to position [184, 0]
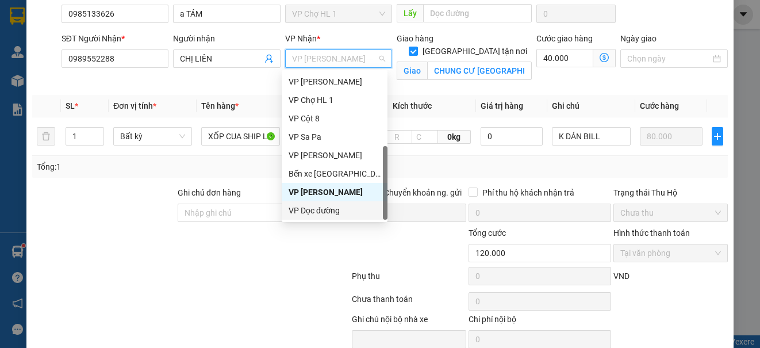
click at [324, 210] on div "VP Dọc đường" at bounding box center [335, 210] width 92 height 13
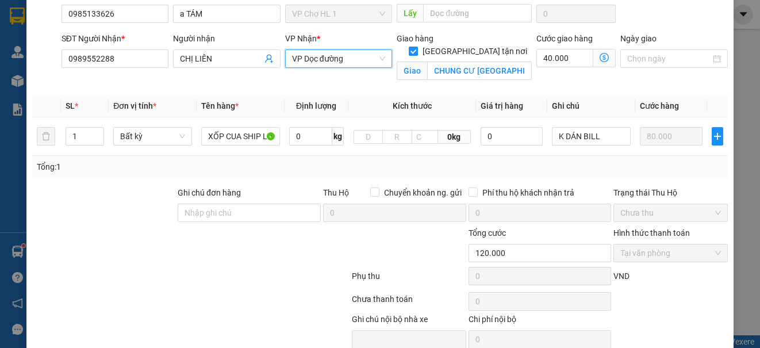
scroll to position [165, 0]
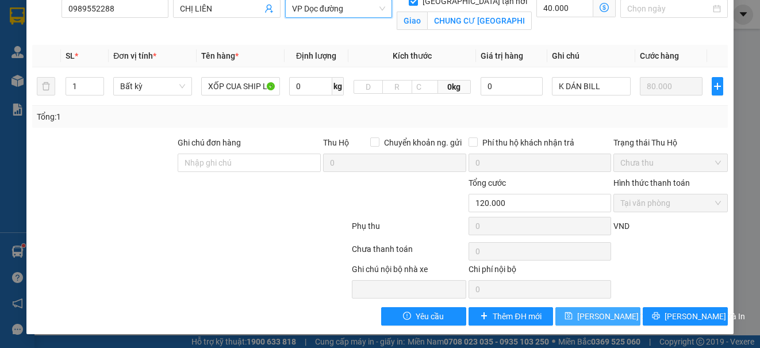
click at [566, 319] on icon "save" at bounding box center [569, 316] width 8 height 8
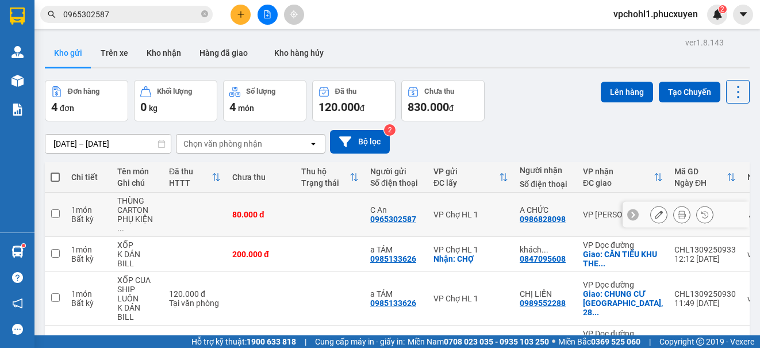
scroll to position [59, 0]
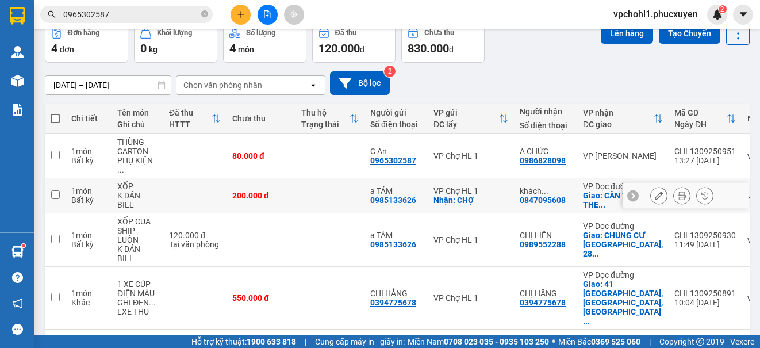
click at [57, 190] on input "checkbox" at bounding box center [55, 194] width 9 height 9
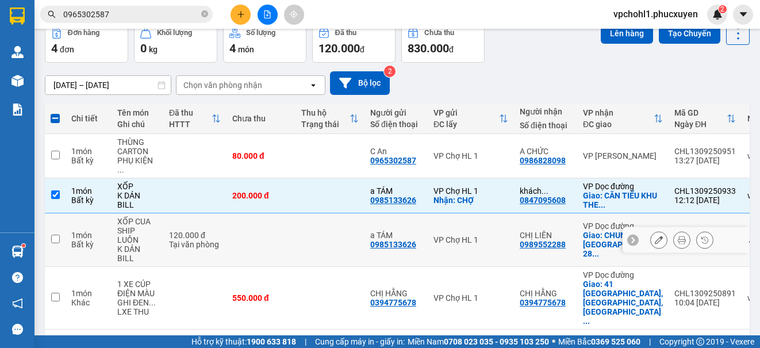
click at [56, 235] on input "checkbox" at bounding box center [55, 239] width 9 height 9
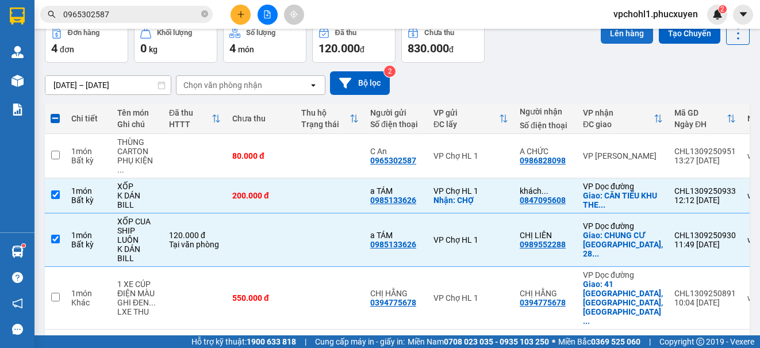
click at [611, 35] on button "Lên hàng" at bounding box center [627, 33] width 52 height 21
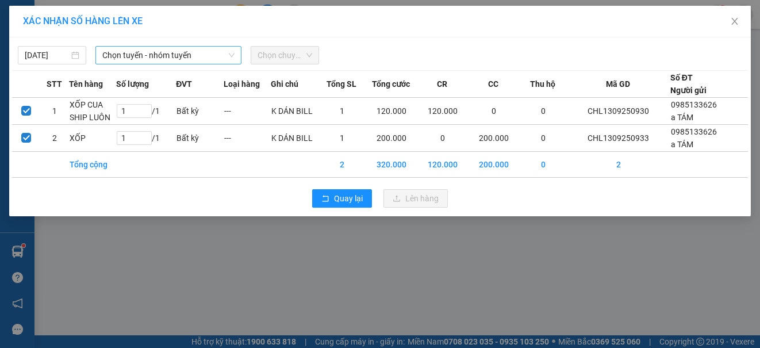
click at [146, 57] on span "Chọn tuyến - nhóm tuyến" at bounding box center [168, 55] width 132 height 17
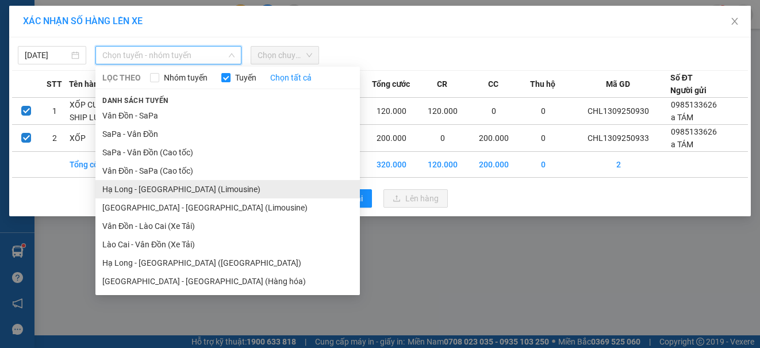
click at [181, 190] on li "Hạ Long - [GEOGRAPHIC_DATA] (Limousine)" at bounding box center [227, 189] width 264 height 18
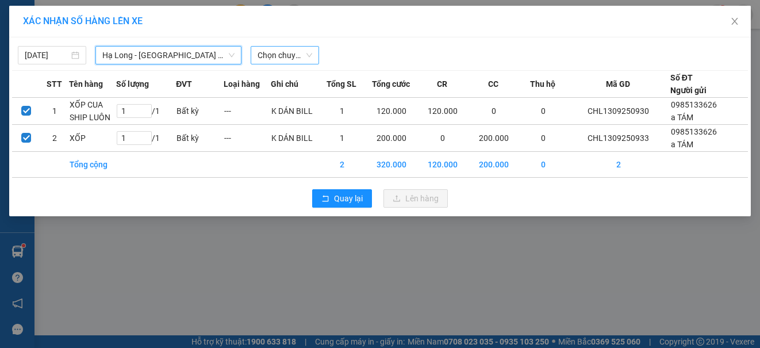
click at [282, 56] on span "Chọn chuyến" at bounding box center [285, 55] width 55 height 17
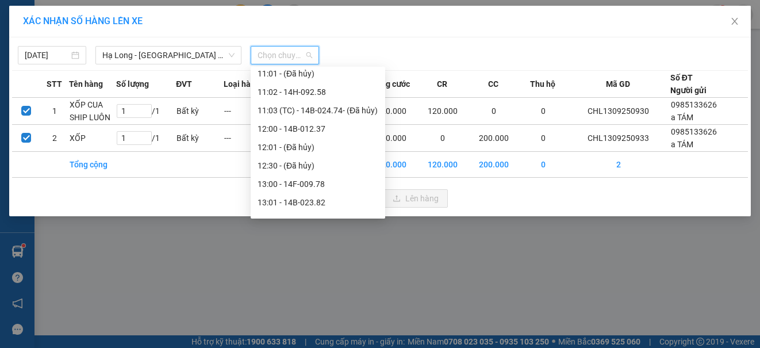
scroll to position [632, 0]
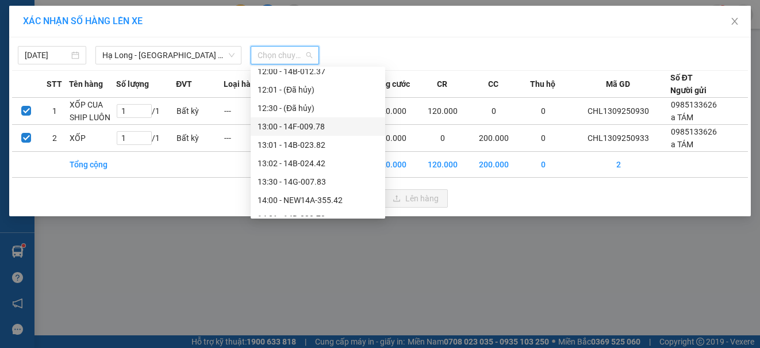
click at [298, 126] on div "13:00 - 14F-009.78" at bounding box center [318, 126] width 121 height 13
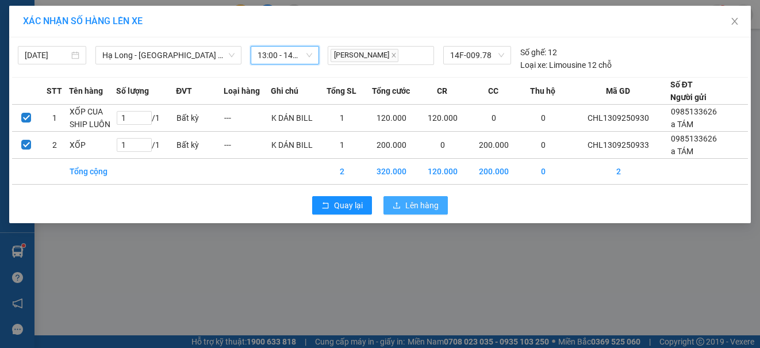
click at [401, 208] on icon "upload" at bounding box center [397, 205] width 8 height 8
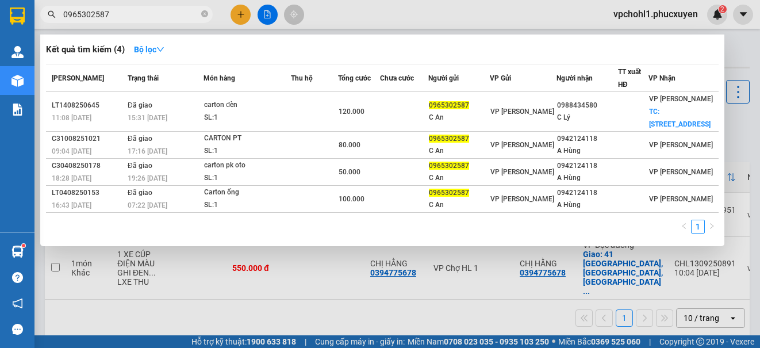
drag, startPoint x: 113, startPoint y: 16, endPoint x: 38, endPoint y: 14, distance: 75.3
click at [38, 14] on div "0965302587" at bounding box center [112, 14] width 224 height 17
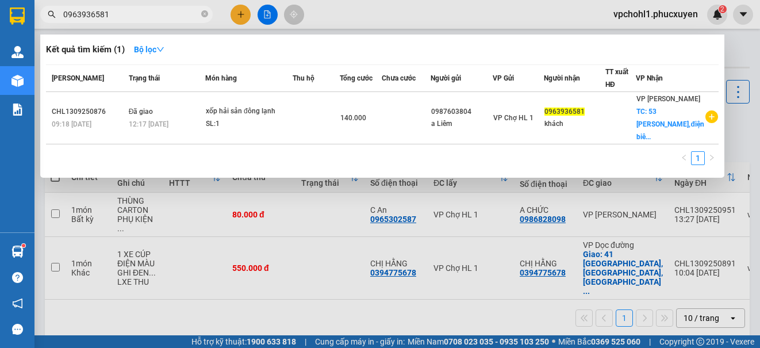
click at [193, 311] on div at bounding box center [380, 174] width 760 height 348
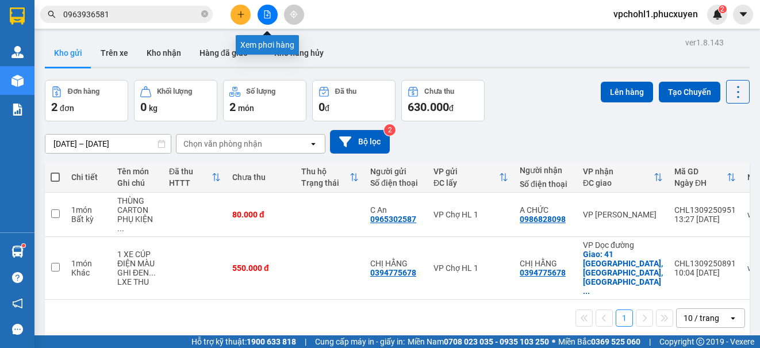
click at [267, 11] on icon "file-add" at bounding box center [267, 14] width 6 height 8
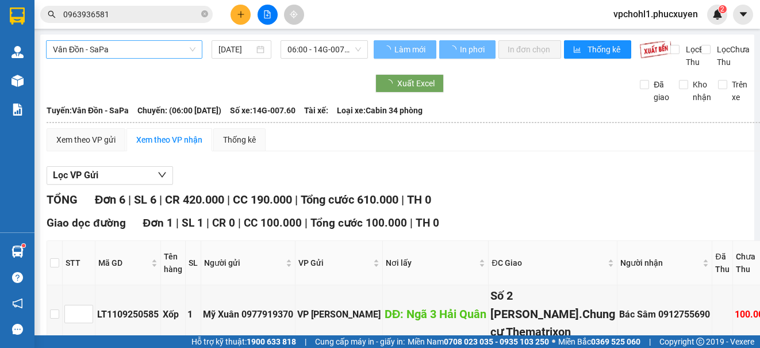
click at [168, 46] on span "Vân Đồn - SaPa" at bounding box center [124, 49] width 143 height 17
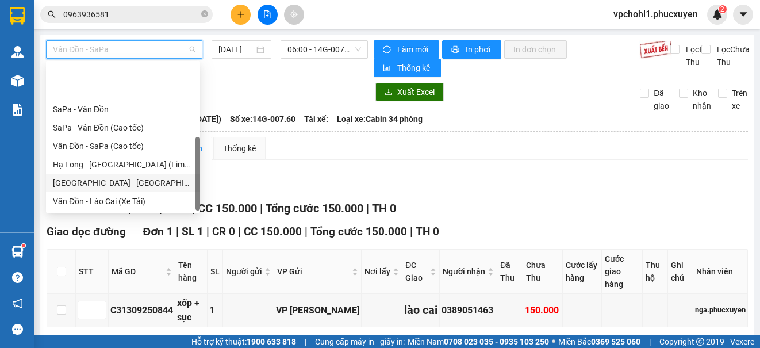
scroll to position [55, 0]
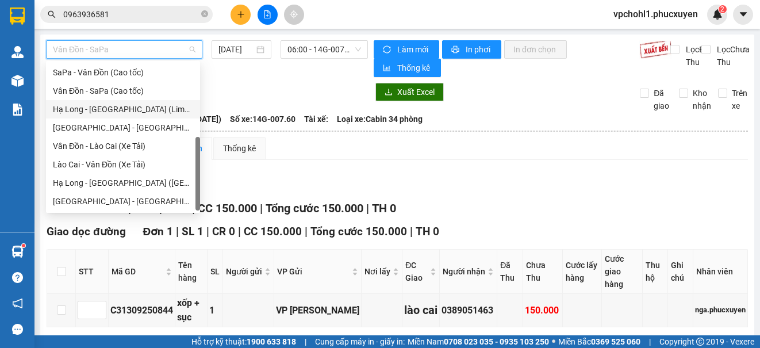
click at [152, 107] on div "Hạ Long - [GEOGRAPHIC_DATA] (Limousine)" at bounding box center [123, 109] width 140 height 13
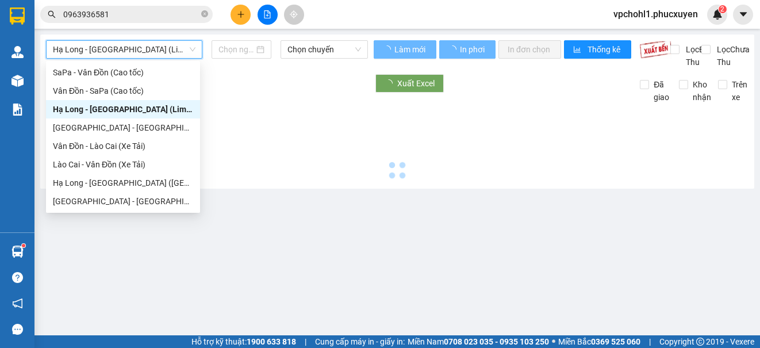
type input "[DATE]"
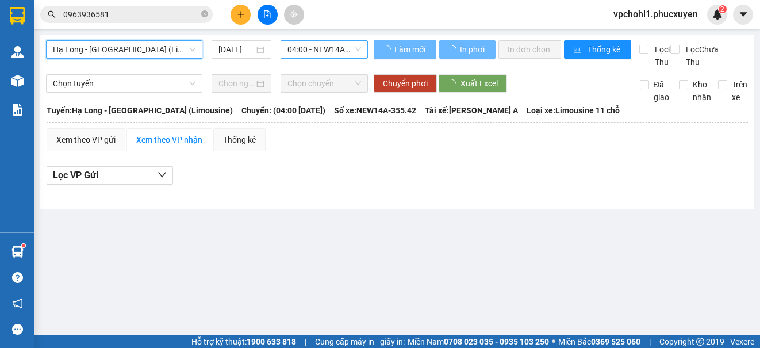
click at [312, 49] on span "04:00 - NEW14A-355.42" at bounding box center [324, 49] width 74 height 17
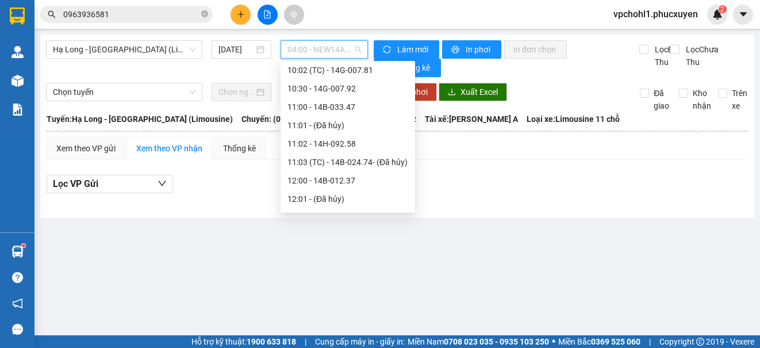
scroll to position [575, 0]
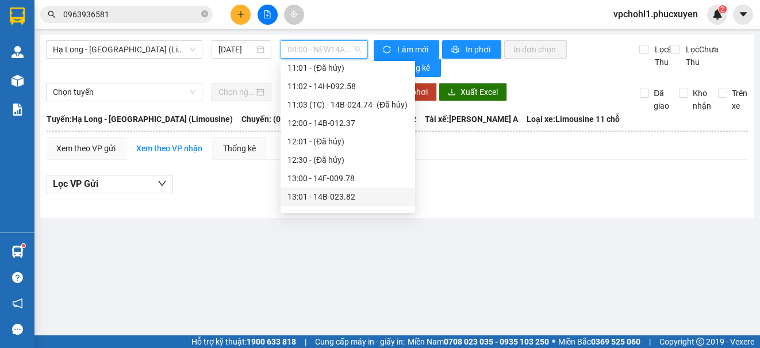
click at [338, 182] on div "13:00 - 14F-009.78" at bounding box center [347, 178] width 121 height 13
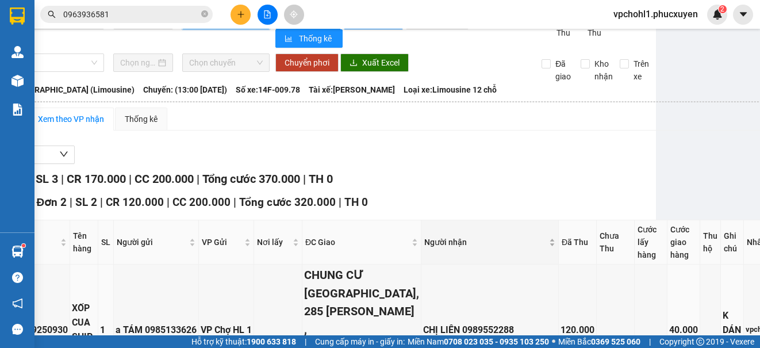
scroll to position [0, 98]
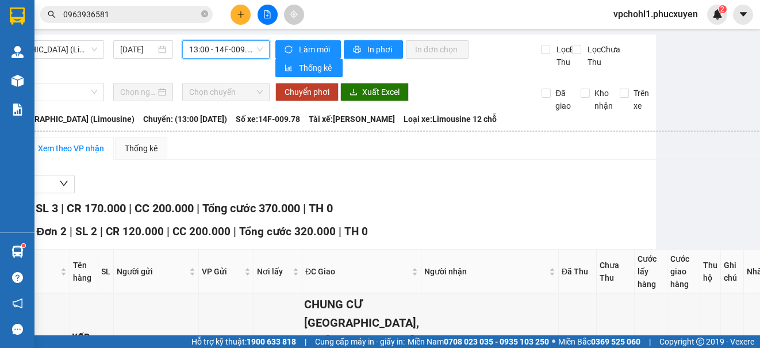
click at [218, 50] on span "13:00 - 14F-009.78" at bounding box center [226, 49] width 74 height 17
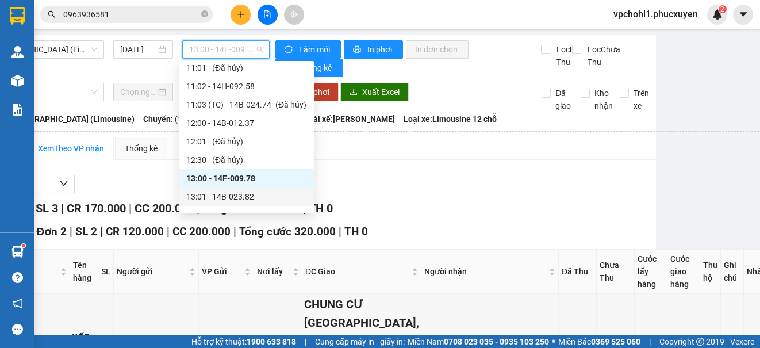
click at [216, 194] on div "13:01 - 14B-023.82" at bounding box center [246, 196] width 121 height 13
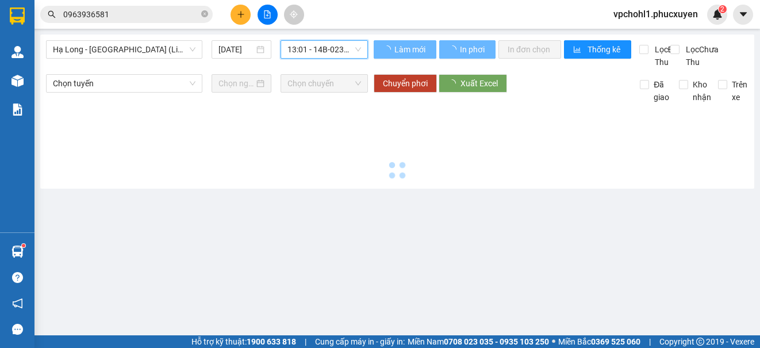
scroll to position [0, 0]
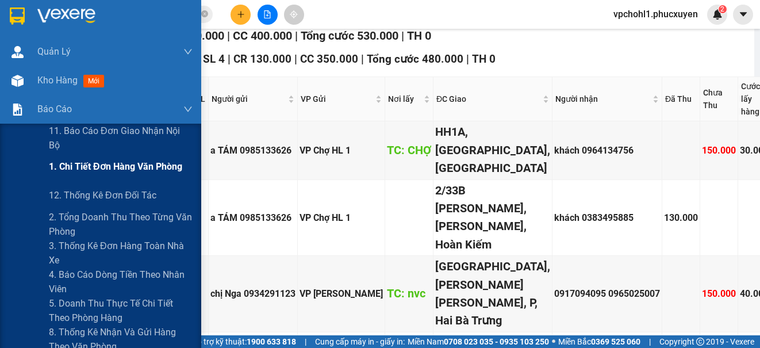
scroll to position [172, 0]
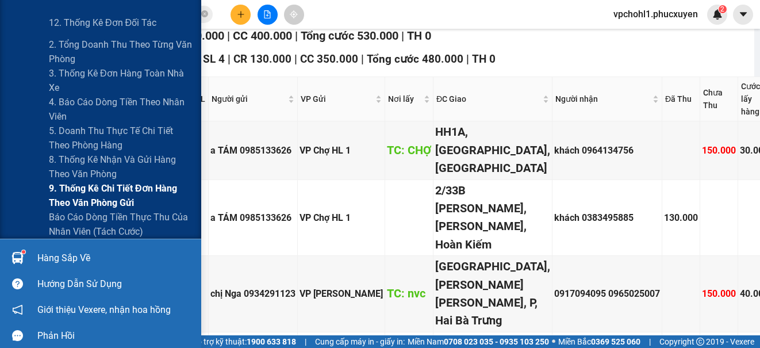
click at [76, 190] on span "9. Thống kê chi tiết đơn hàng theo văn phòng gửi" at bounding box center [121, 195] width 144 height 29
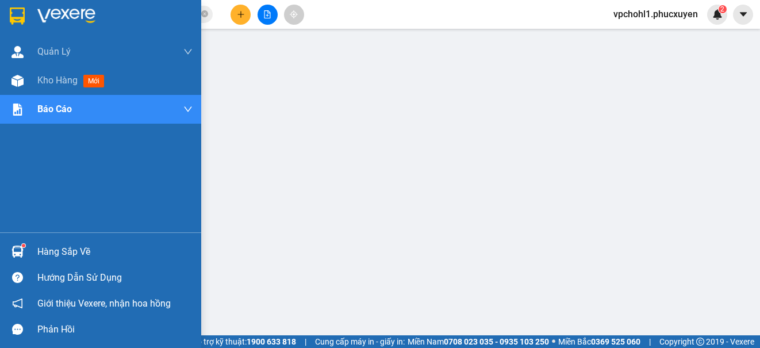
click at [27, 251] on div at bounding box center [17, 251] width 20 height 20
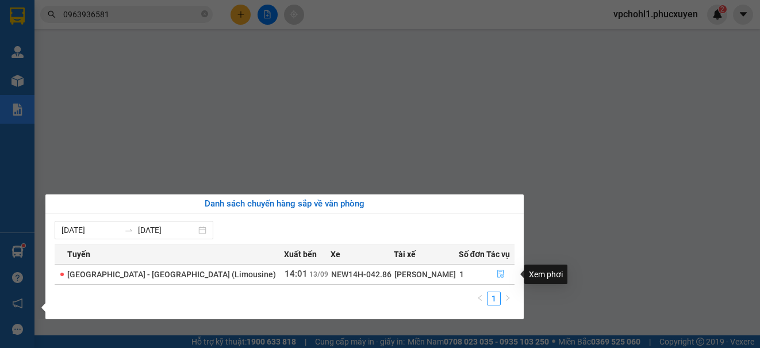
click at [497, 273] on icon "file-done" at bounding box center [501, 274] width 8 height 8
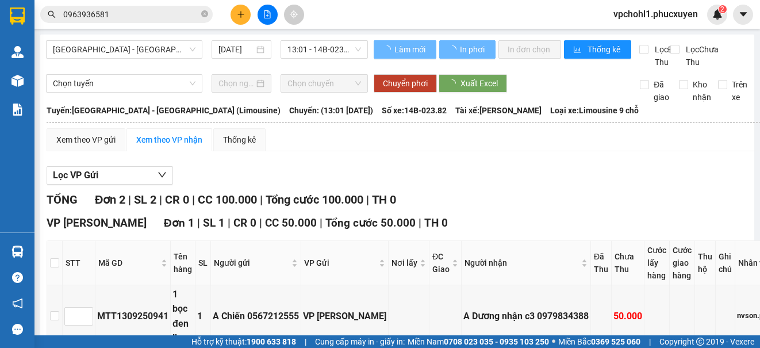
click at [618, 185] on div "Lọc VP Gửi" at bounding box center [422, 175] width 751 height 19
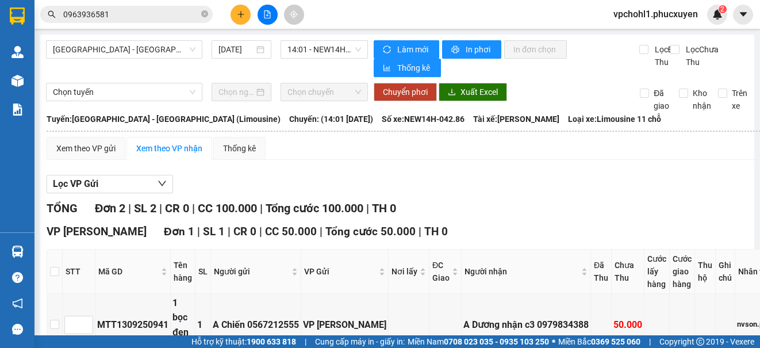
scroll to position [230, 0]
